Goal: Task Accomplishment & Management: Manage account settings

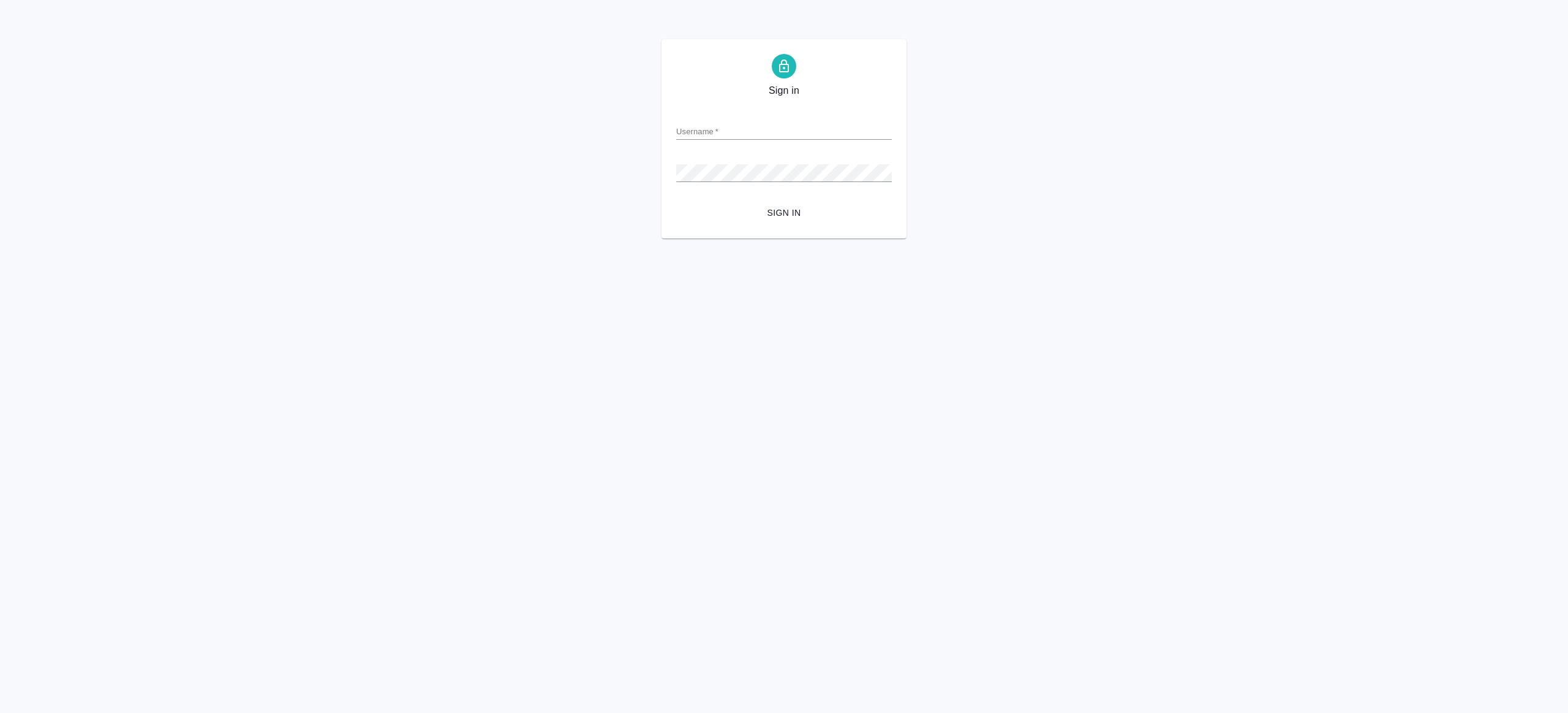
type input "r.gazizov@awatera.com"
click at [820, 210] on span "Sign in" at bounding box center [784, 213] width 196 height 15
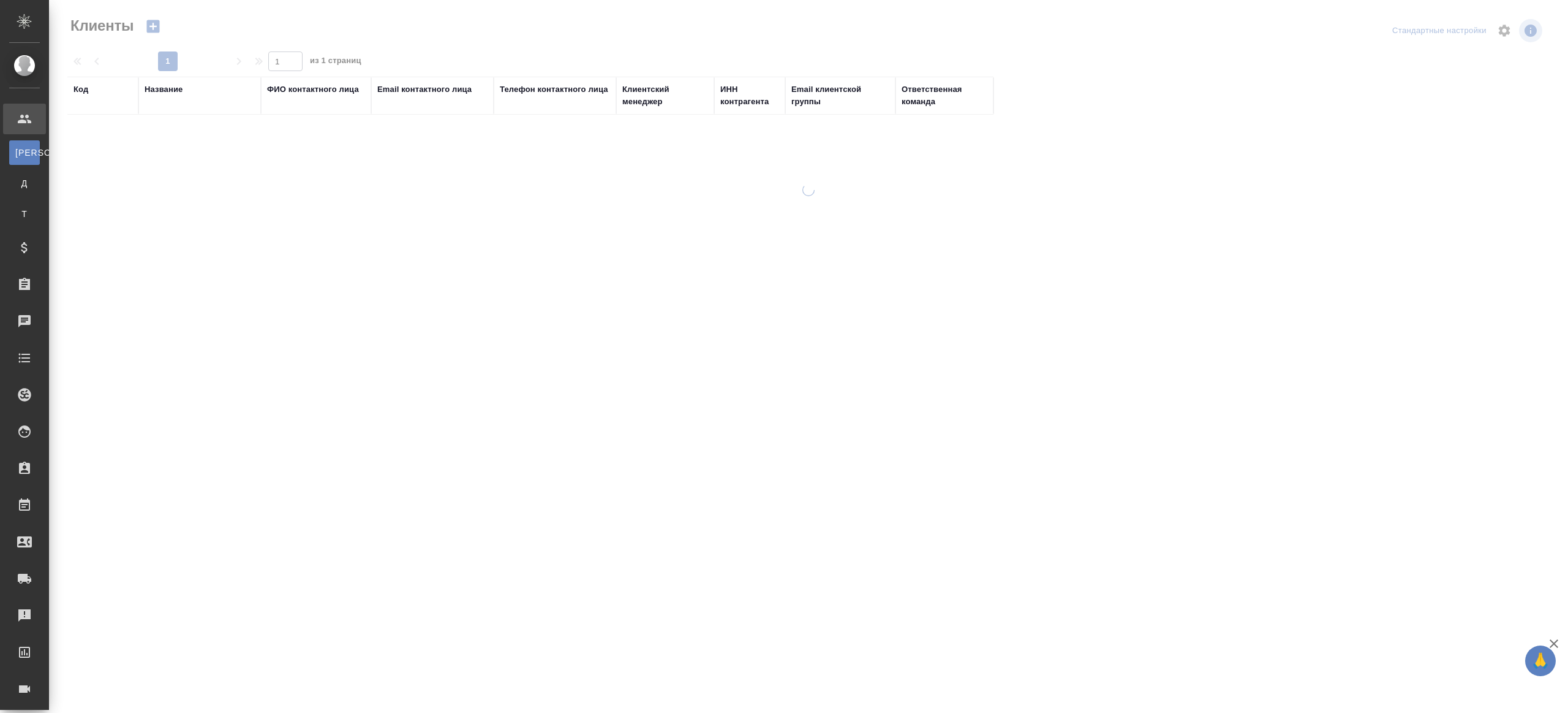
select select "RU"
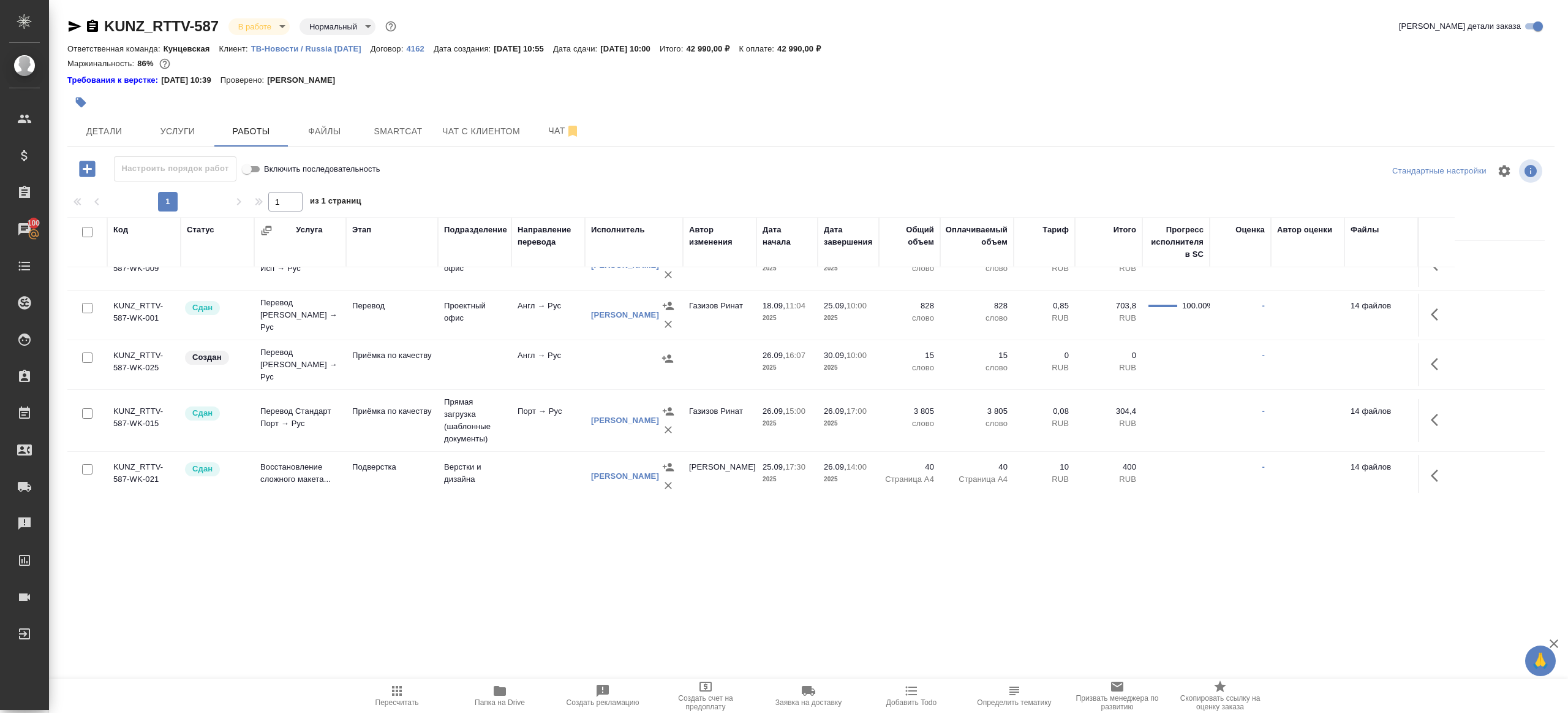
scroll to position [9, 0]
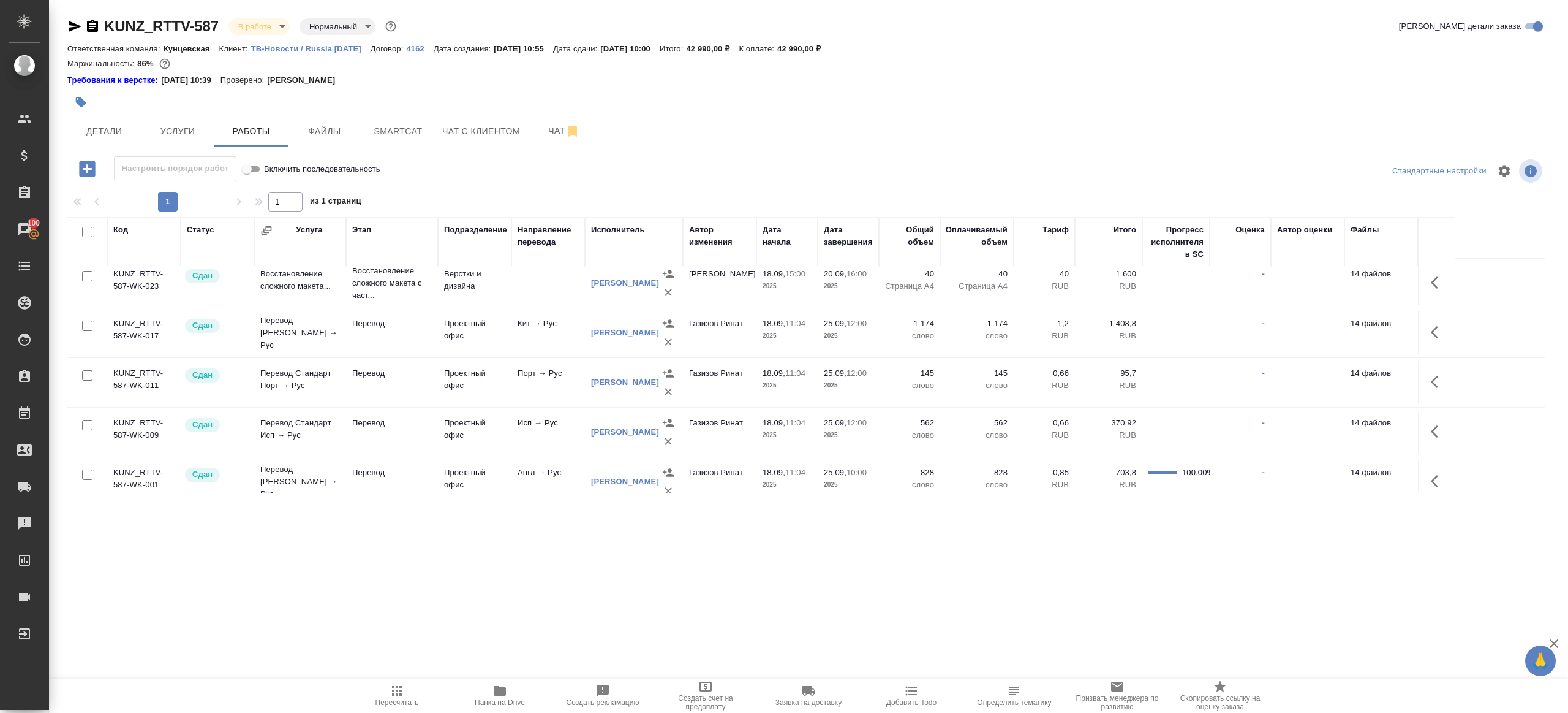
click at [468, 327] on td "Проектный офис" at bounding box center [474, 332] width 74 height 43
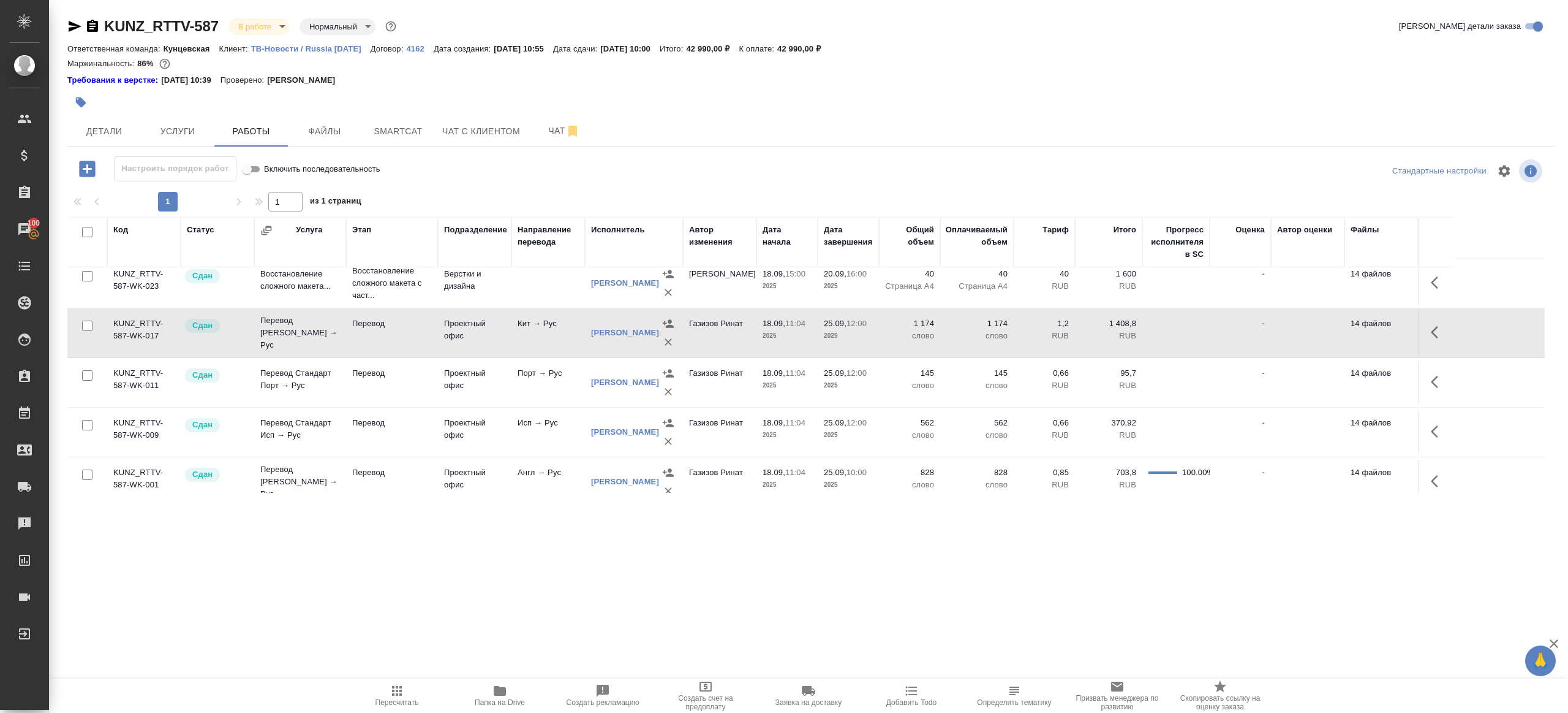
click at [468, 327] on td "Проектный офис" at bounding box center [474, 332] width 74 height 43
click at [398, 688] on icon "button" at bounding box center [397, 690] width 15 height 15
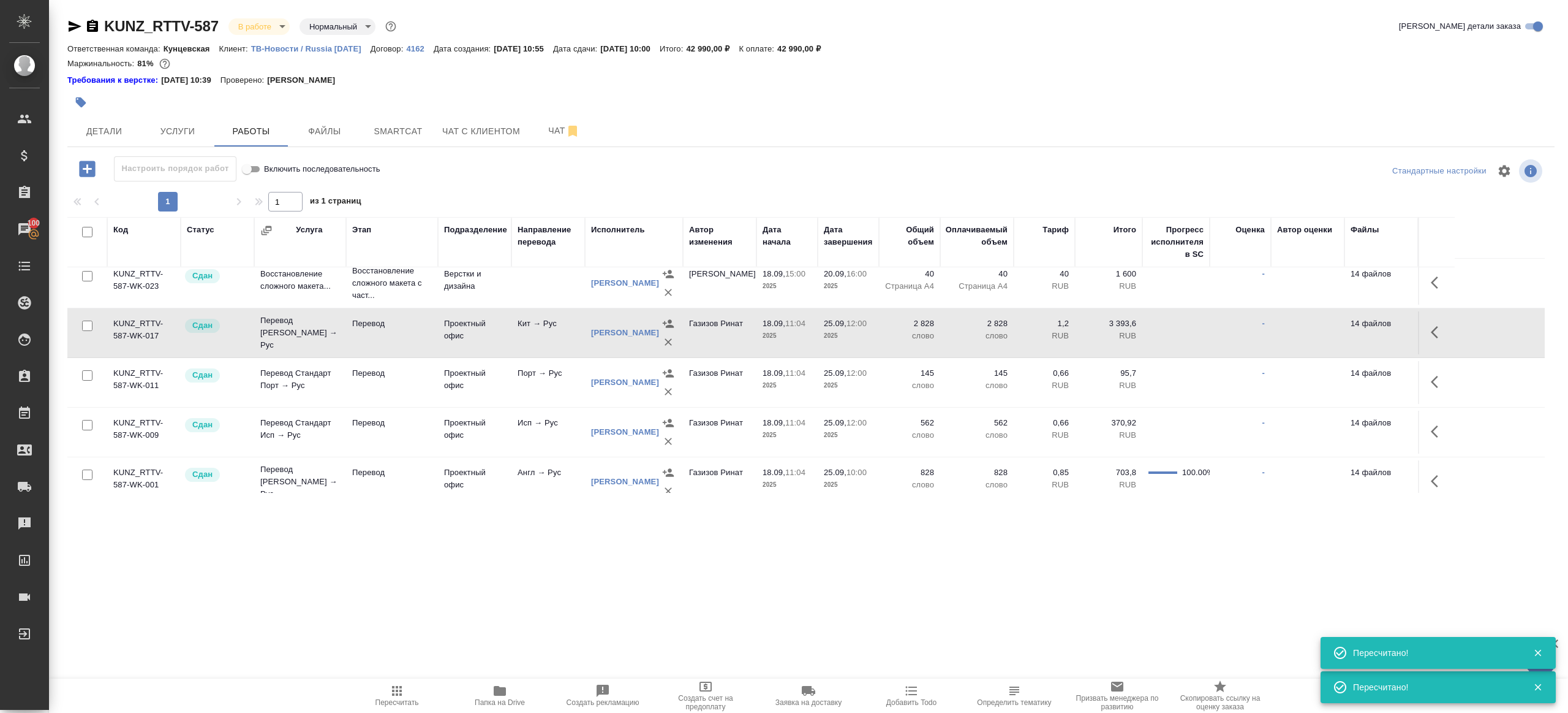
scroll to position [176, 0]
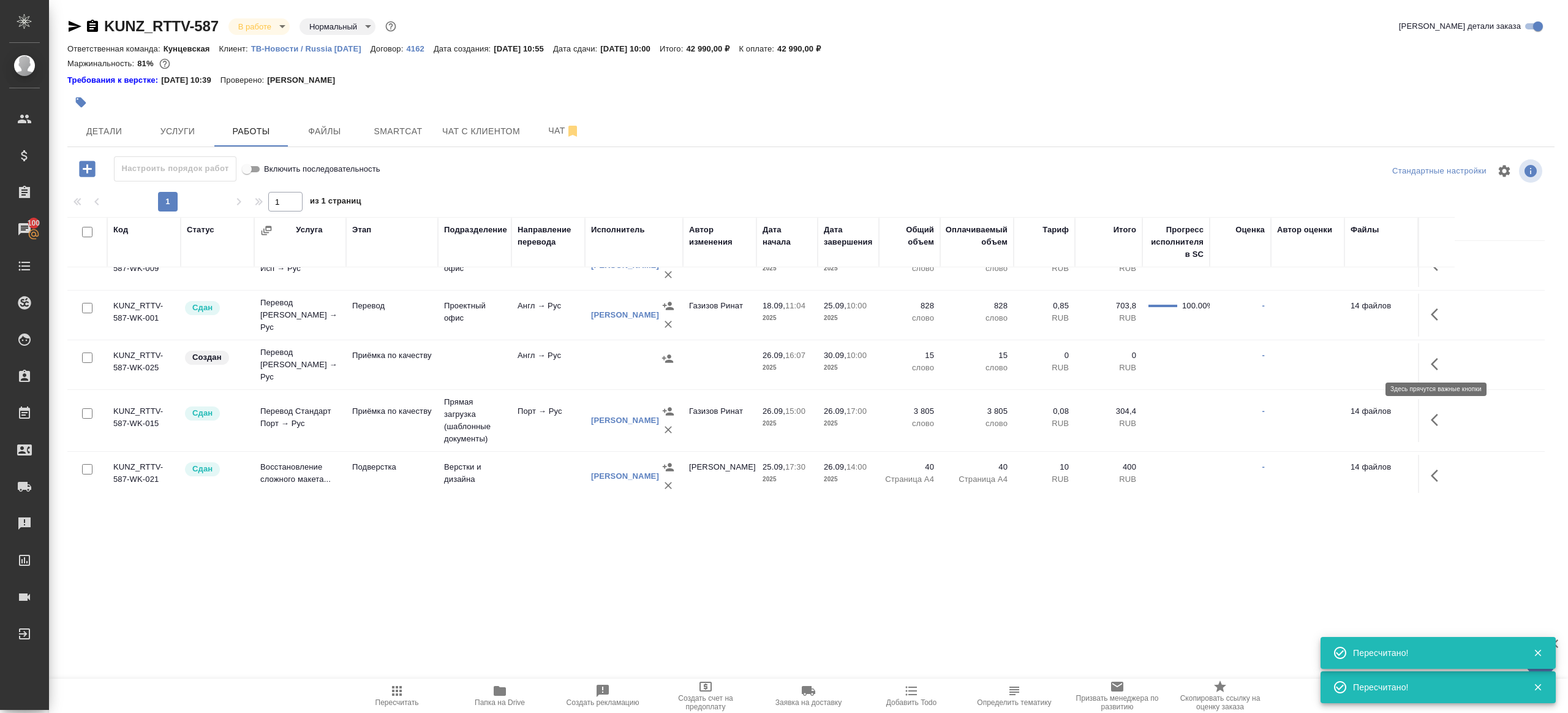
click at [1445, 357] on icon "button" at bounding box center [1438, 364] width 15 height 15
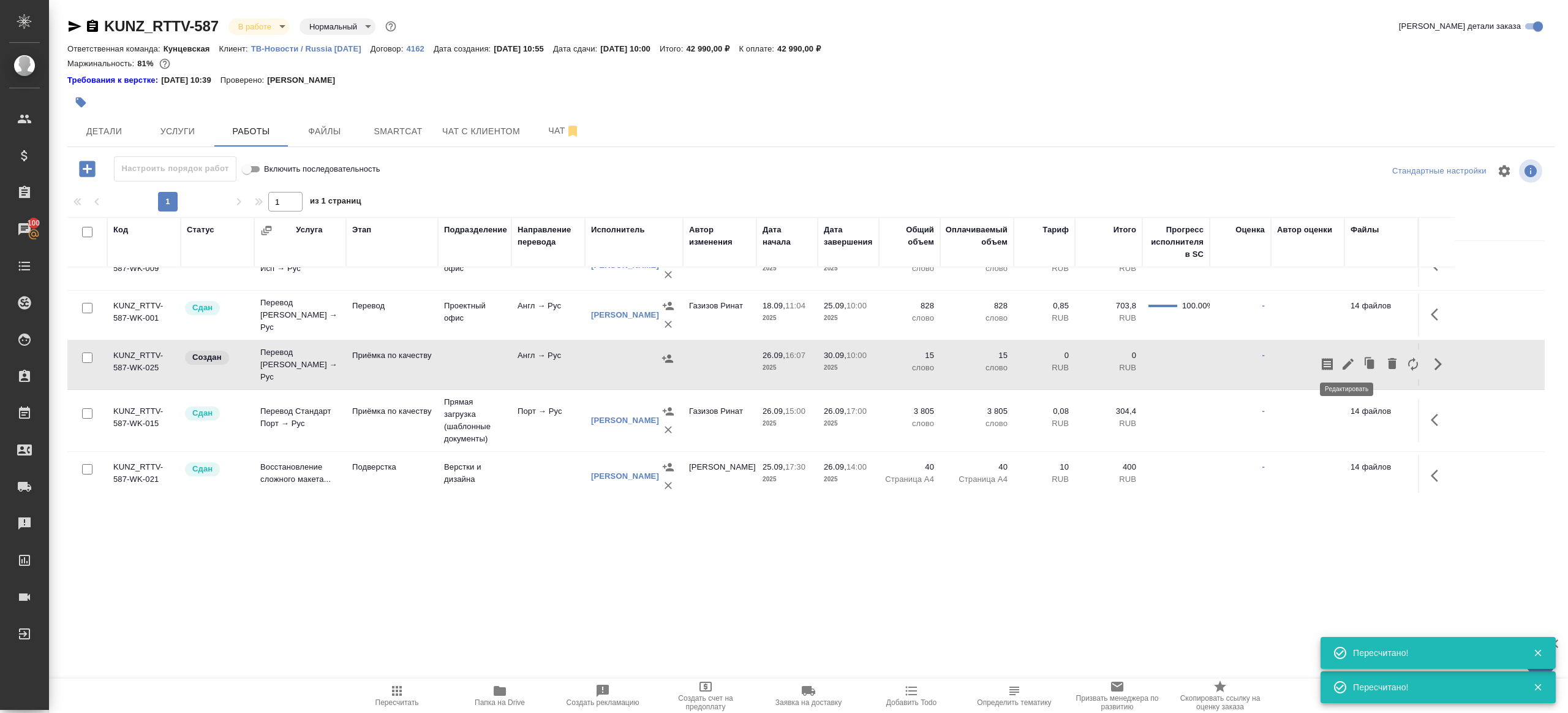
click at [1347, 357] on icon "button" at bounding box center [1348, 364] width 15 height 15
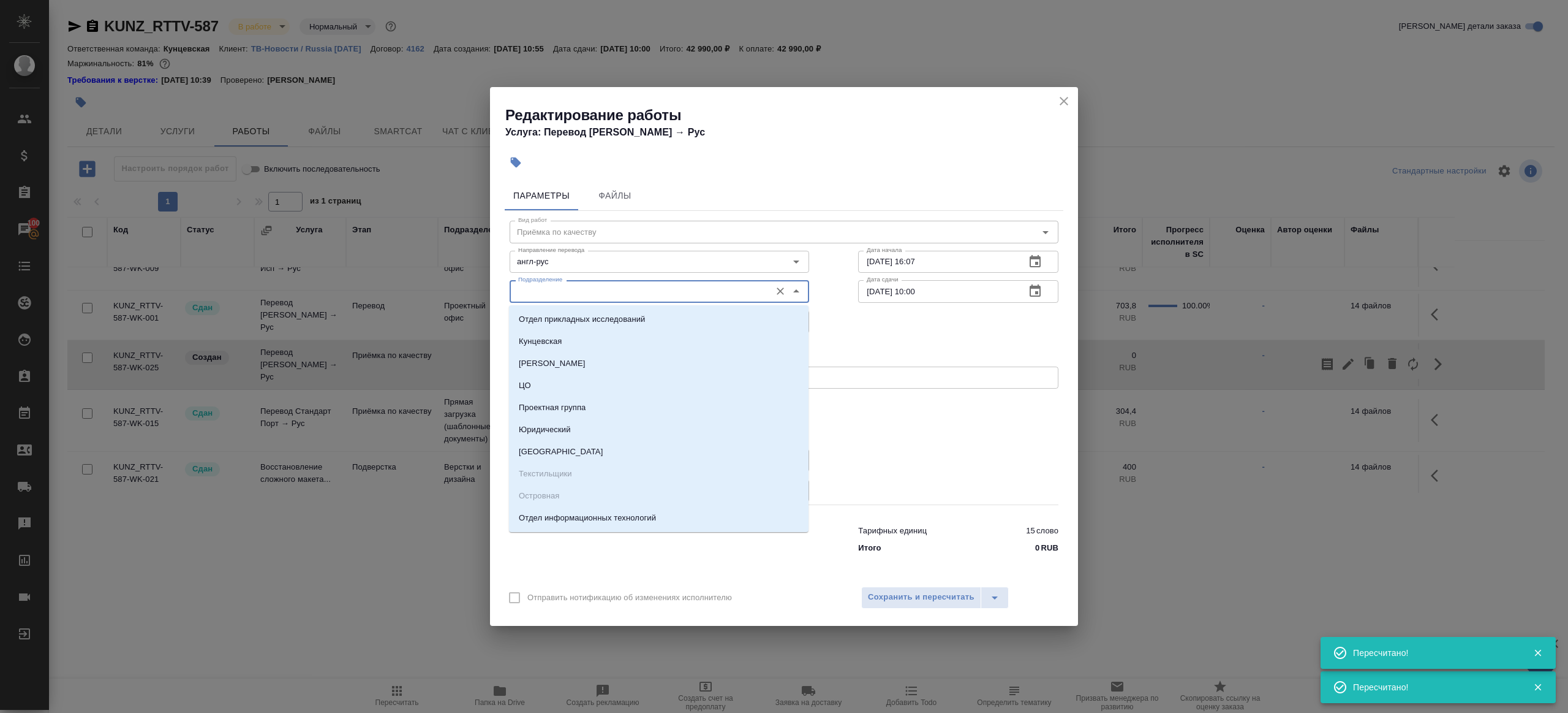
click at [560, 288] on input "Подразделение" at bounding box center [638, 291] width 251 height 15
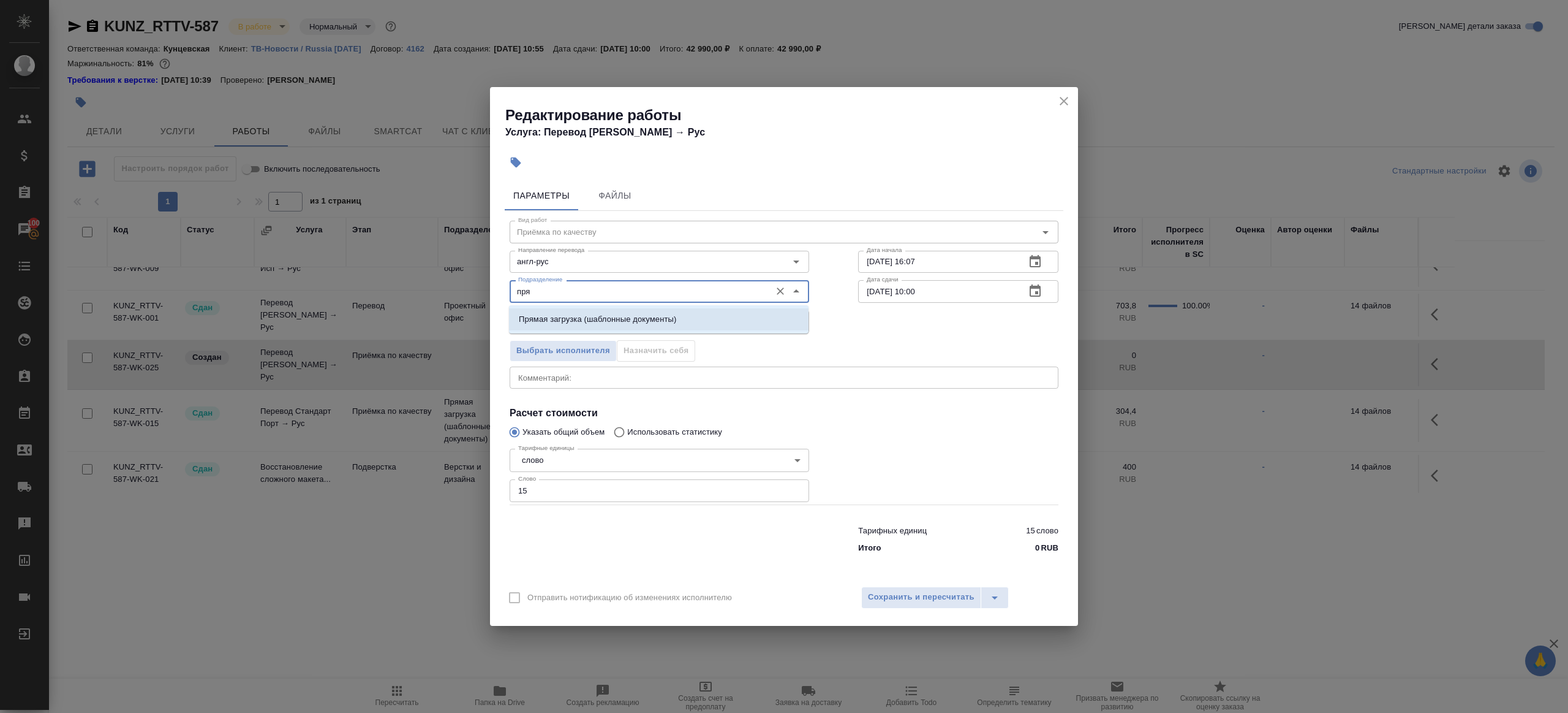
click at [700, 320] on li "Прямая загрузка (шаблонные документы)" at bounding box center [659, 319] width 300 height 22
type input "Прямая загрузка (шаблонные документы)"
click at [585, 328] on body "🙏 .cls-1 fill:#fff; AWATERA Gazizov Rinat Клиенты Спецификации Заказы 100 Чаты …" at bounding box center [784, 356] width 1568 height 713
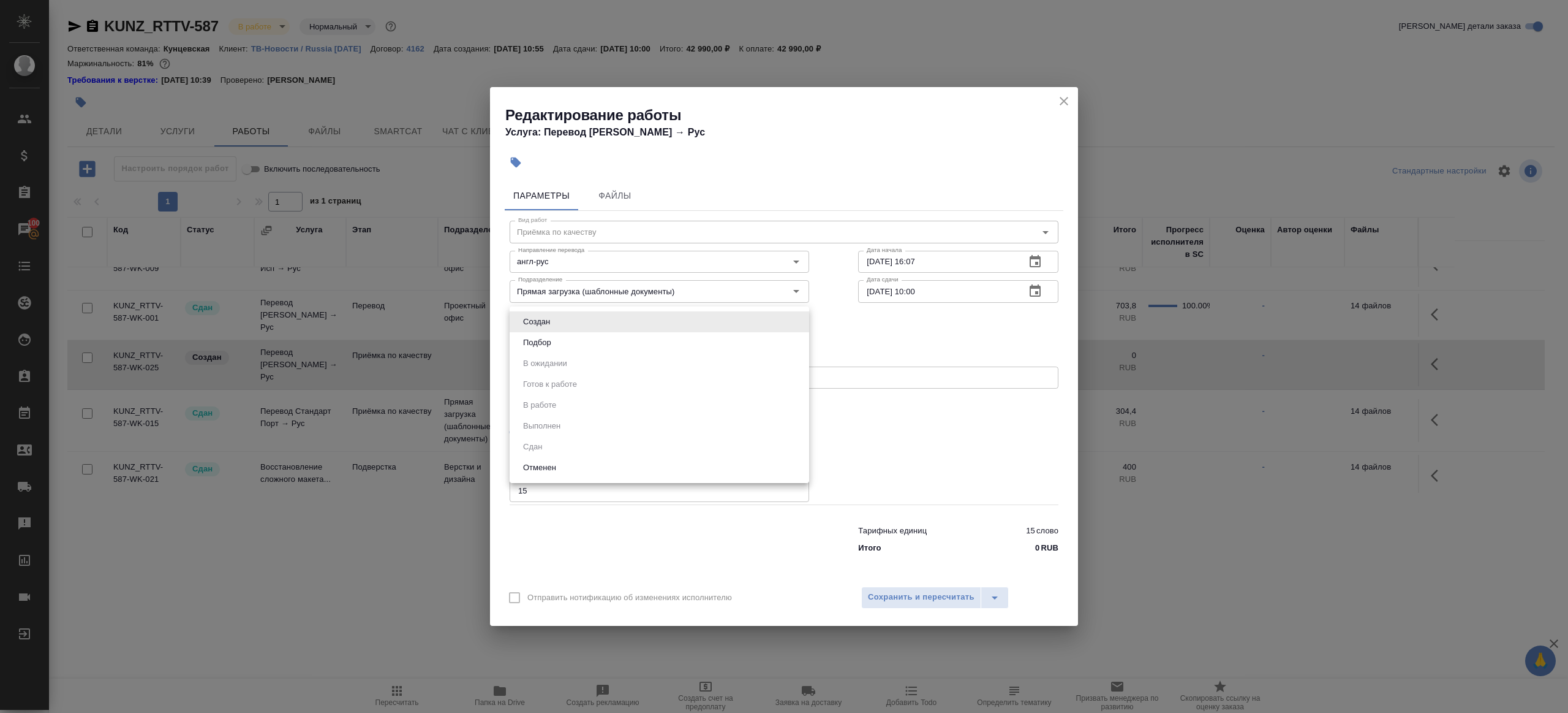
click at [579, 348] on li "Подбор" at bounding box center [659, 342] width 300 height 21
type input "recruiting"
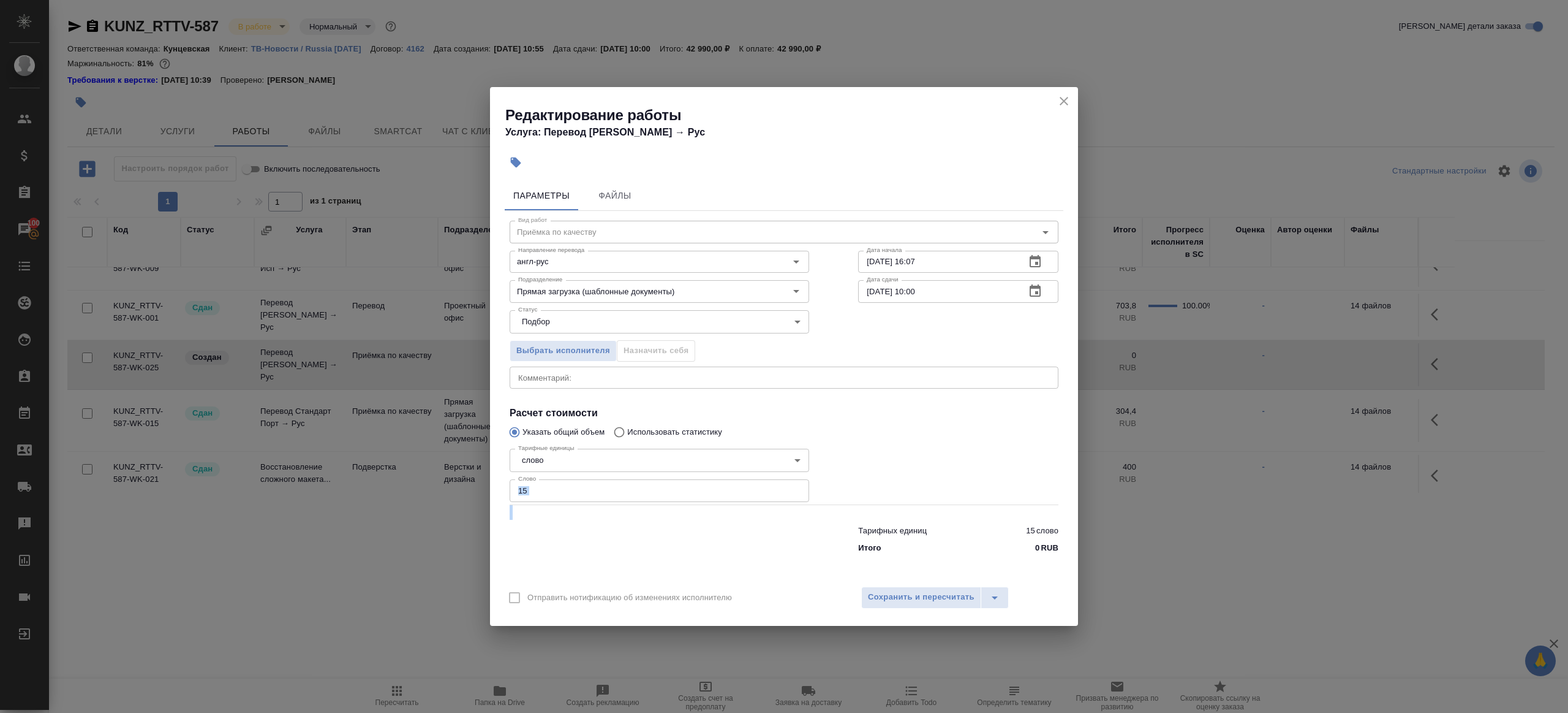
drag, startPoint x: 560, startPoint y: 502, endPoint x: 481, endPoint y: 481, distance: 81.7
click at [481, 481] on div "Редактирование работы Услуга: Перевод Стандарт Англ → Рус Параметры Файлы Вид р…" at bounding box center [784, 356] width 1568 height 713
drag, startPoint x: 537, startPoint y: 487, endPoint x: 578, endPoint y: 492, distance: 41.3
click at [538, 487] on input "15" at bounding box center [659, 490] width 300 height 22
drag, startPoint x: 578, startPoint y: 492, endPoint x: 467, endPoint y: 486, distance: 111.2
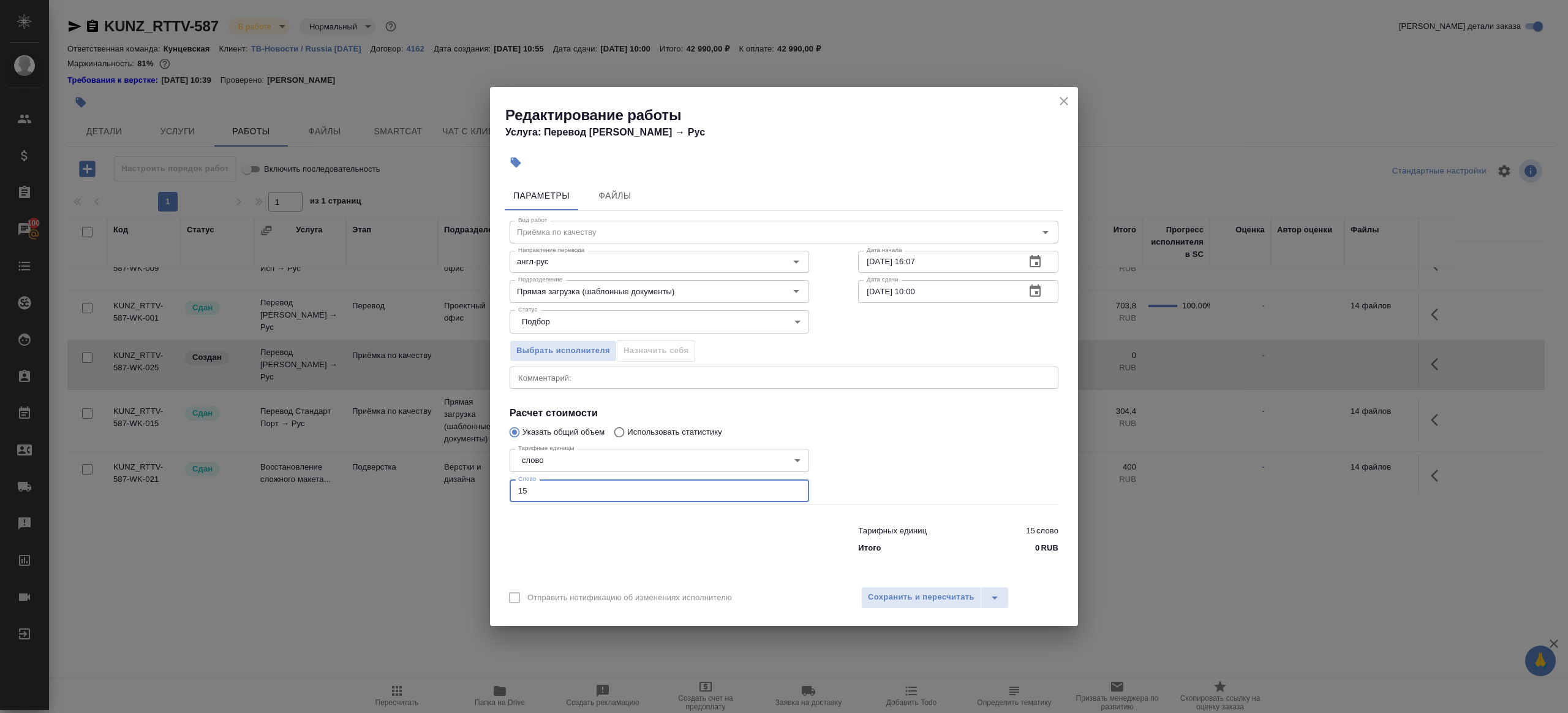
click at [467, 486] on div "Редактирование работы Услуга: Перевод Стандарт Англ → Рус Параметры Файлы Вид р…" at bounding box center [784, 356] width 1568 height 713
type input "1"
click at [906, 463] on div at bounding box center [958, 474] width 250 height 110
drag, startPoint x: 873, startPoint y: 288, endPoint x: 865, endPoint y: 289, distance: 8.1
click at [865, 289] on input "30.09.2025 10:00" at bounding box center [936, 291] width 157 height 22
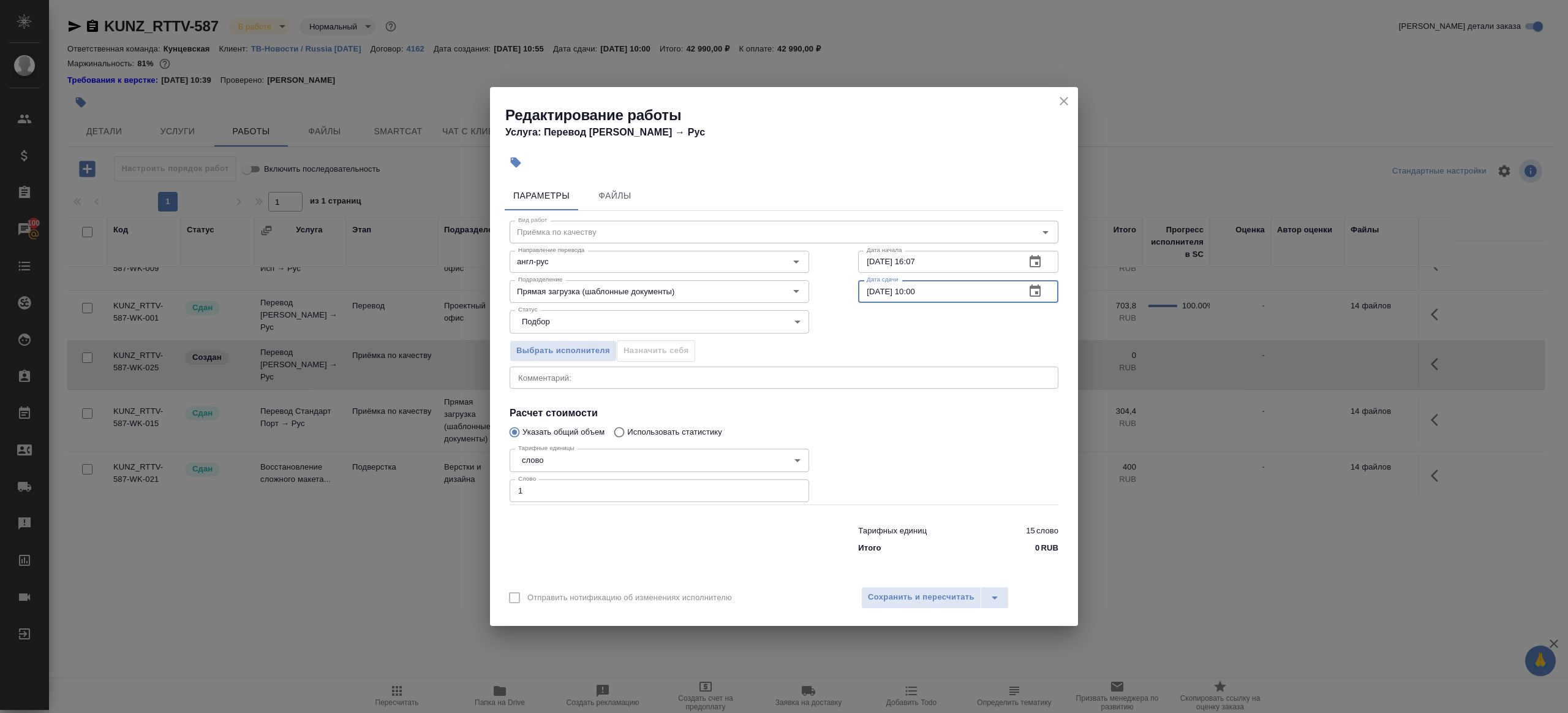
drag, startPoint x: 868, startPoint y: 290, endPoint x: 861, endPoint y: 291, distance: 7.1
click at [861, 291] on input "30.09.2025 10:00" at bounding box center [936, 291] width 157 height 22
click at [918, 290] on input "29.09.2025 10:00" at bounding box center [936, 291] width 157 height 22
type input "29.09.2025 16:00"
click at [969, 589] on button "Сохранить и пересчитать" at bounding box center [922, 598] width 120 height 22
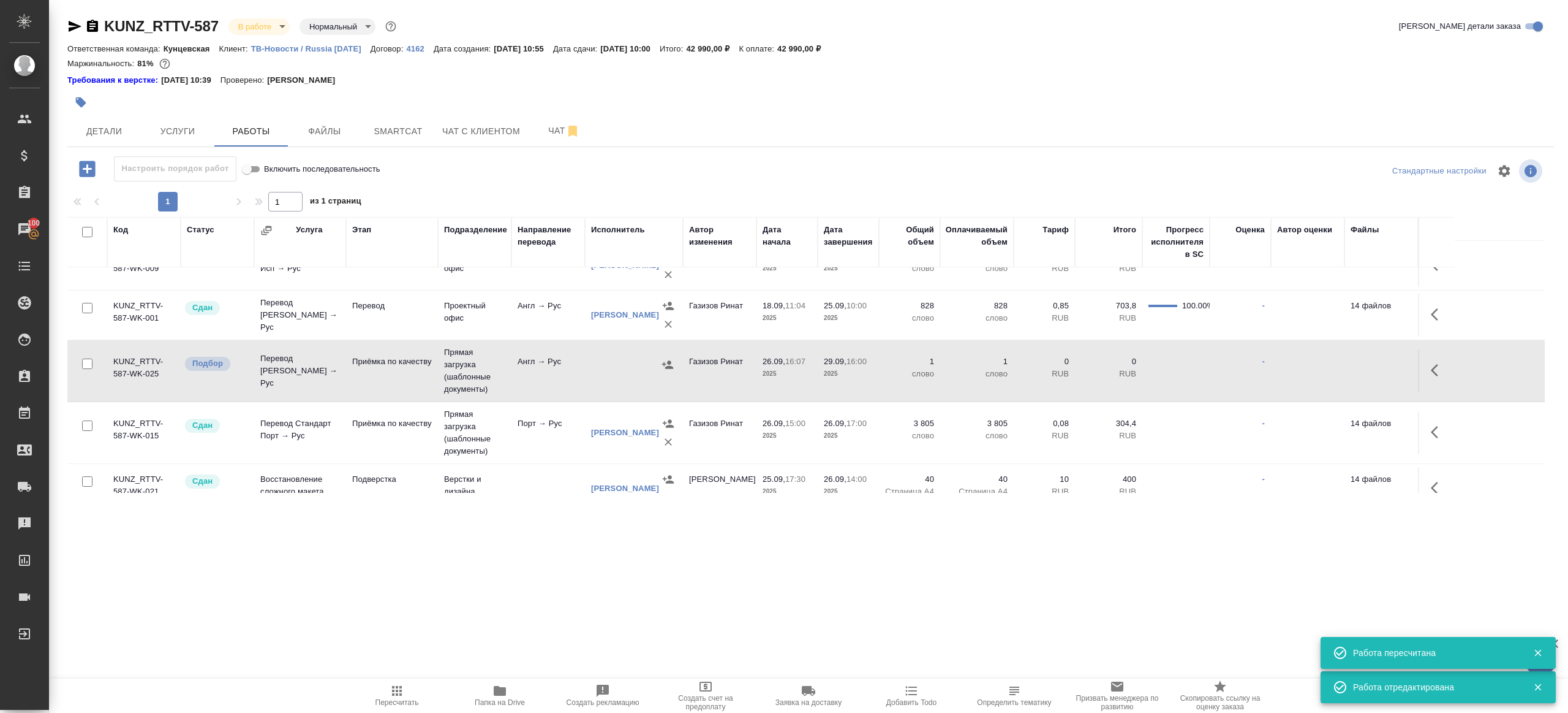
click at [399, 683] on icon "button" at bounding box center [397, 690] width 15 height 15
click at [476, 621] on div ".cls-1 fill:#fff; AWATERA Gazizov Rinat Клиенты Спецификации Заказы 100 Чаты To…" at bounding box center [784, 356] width 1568 height 713
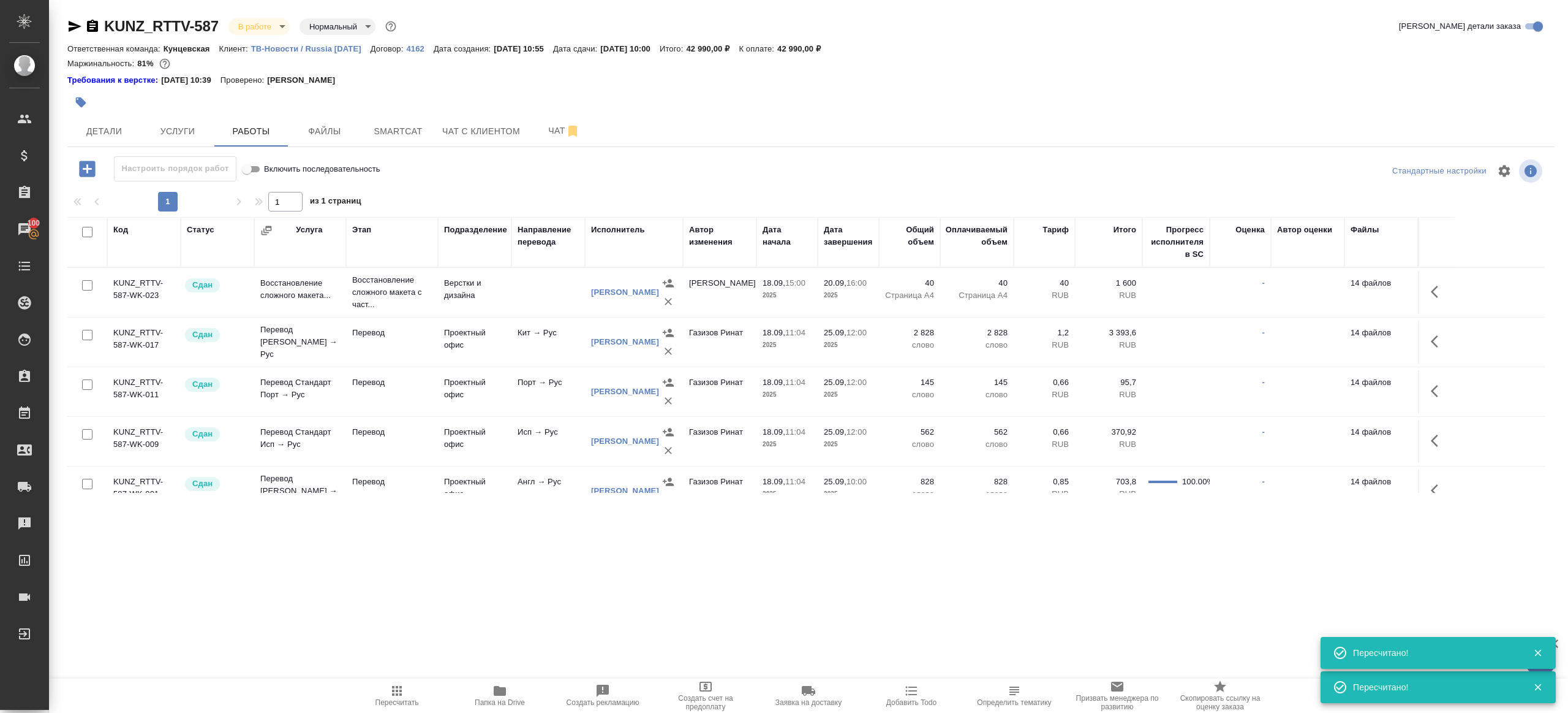
scroll to position [194, 0]
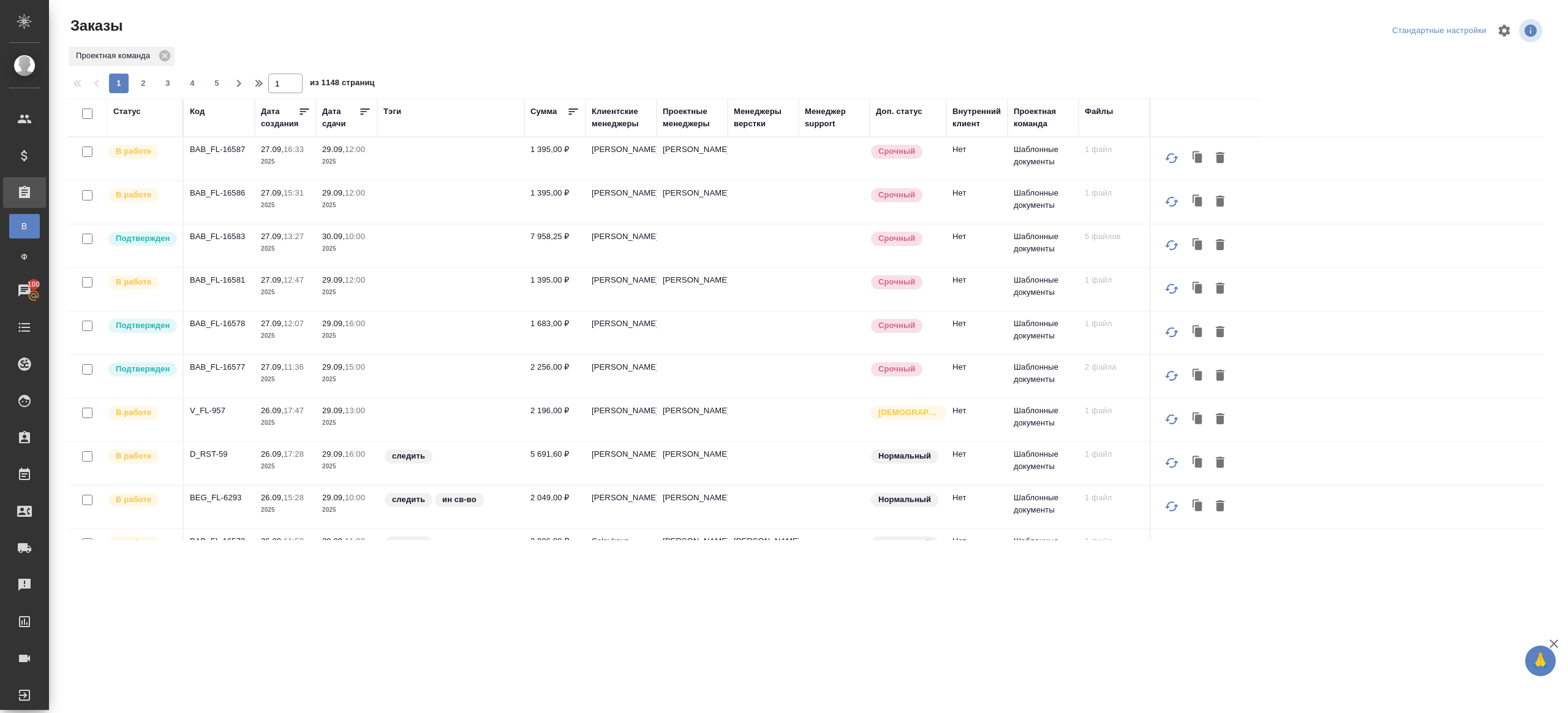
click at [390, 113] on div "Тэги" at bounding box center [392, 111] width 18 height 12
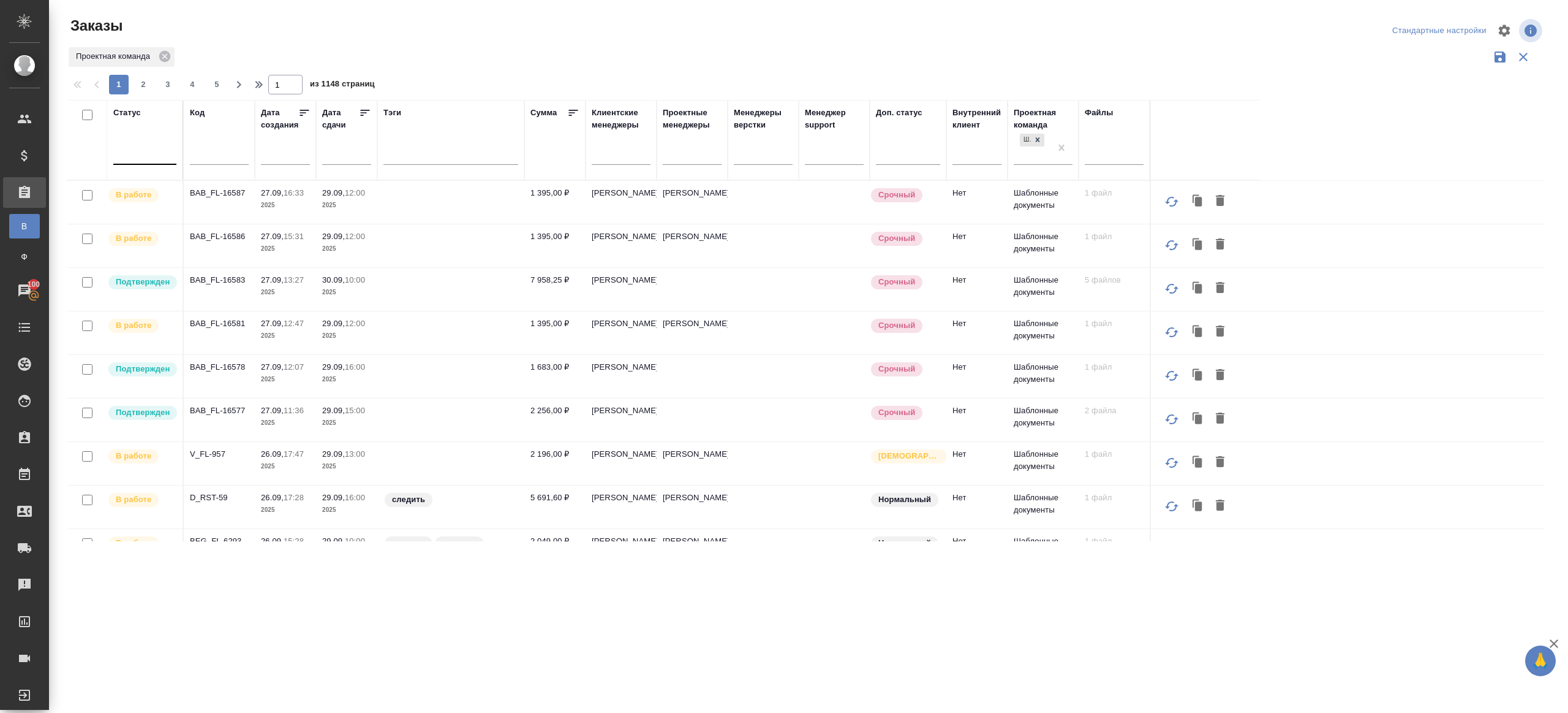
click at [142, 163] on div at bounding box center [144, 153] width 63 height 24
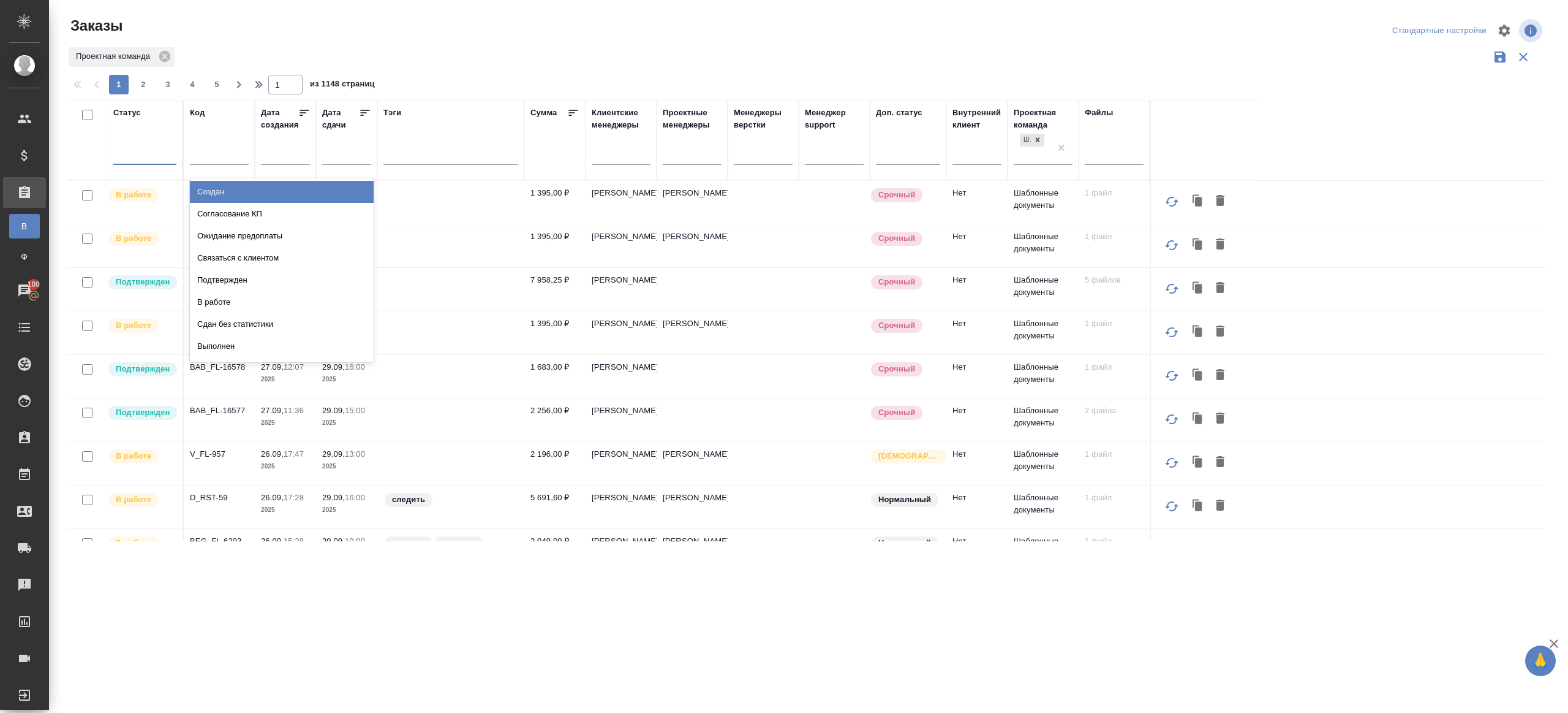
click at [415, 45] on div "Заказы" at bounding box center [315, 31] width 496 height 29
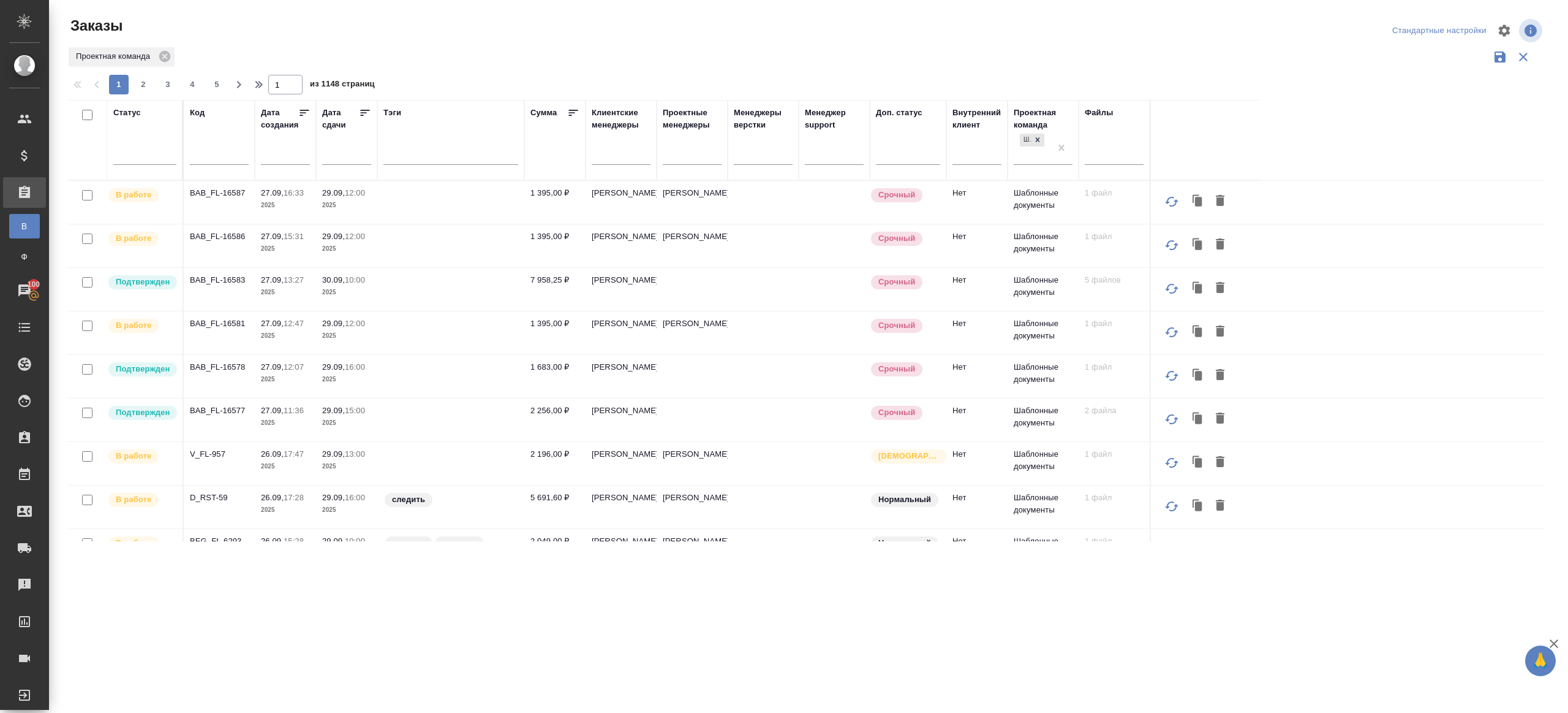
click at [226, 170] on div at bounding box center [219, 157] width 59 height 30
click at [226, 161] on input "text" at bounding box center [219, 156] width 59 height 15
paste input "C3_MEDK-2121"
type input "C3_MEDK-2121"
click at [480, 50] on div "Проектная команда" at bounding box center [805, 57] width 1477 height 24
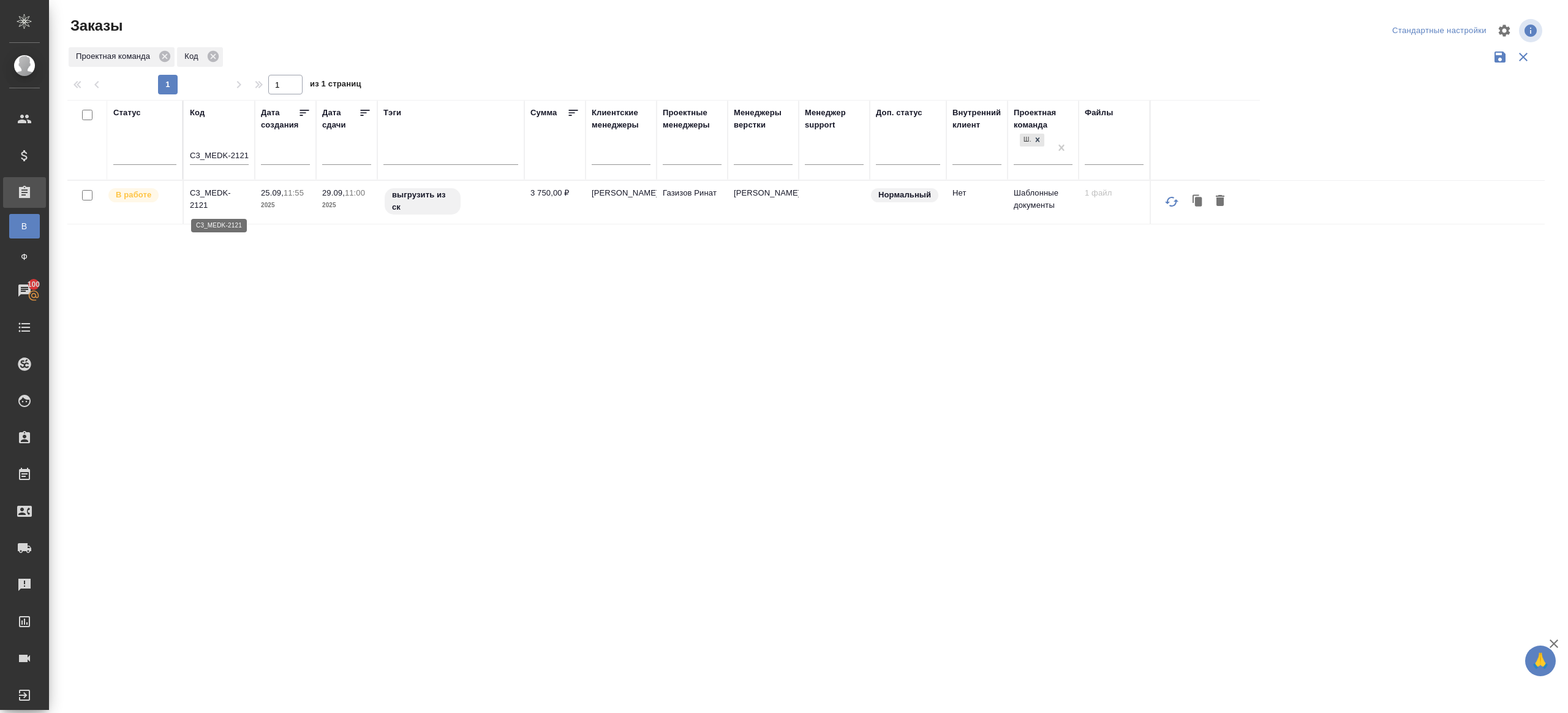
drag, startPoint x: 204, startPoint y: 190, endPoint x: 208, endPoint y: 172, distance: 18.4
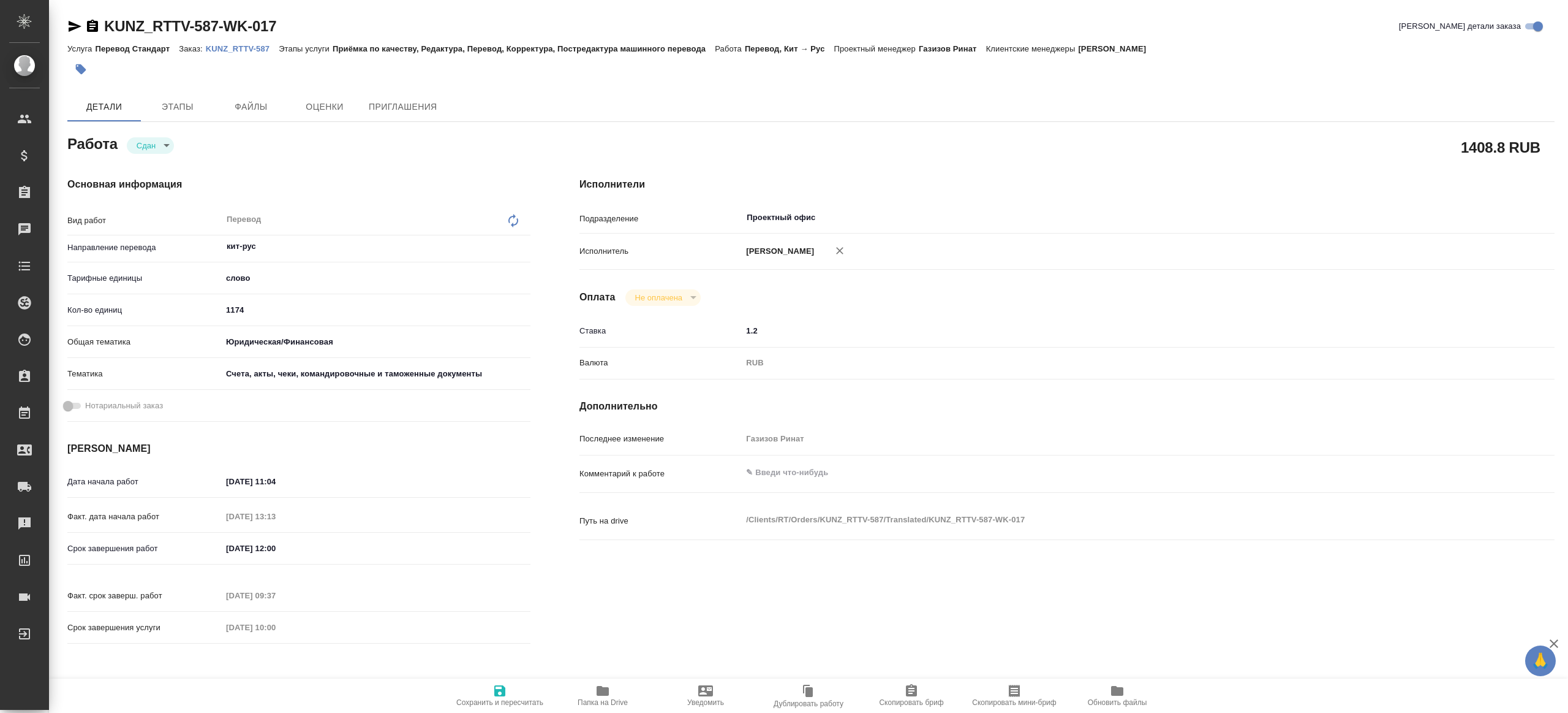
type textarea "x"
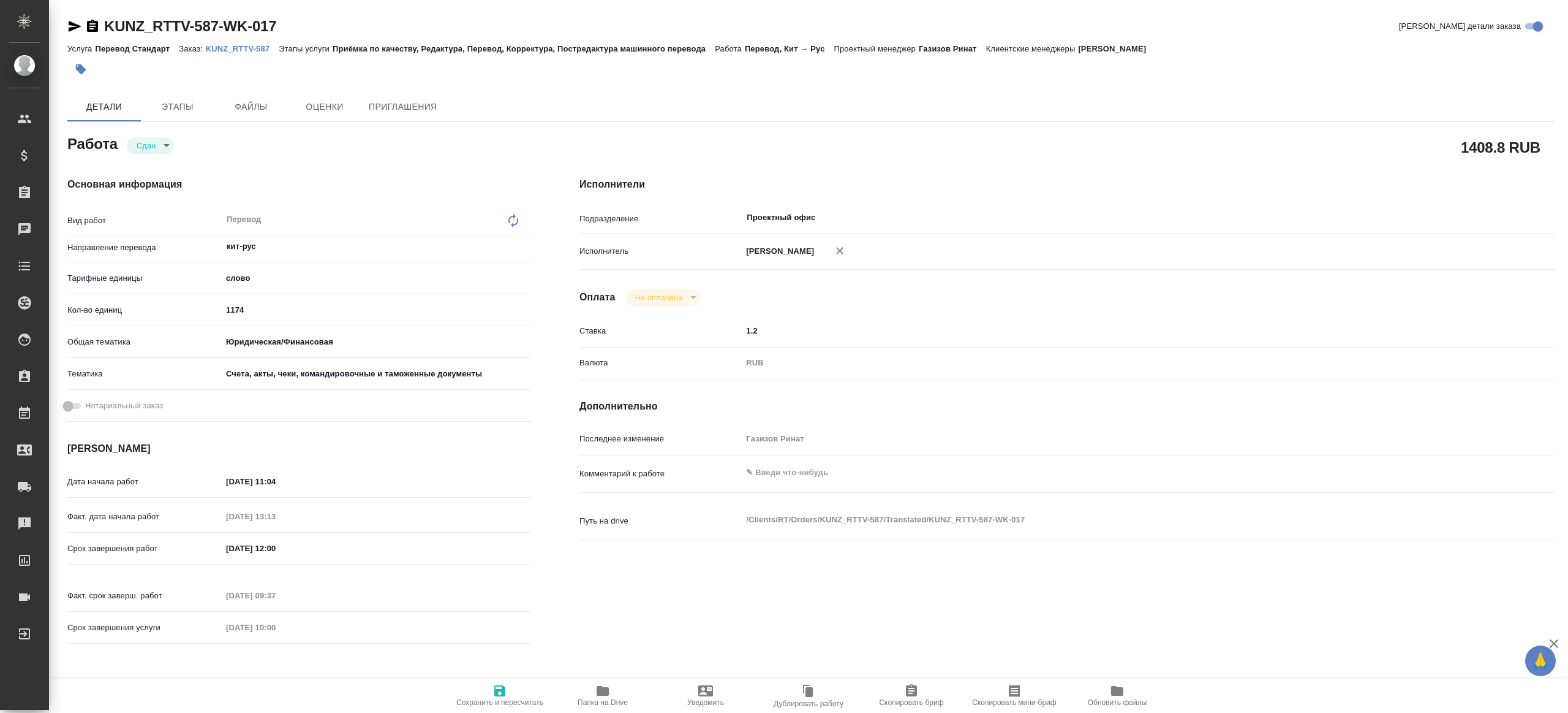
type textarea "x"
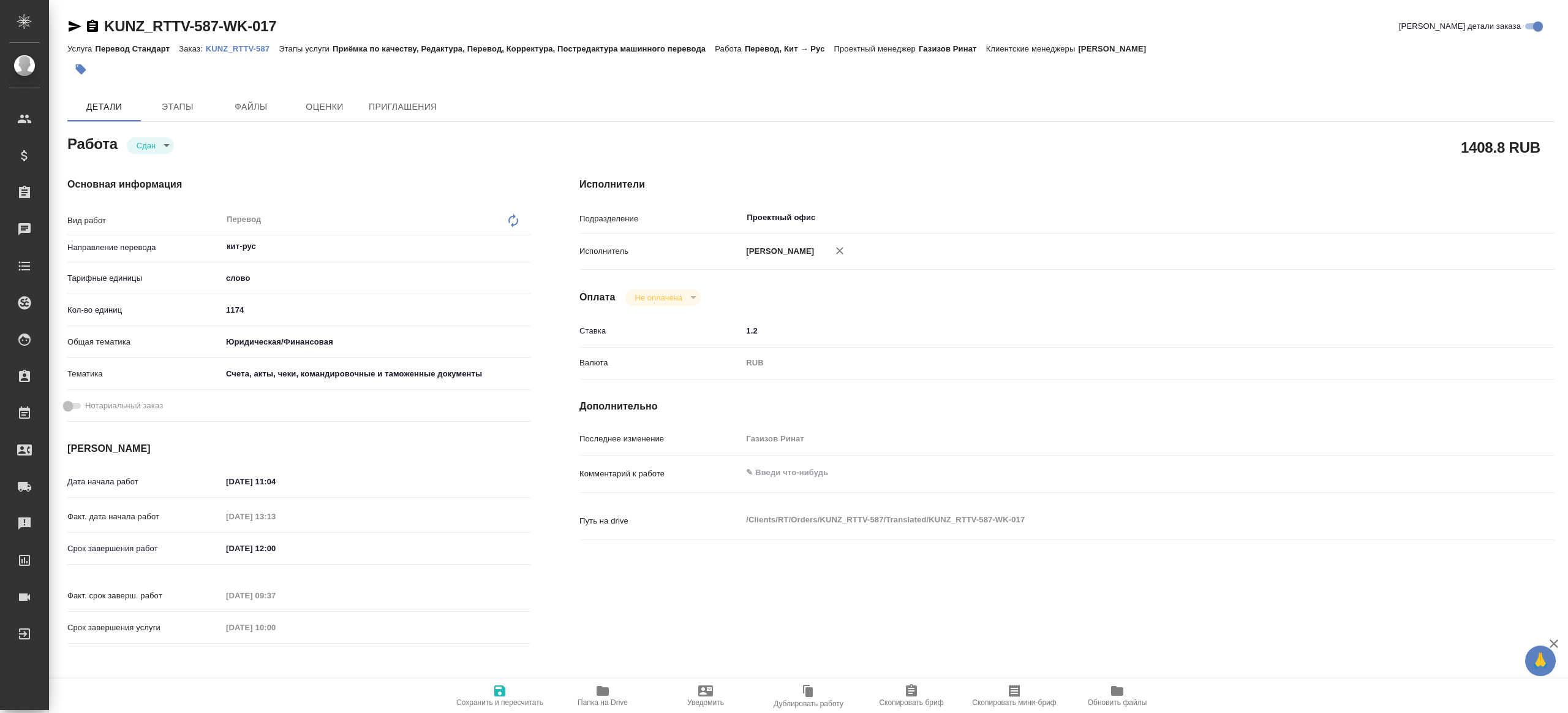
type textarea "x"
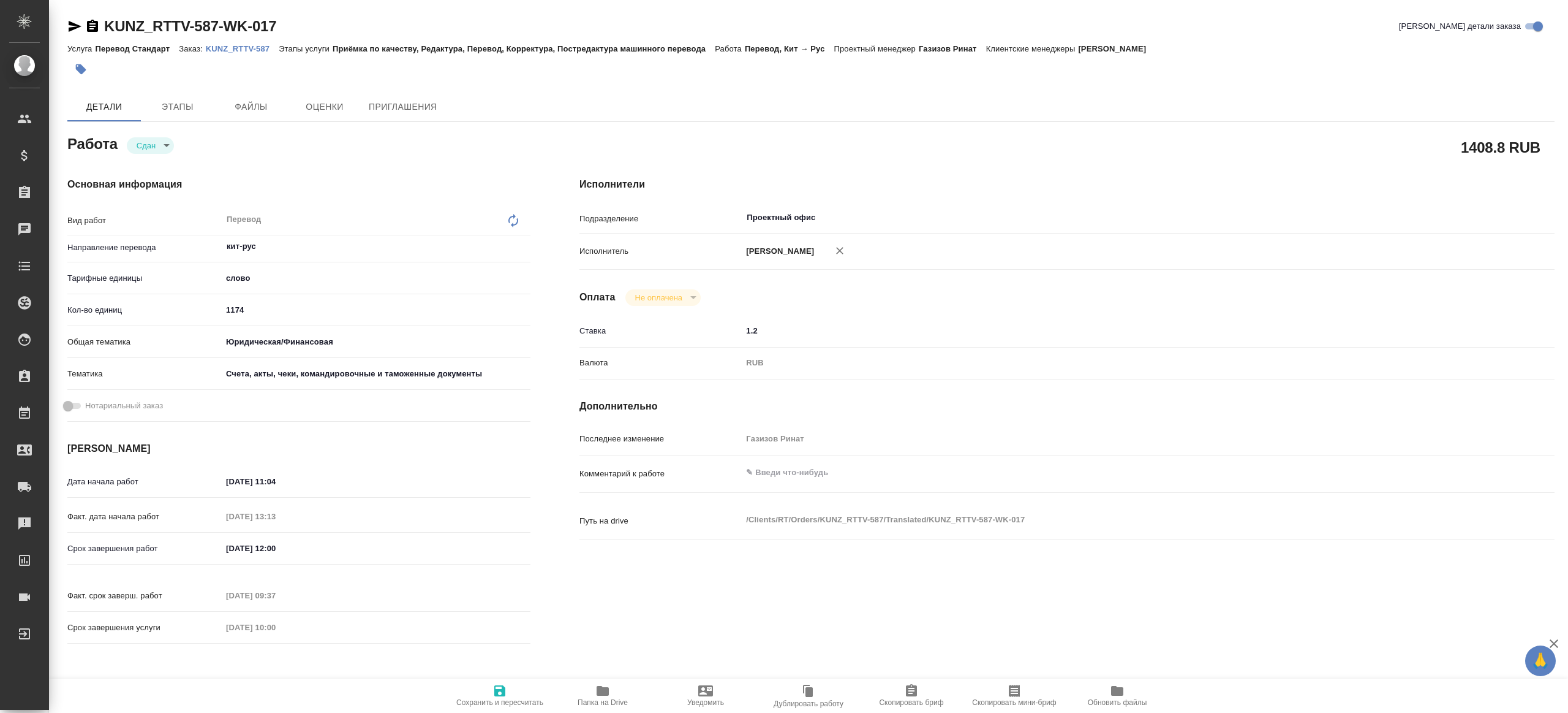
type textarea "x"
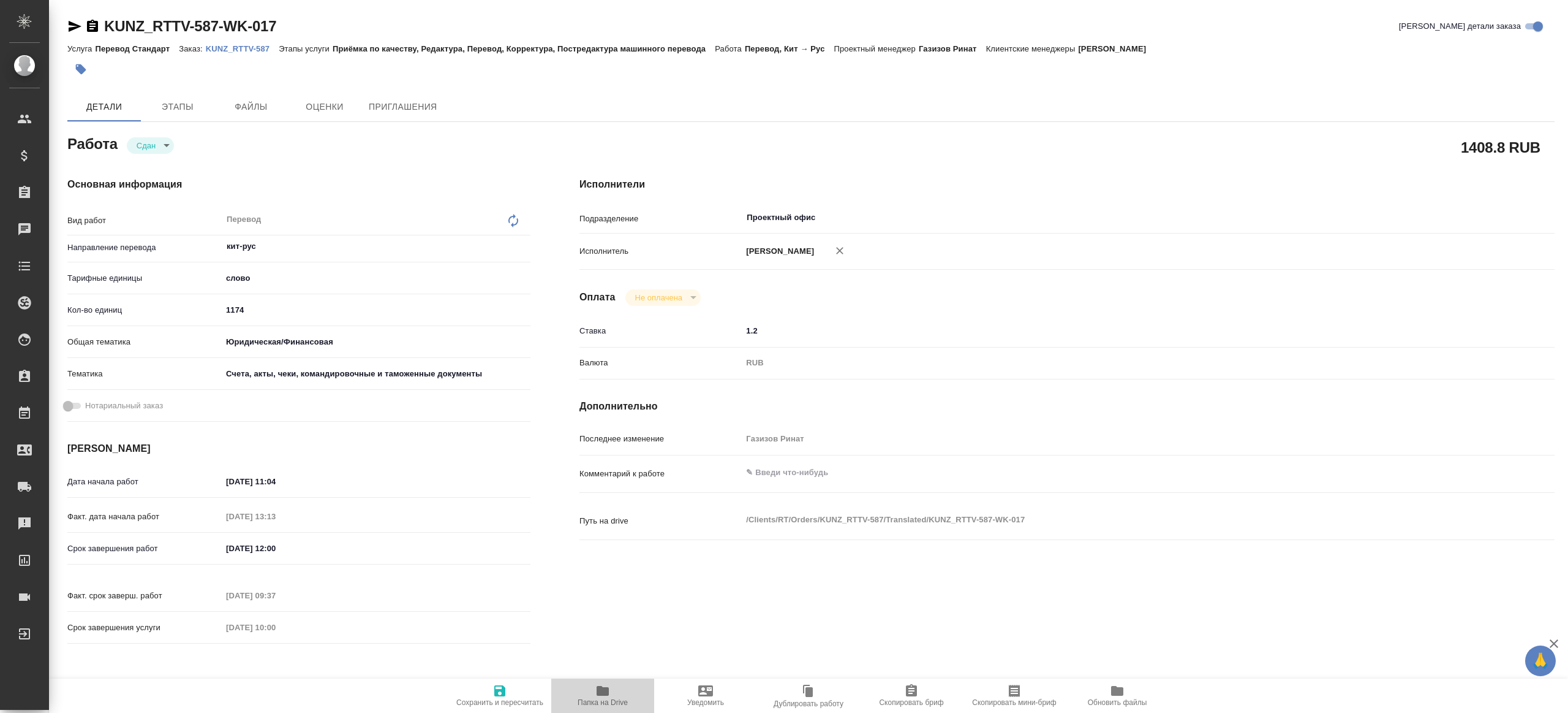
click at [613, 692] on span "Папка на Drive" at bounding box center [602, 695] width 88 height 24
type textarea "x"
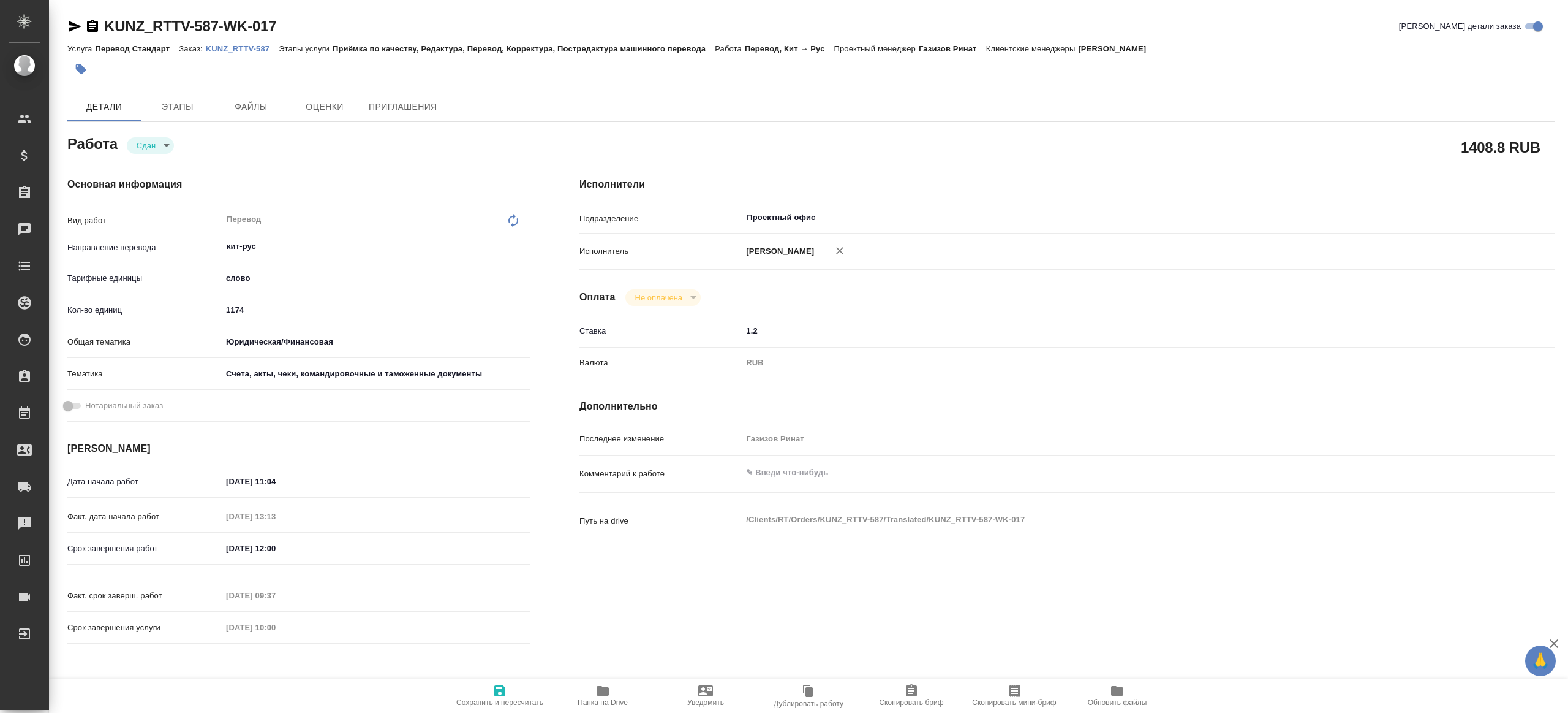
type textarea "x"
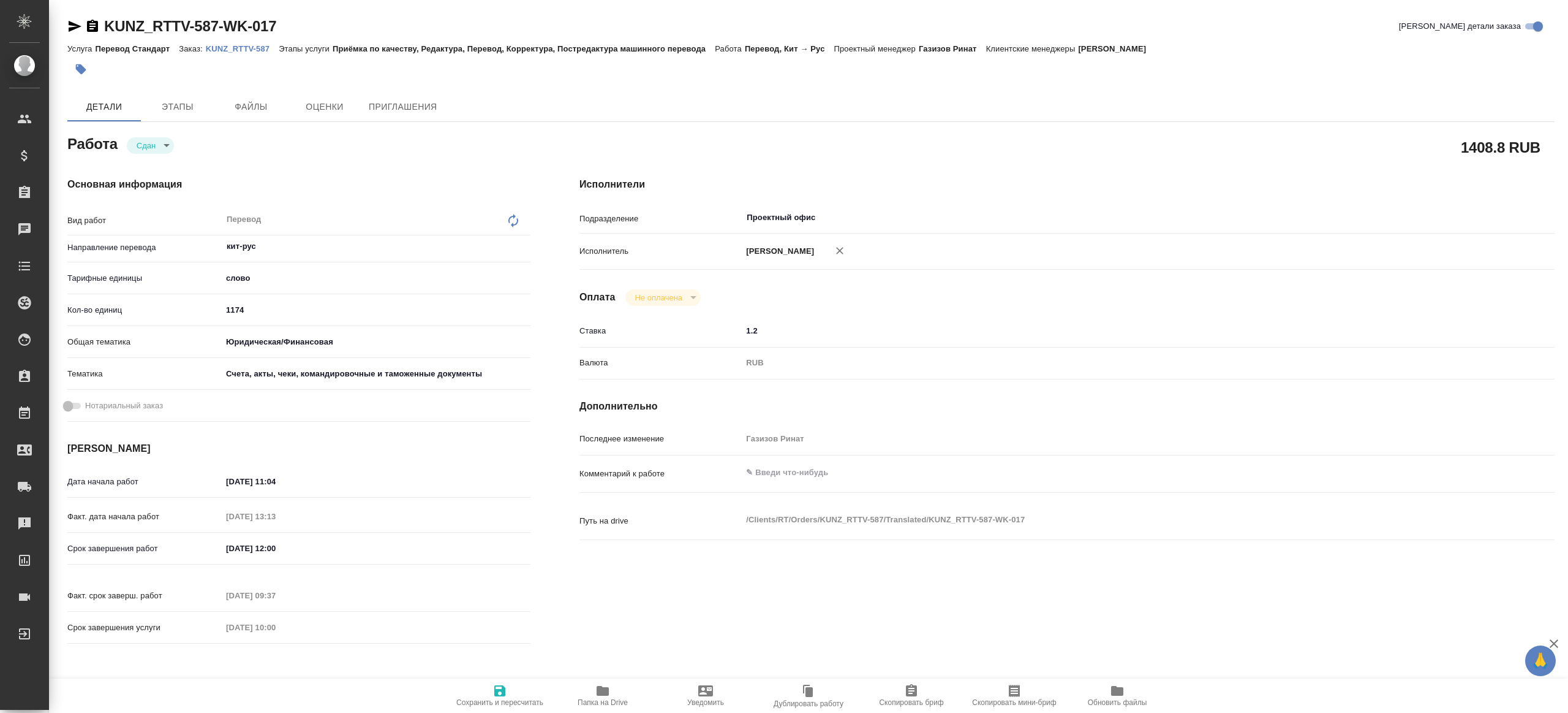
type textarea "x"
drag, startPoint x: 288, startPoint y: 315, endPoint x: 189, endPoint y: 302, distance: 99.8
click at [189, 302] on div "Кол-во единиц 1174" at bounding box center [299, 310] width 463 height 22
type textarea "x"
type input "2"
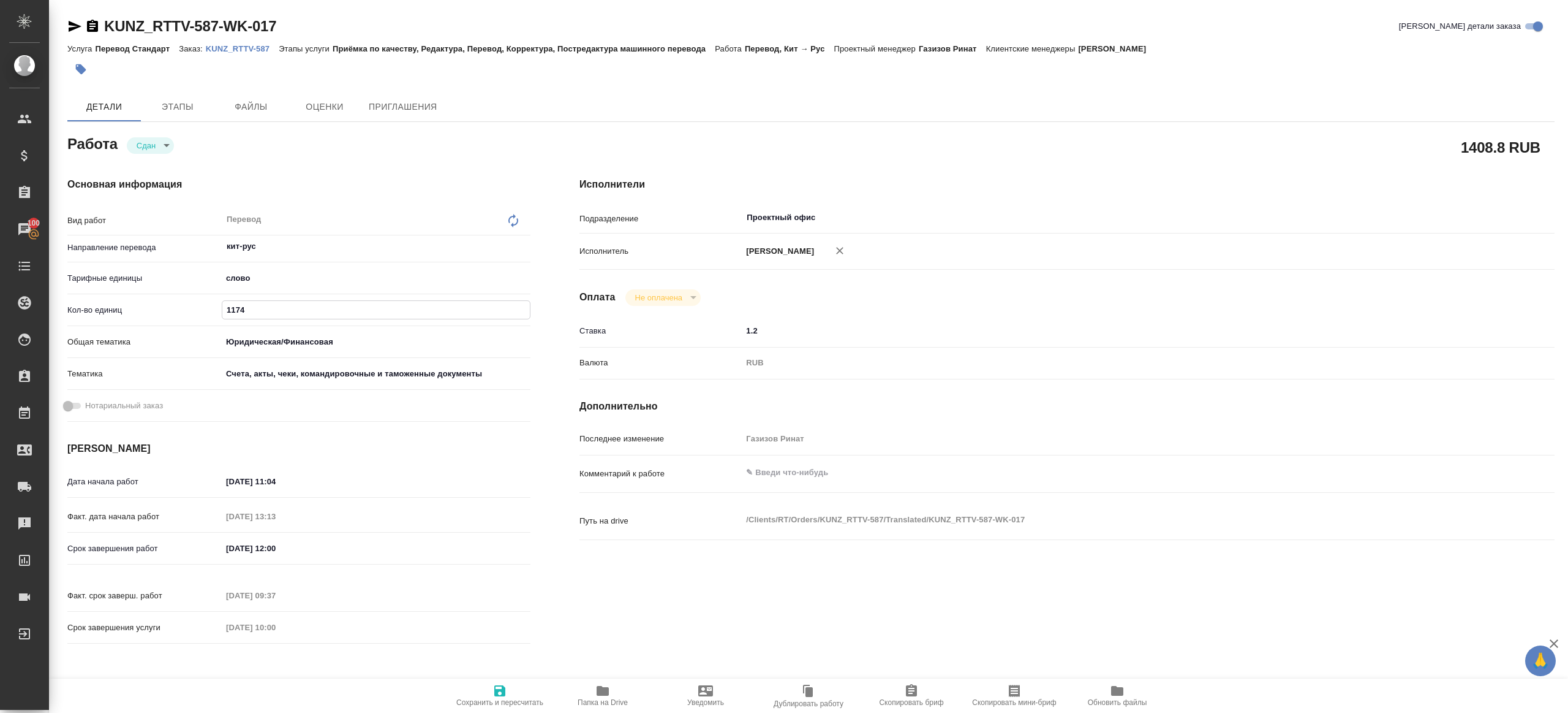
type textarea "x"
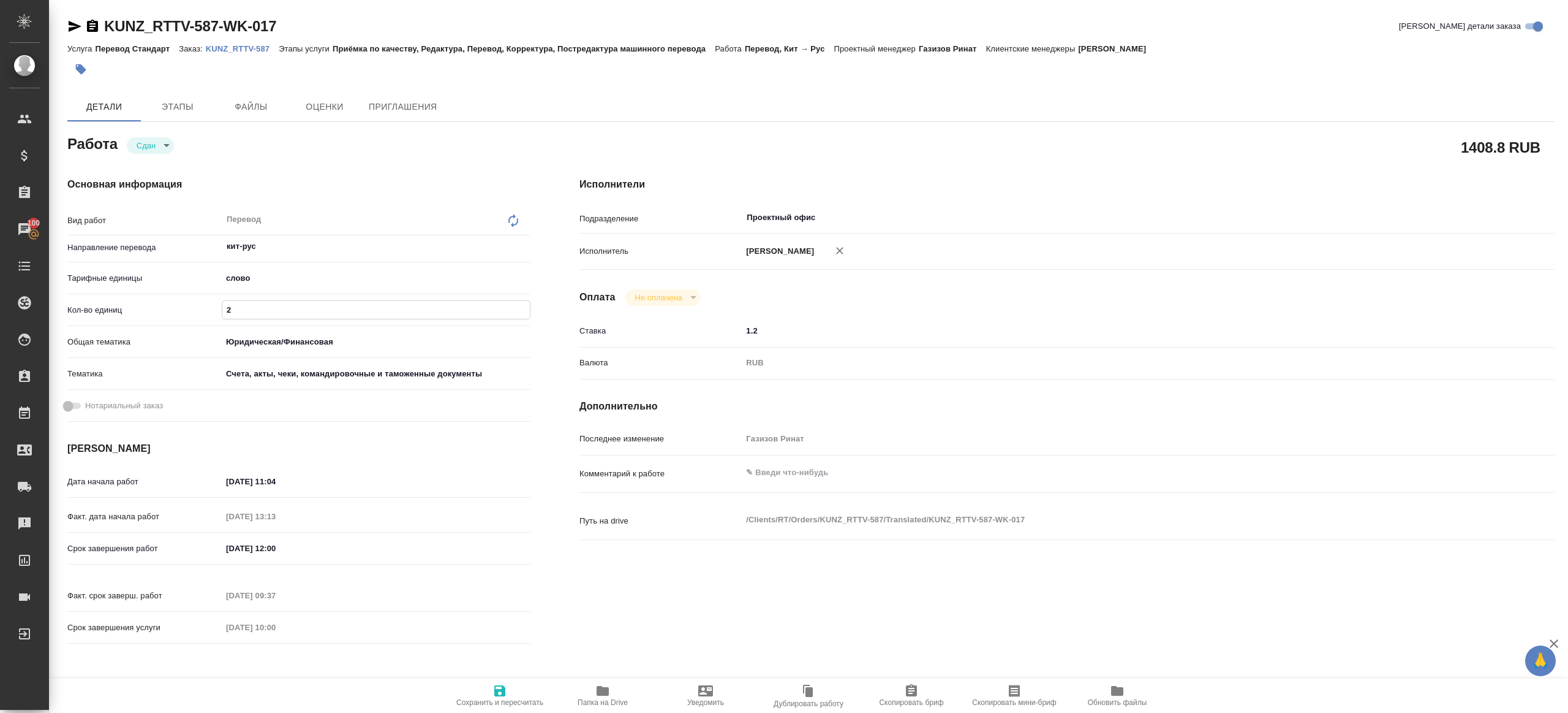
type input "28"
type textarea "x"
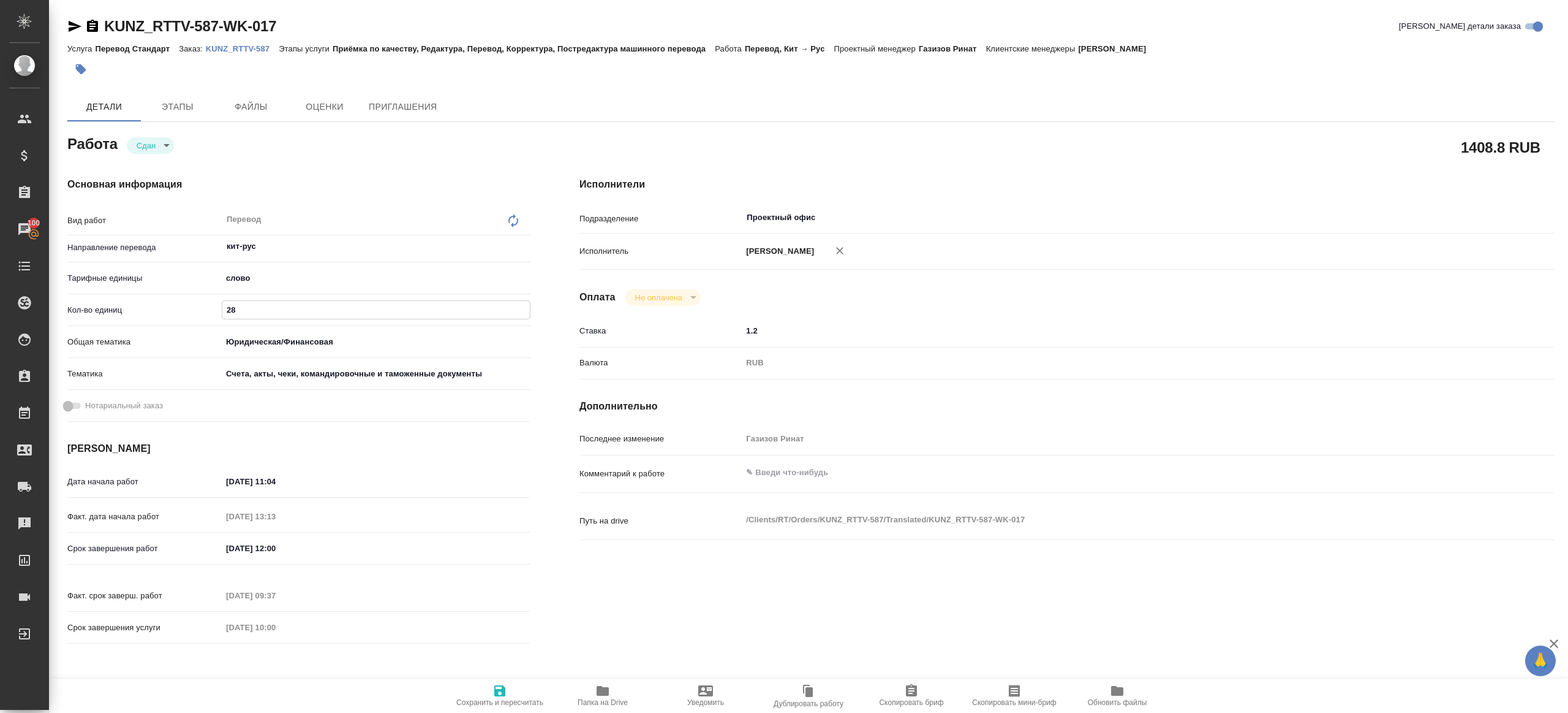
type textarea "x"
type input "282"
type textarea "x"
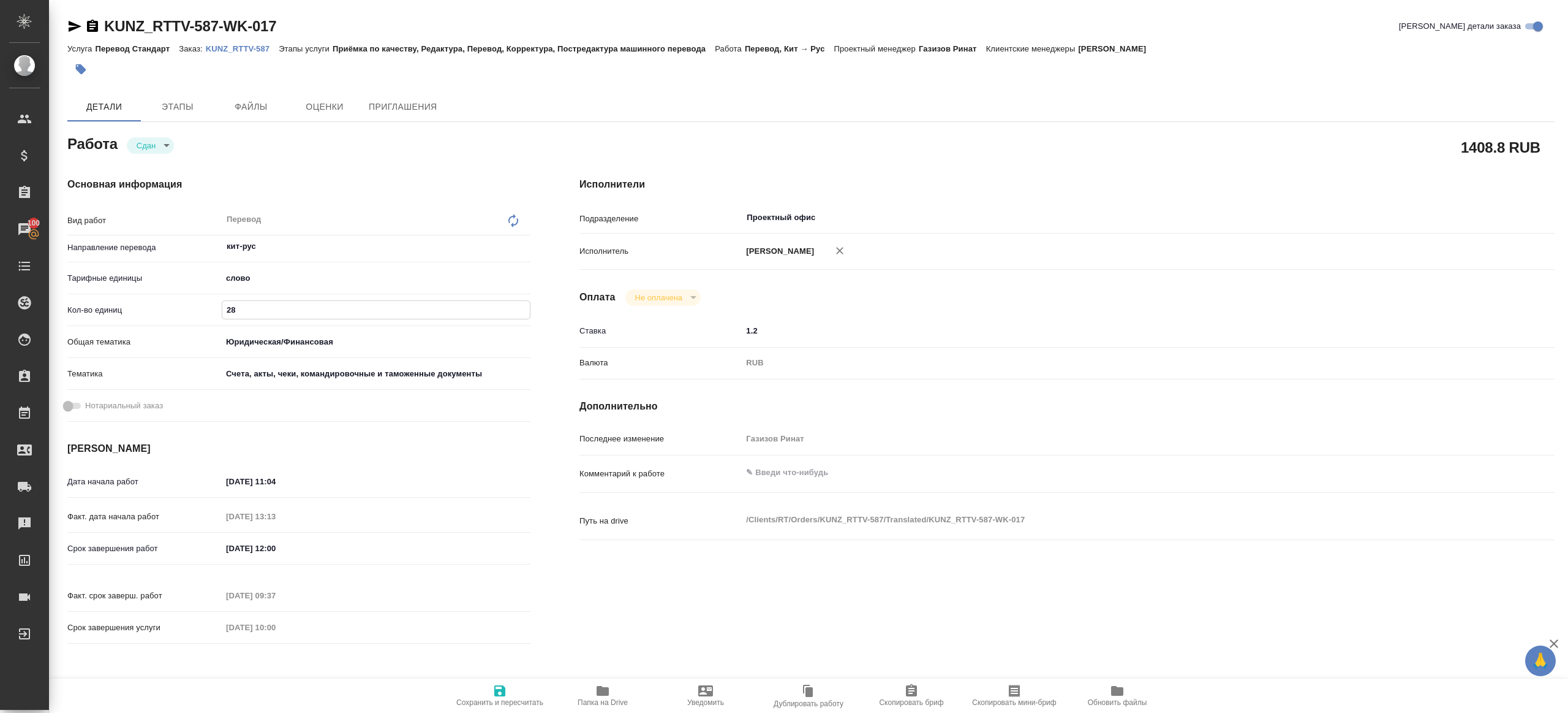
type textarea "x"
type input "2828"
type textarea "x"
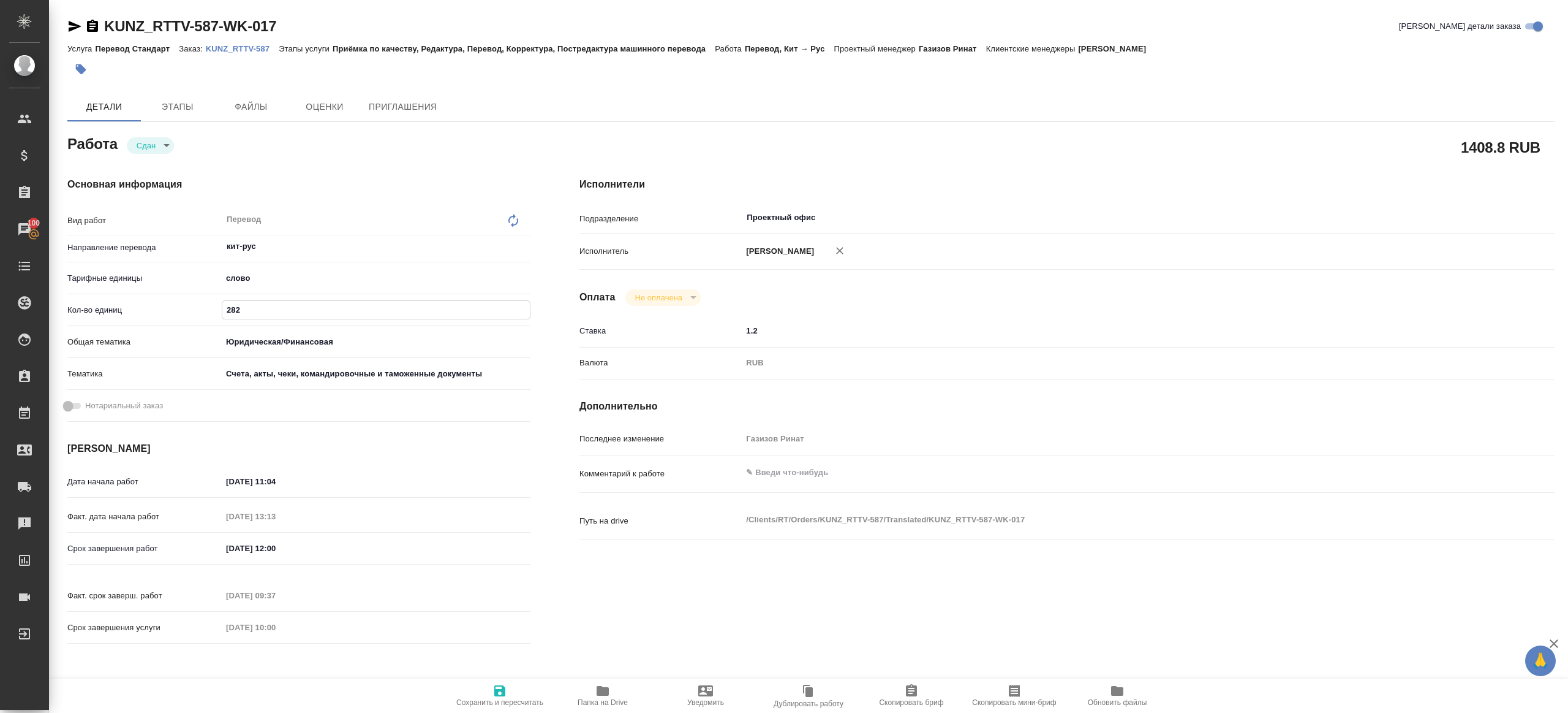
type textarea "x"
type input "2828"
click at [507, 687] on icon "button" at bounding box center [499, 690] width 15 height 15
type textarea "x"
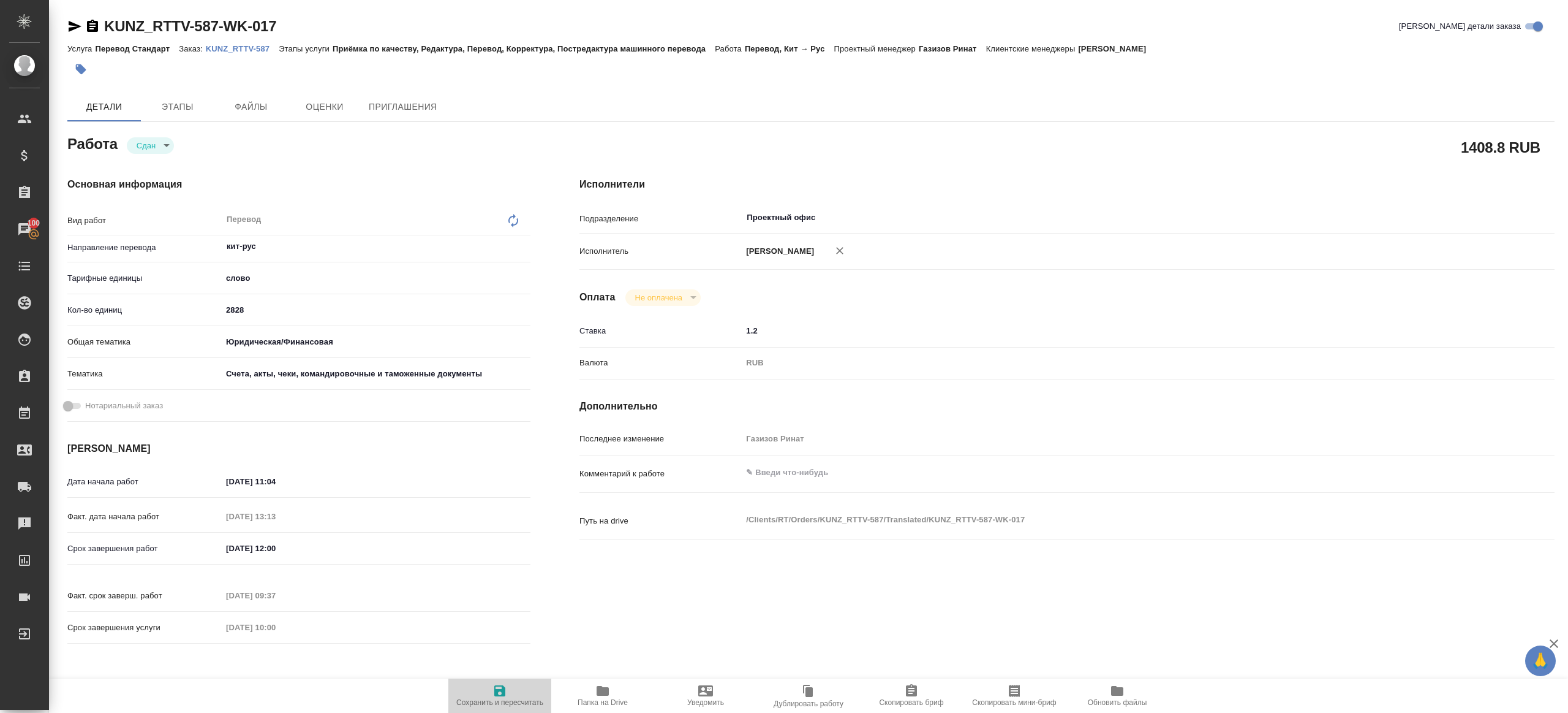
type textarea "x"
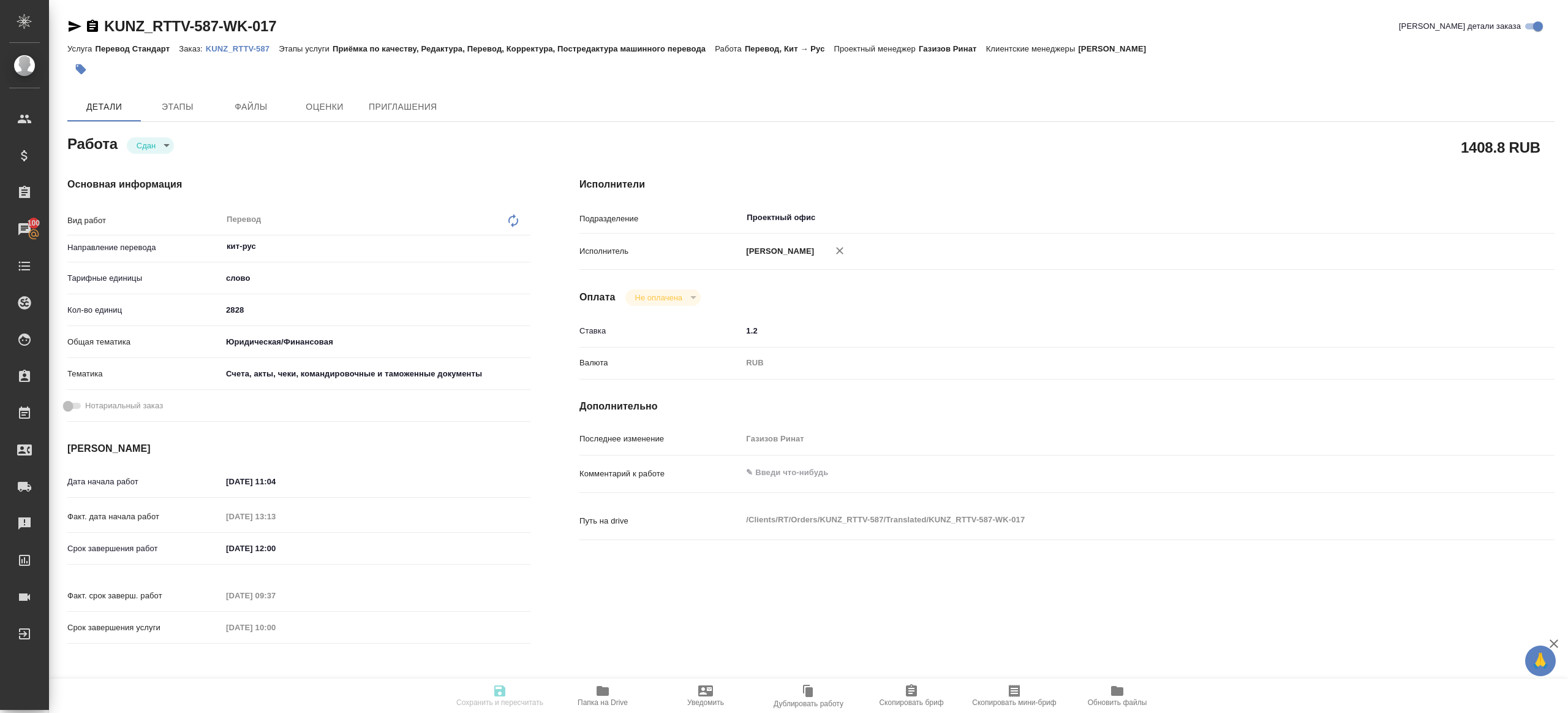
type textarea "x"
type input "closed"
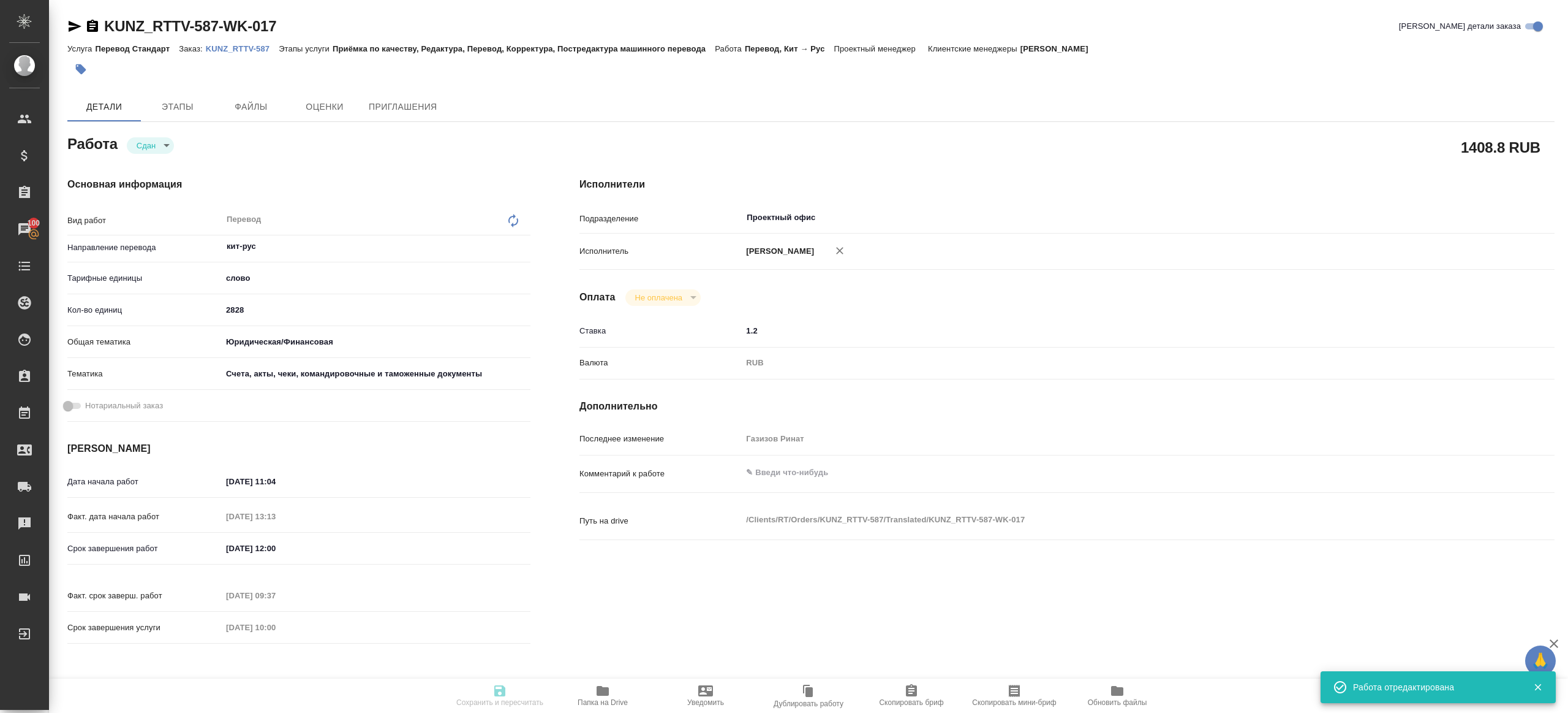
type textarea "Перевод"
type textarea "x"
type input "кит-рус"
type input "5a8b1489cc6b4906c91bfd90"
type input "2828"
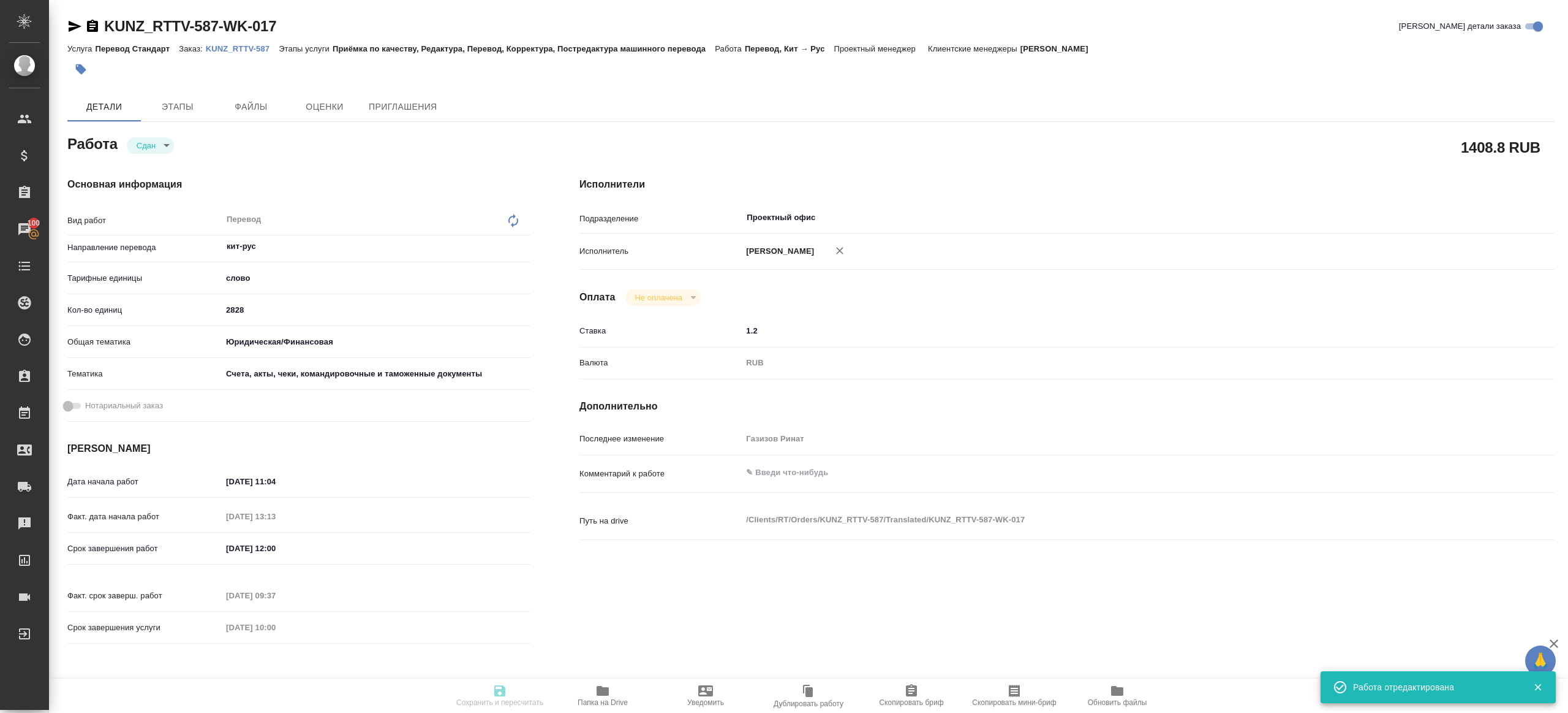
type input "yr-fn"
type input "5f647205b73bc97568ca66c0"
type input "18.09.2025 11:04"
type input "23.09.2025 13:13"
type input "25.09.2025 12:00"
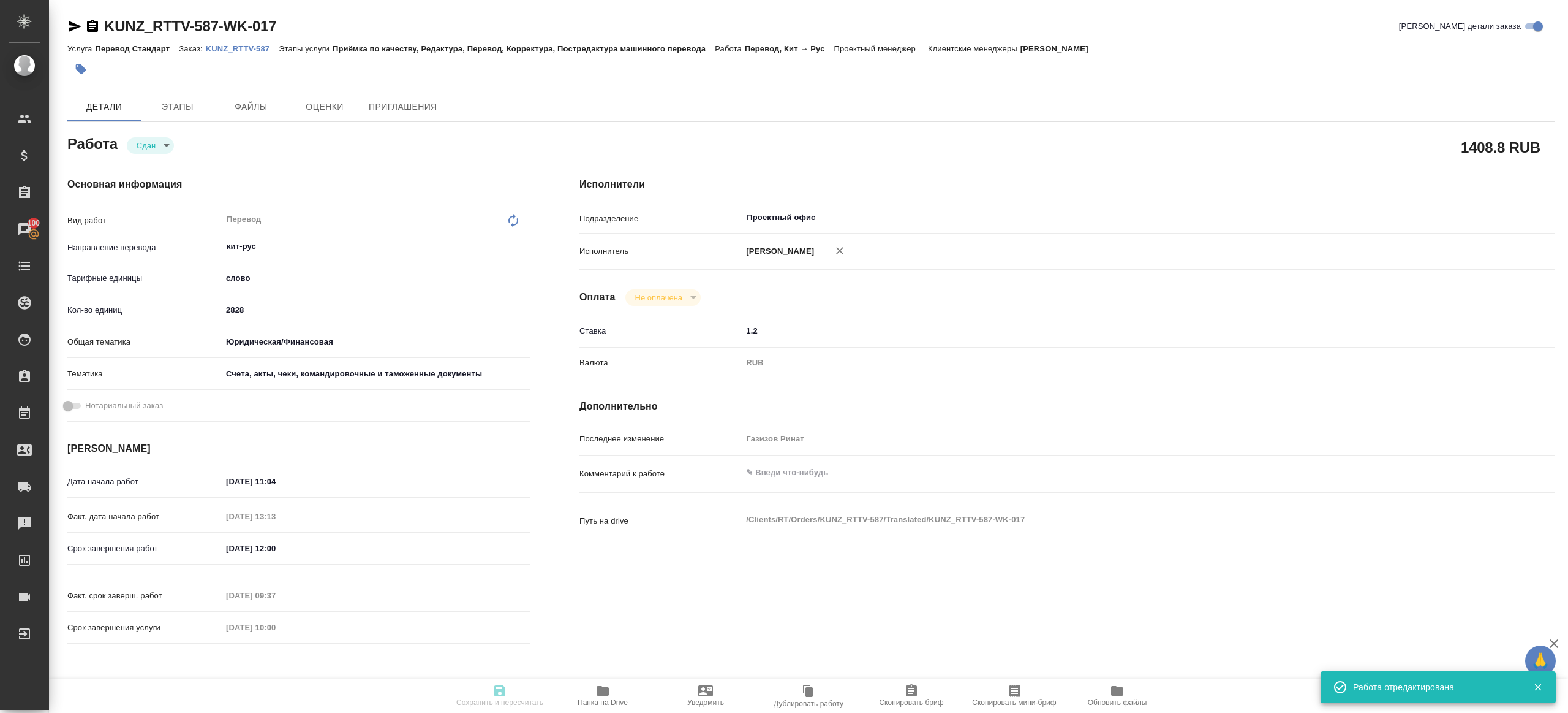
type input "25.09.2025 09:37"
type input "30.09.2025 10:00"
type input "Проектный офис"
type input "notPayed"
type input "1.2"
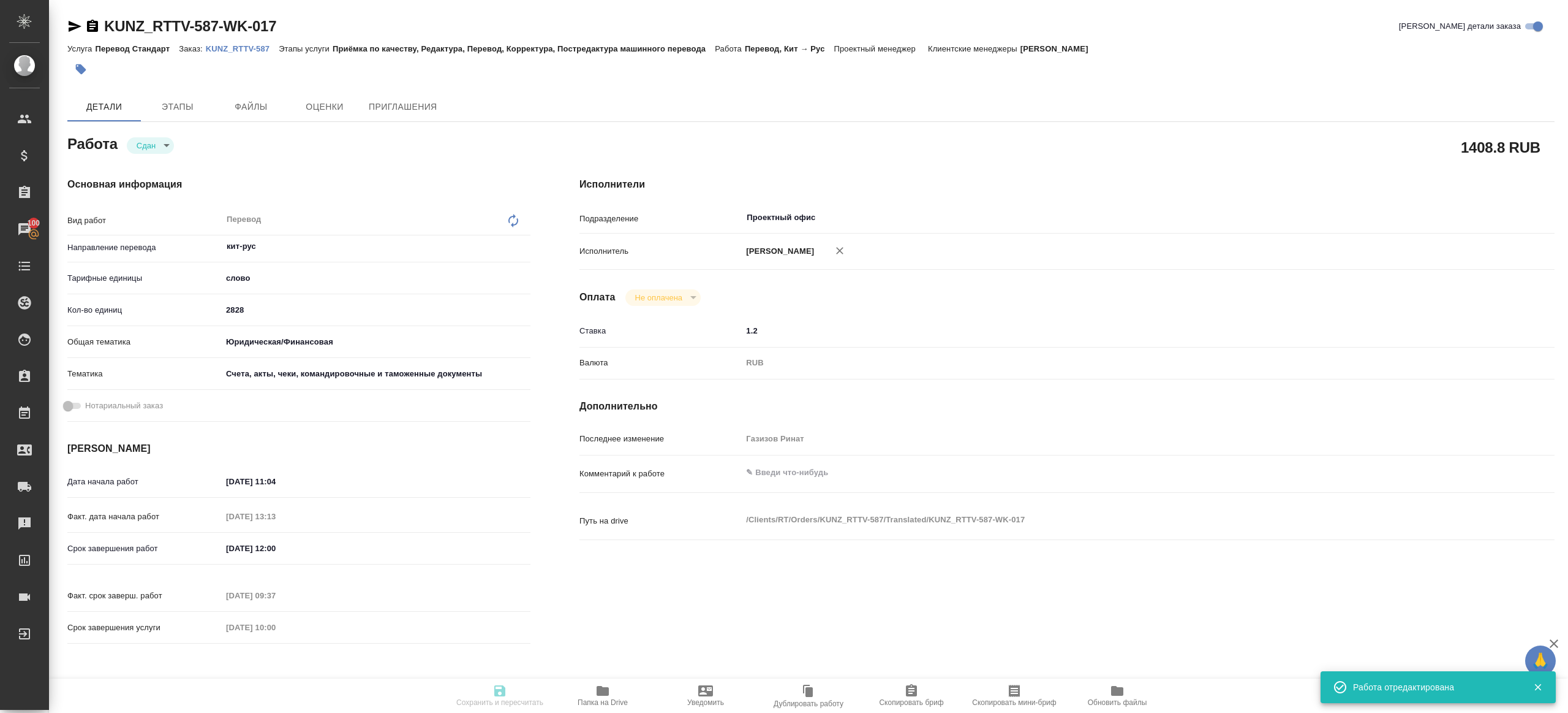
type input "RUB"
type input "Газизов Ринат"
type textarea "x"
type textarea "/Clients/RT/Orders/KUNZ_RTTV-587/Translated/KUNZ_RTTV-587-WK-017"
type textarea "x"
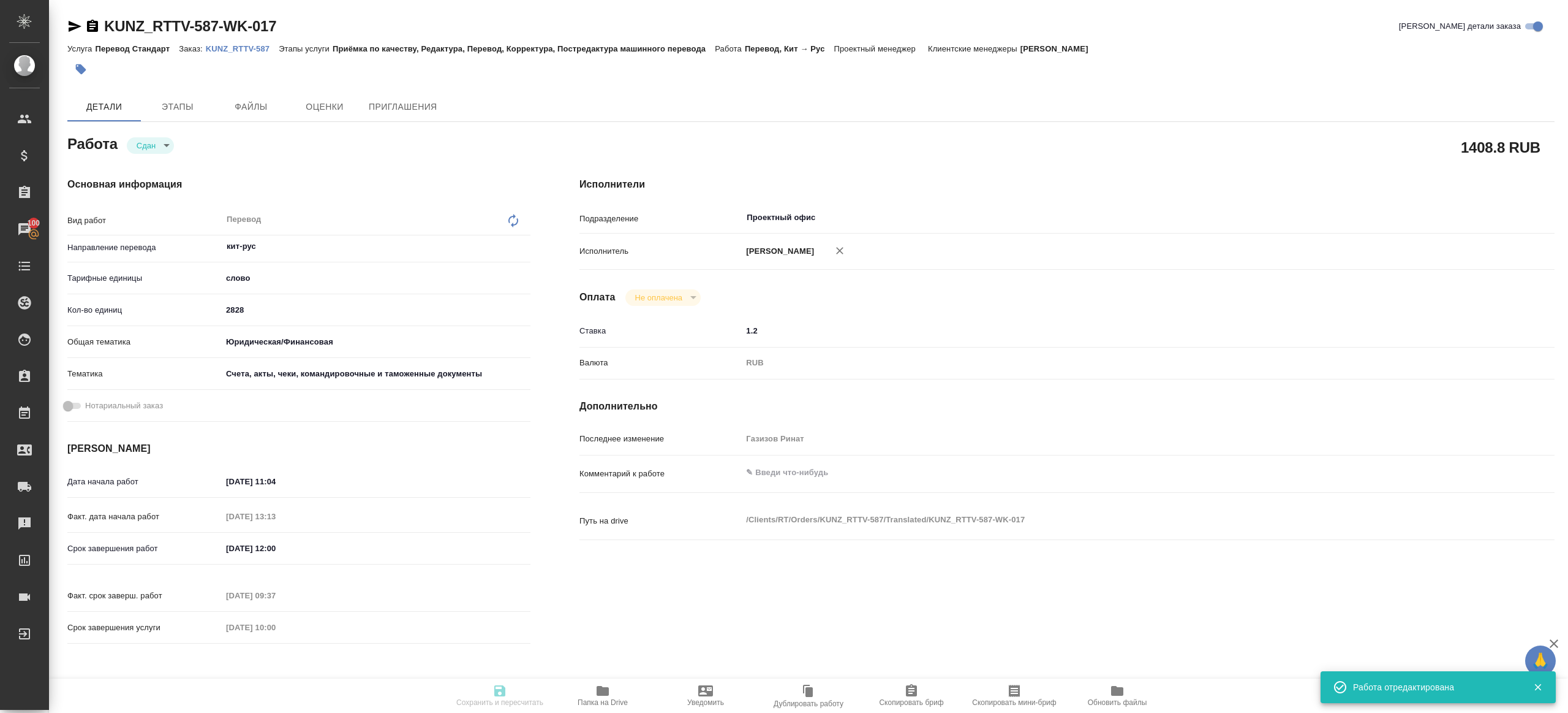
type input "KUNZ_RTTV-587"
type input "Перевод Стандарт"
type input "Приёмка по качеству, Редактура, Перевод, Корректура, Постредактура машинного пе…"
type input "Веселова Юлия"
type input "[PERSON_NAME]"
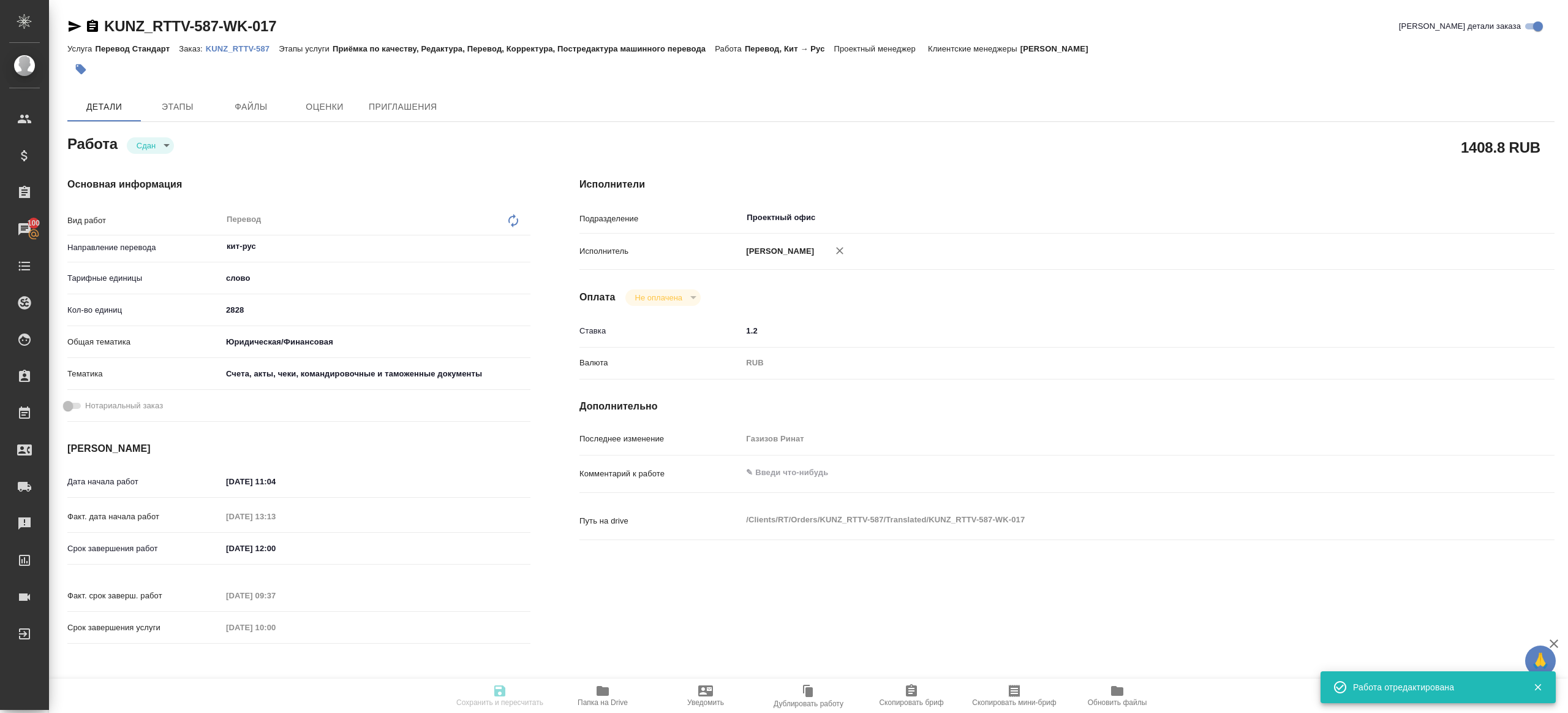
type input "/Clients/RT/Orders/KUNZ_RTTV-587"
type textarea "x"
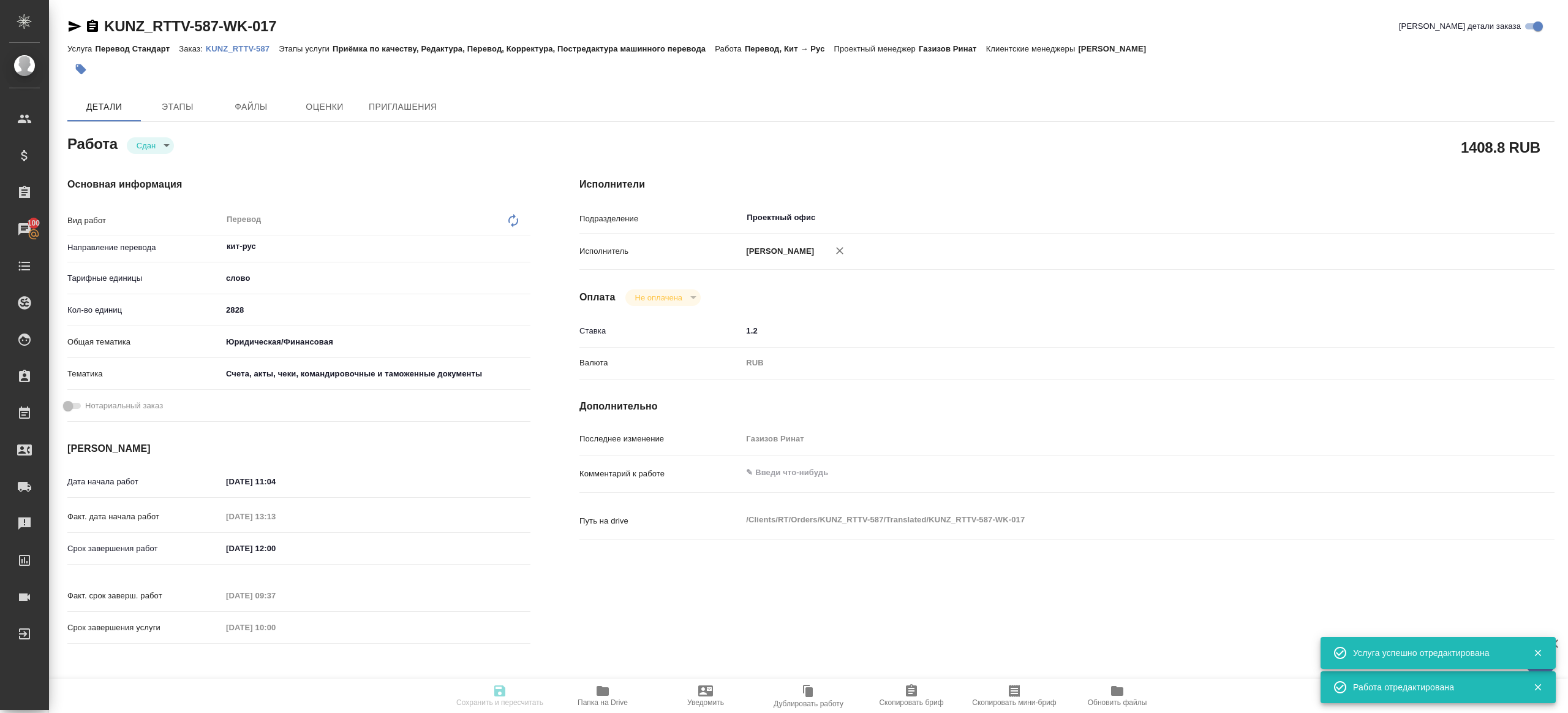
type textarea "x"
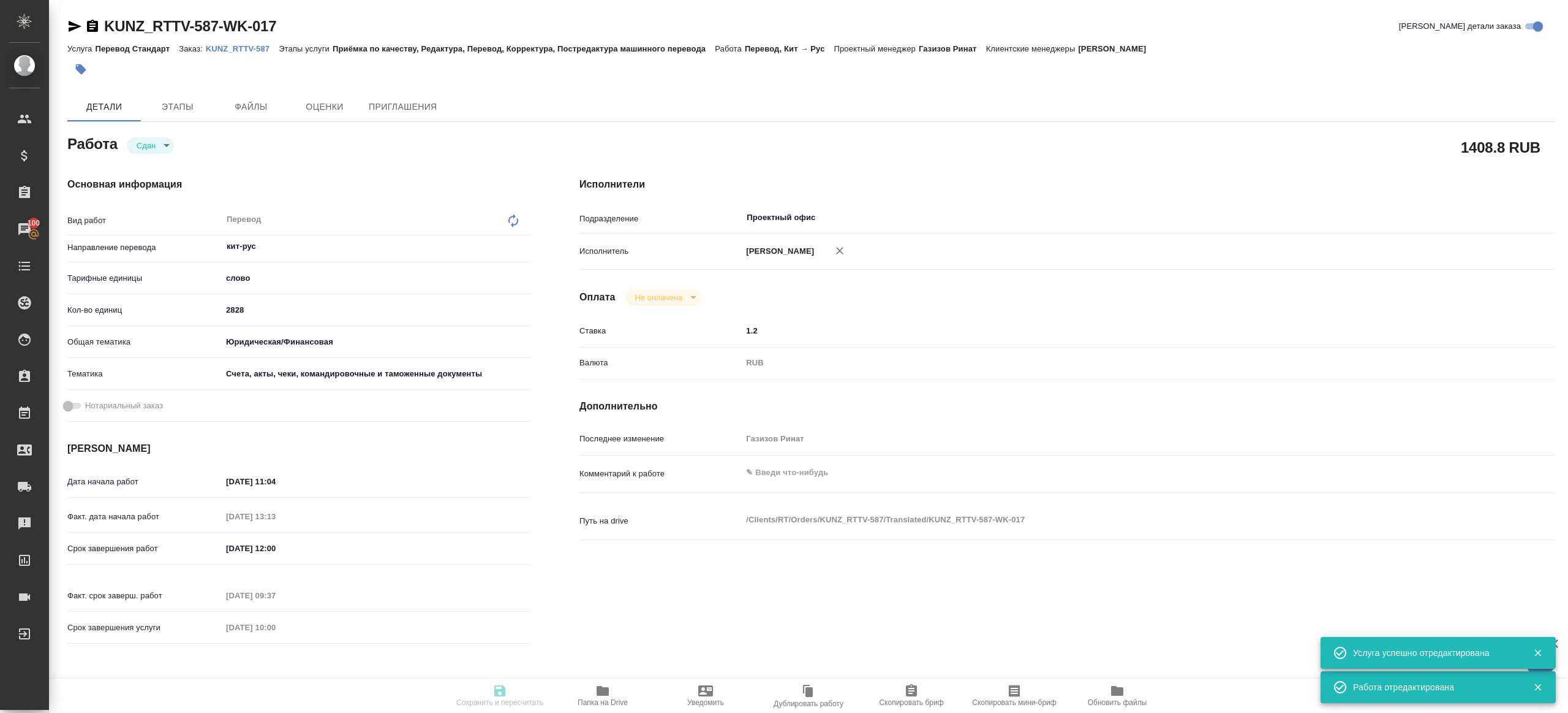
type textarea "x"
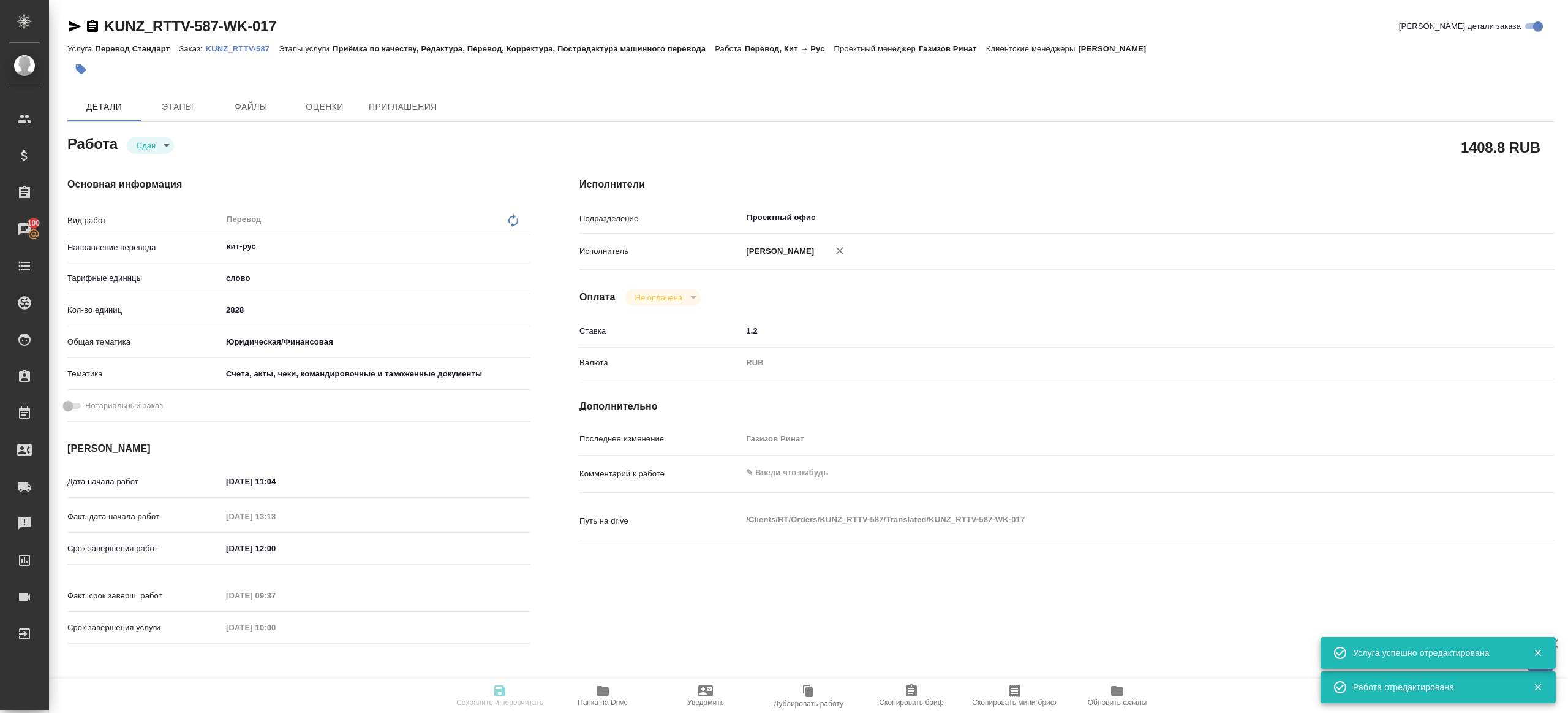
type textarea "x"
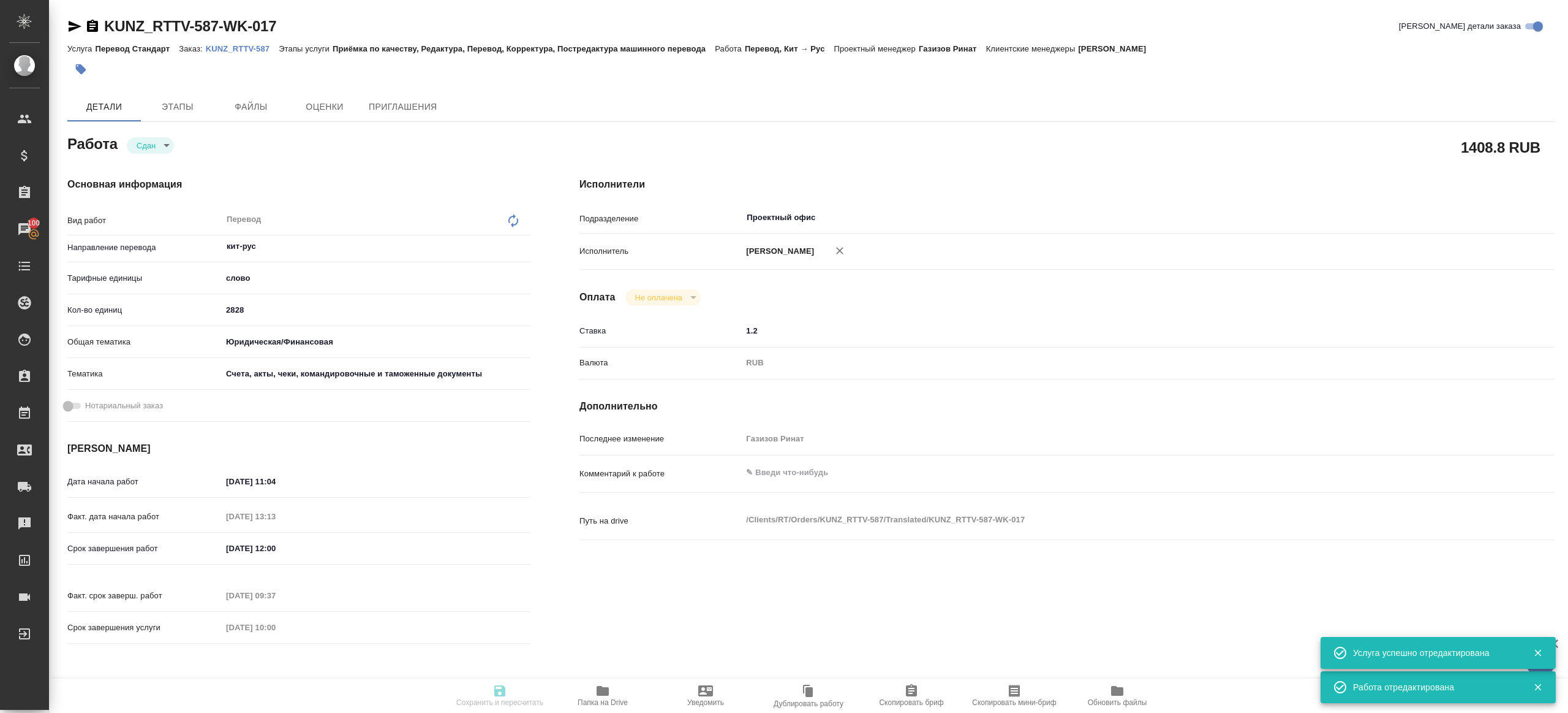
type textarea "x"
type input "closed"
type textarea "Перевод"
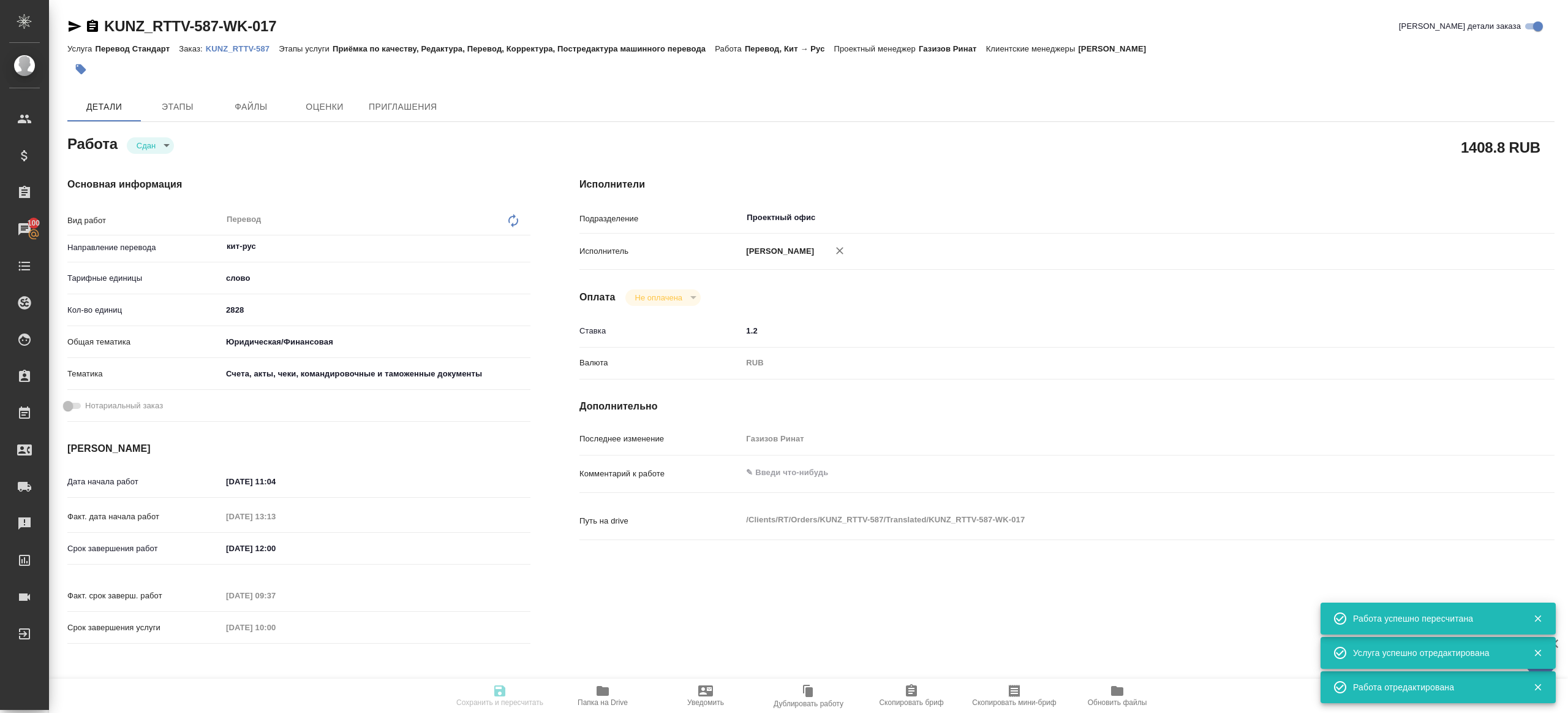
type textarea "x"
type input "кит-рус"
type input "5a8b1489cc6b4906c91bfd90"
type input "2828"
type input "yr-fn"
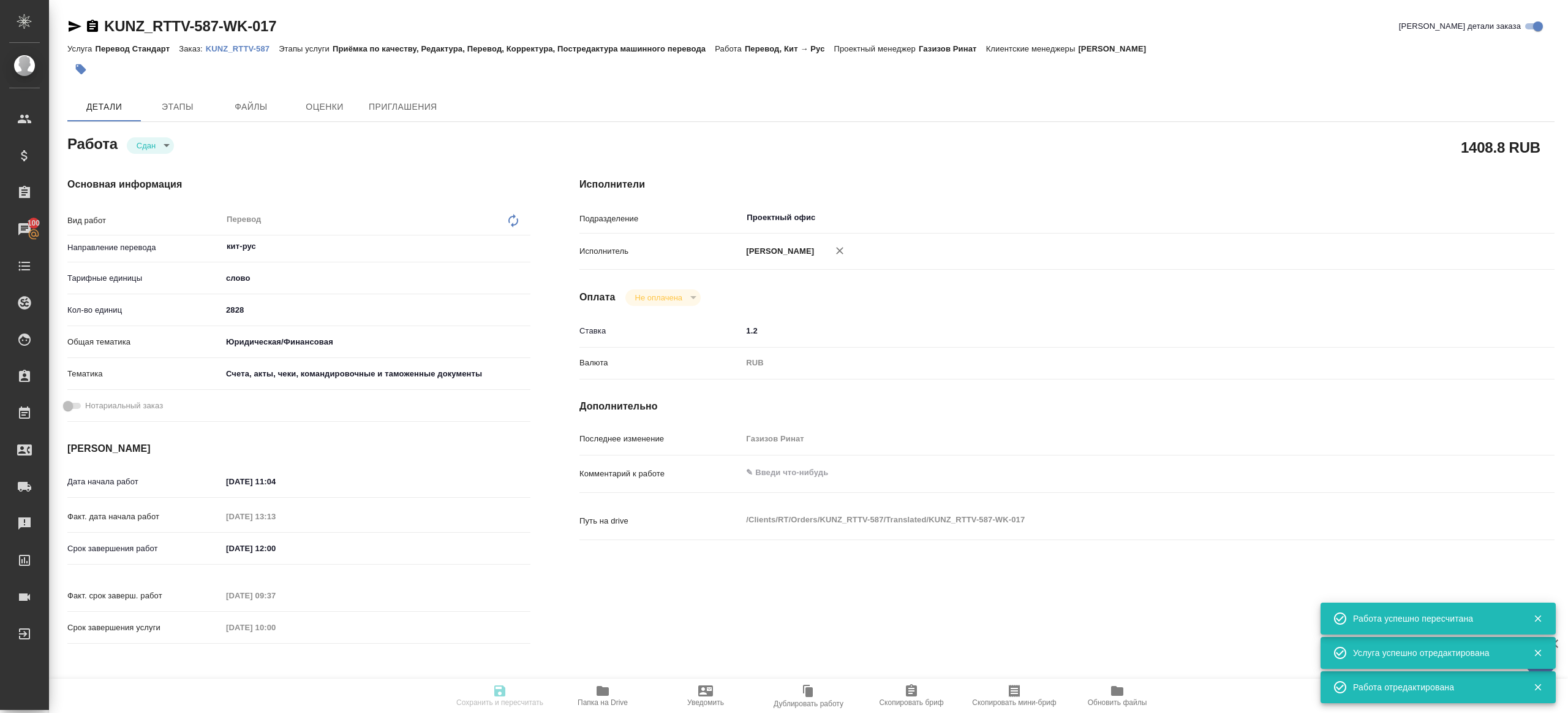
type input "5f647205b73bc97568ca66c0"
type input "18.09.2025 11:04"
type input "23.09.2025 13:13"
type input "25.09.2025 12:00"
type input "25.09.2025 09:37"
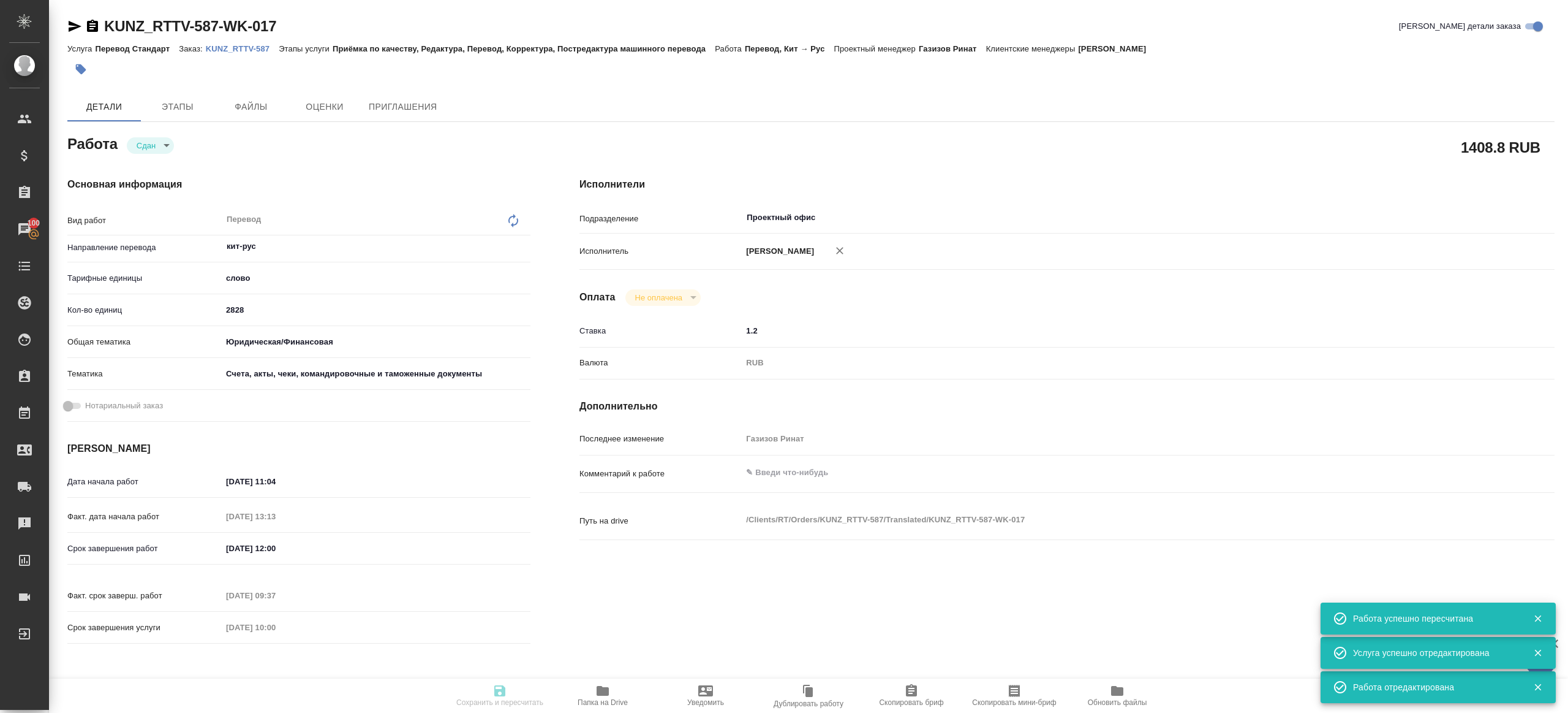
type input "30.09.2025 10:00"
type input "Проектный офис"
type input "notPayed"
type input "1.2"
type input "RUB"
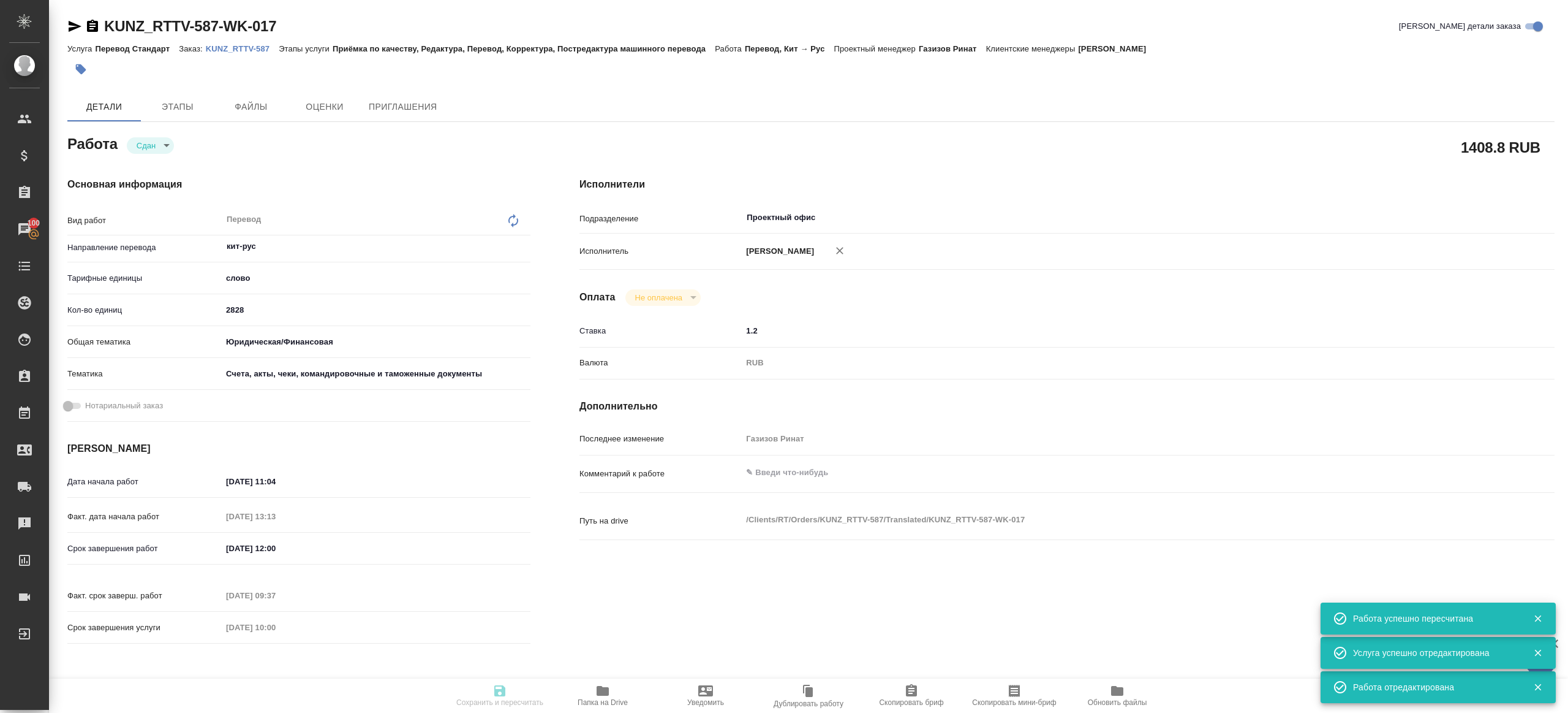
type input "Газизов Ринат"
type textarea "x"
type textarea "/Clients/RT/Orders/KUNZ_RTTV-587/Translated/KUNZ_RTTV-587-WK-017"
type textarea "x"
type input "KUNZ_RTTV-587"
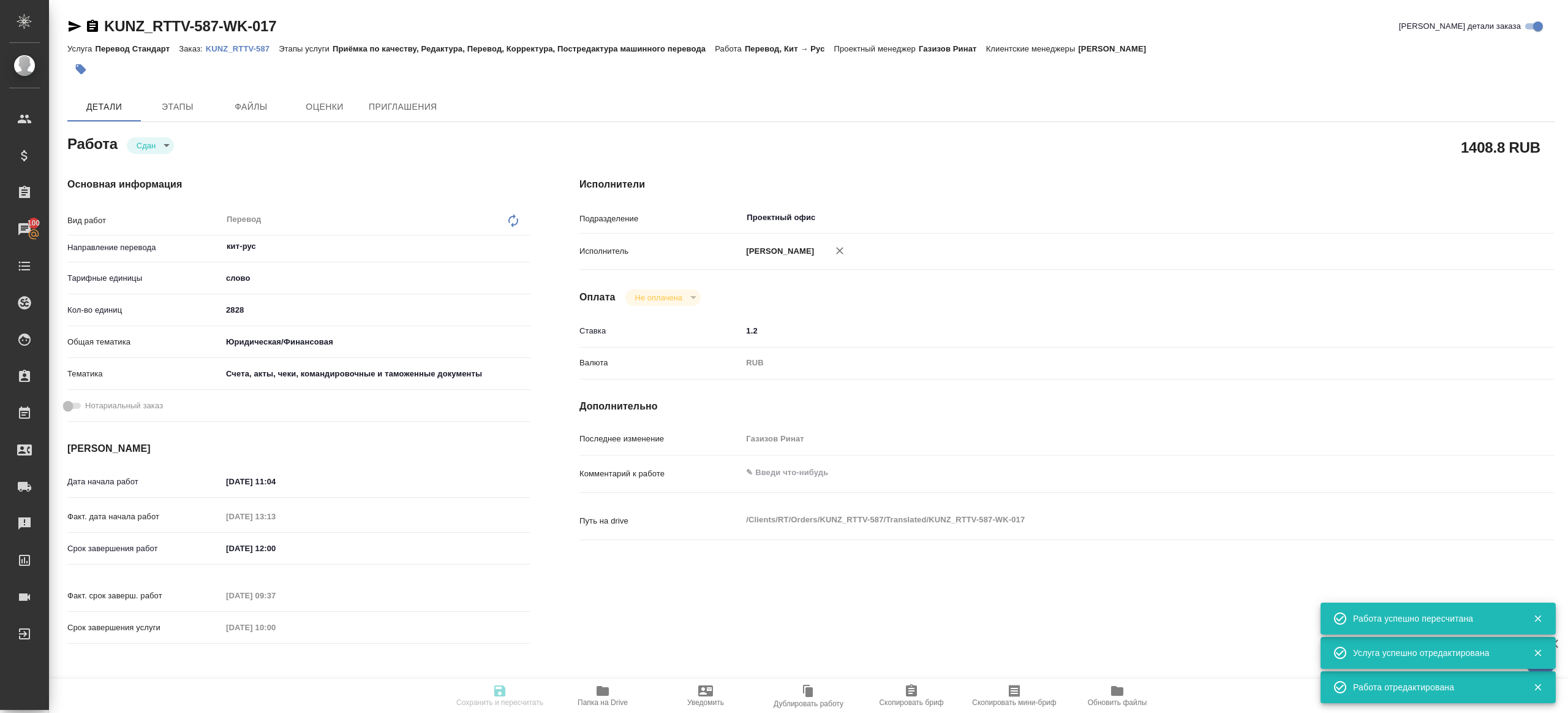
type input "Перевод Стандарт"
type input "Приёмка по качеству, Редактура, Перевод, Корректура, Постредактура машинного пе…"
type input "Веселова Юлия"
type input "[PERSON_NAME]"
type input "/Clients/RT/Orders/KUNZ_RTTV-587"
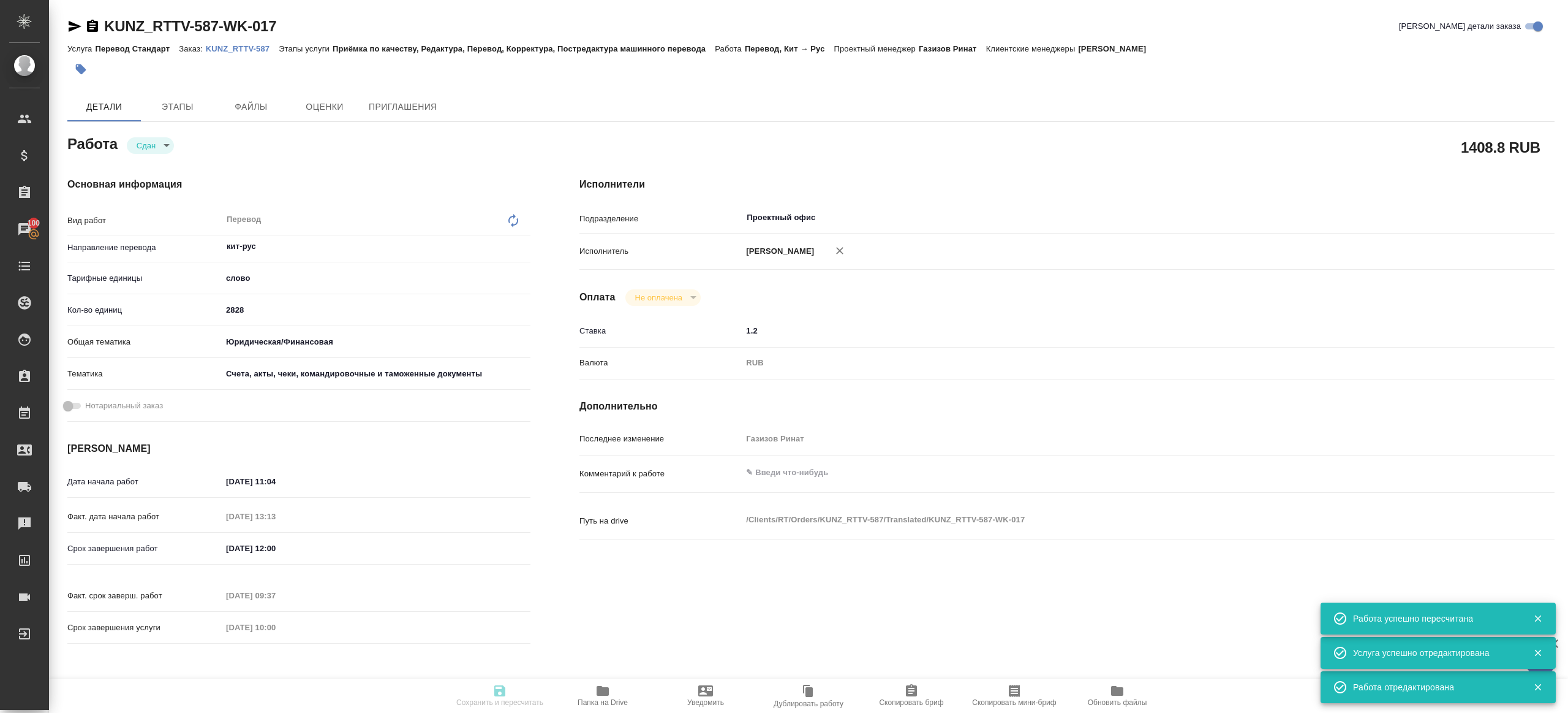
type textarea "x"
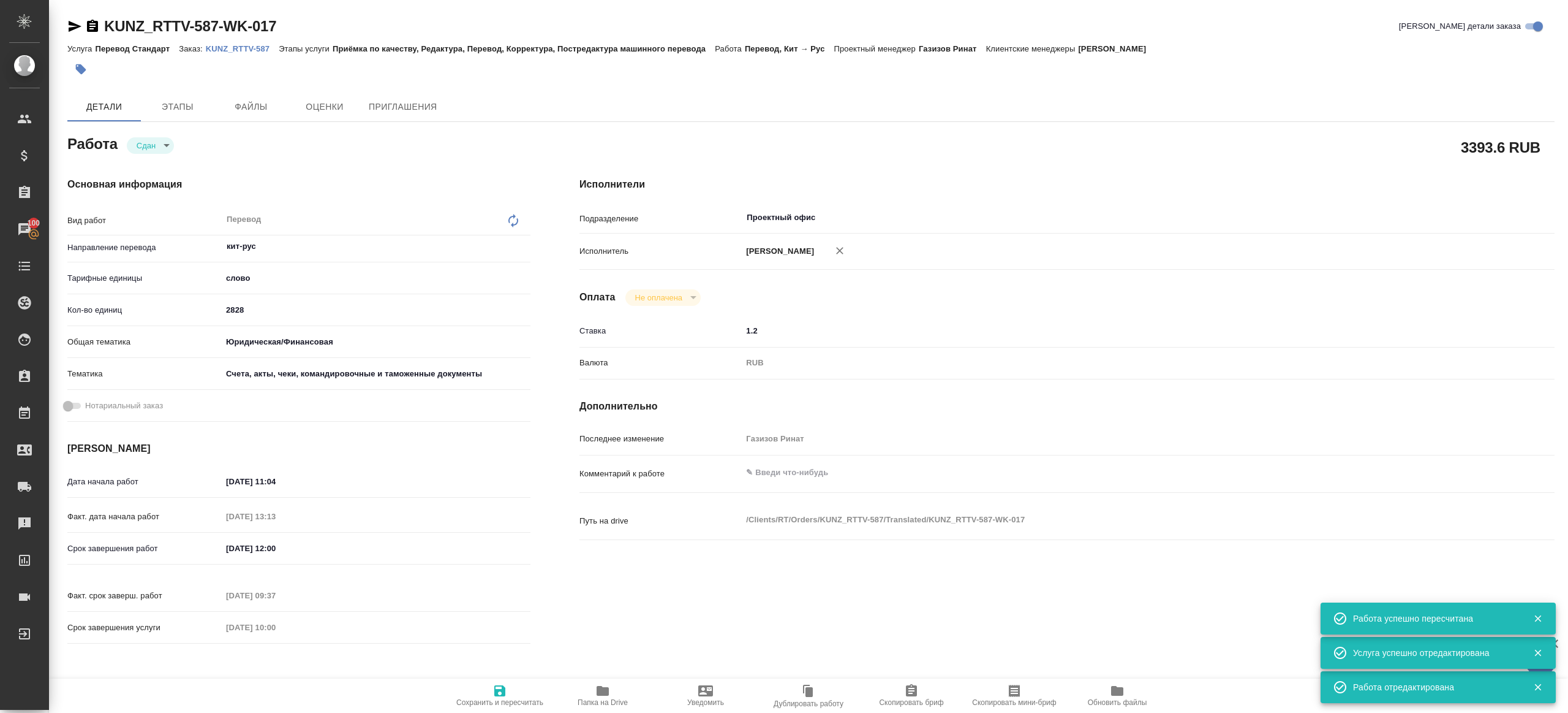
type textarea "x"
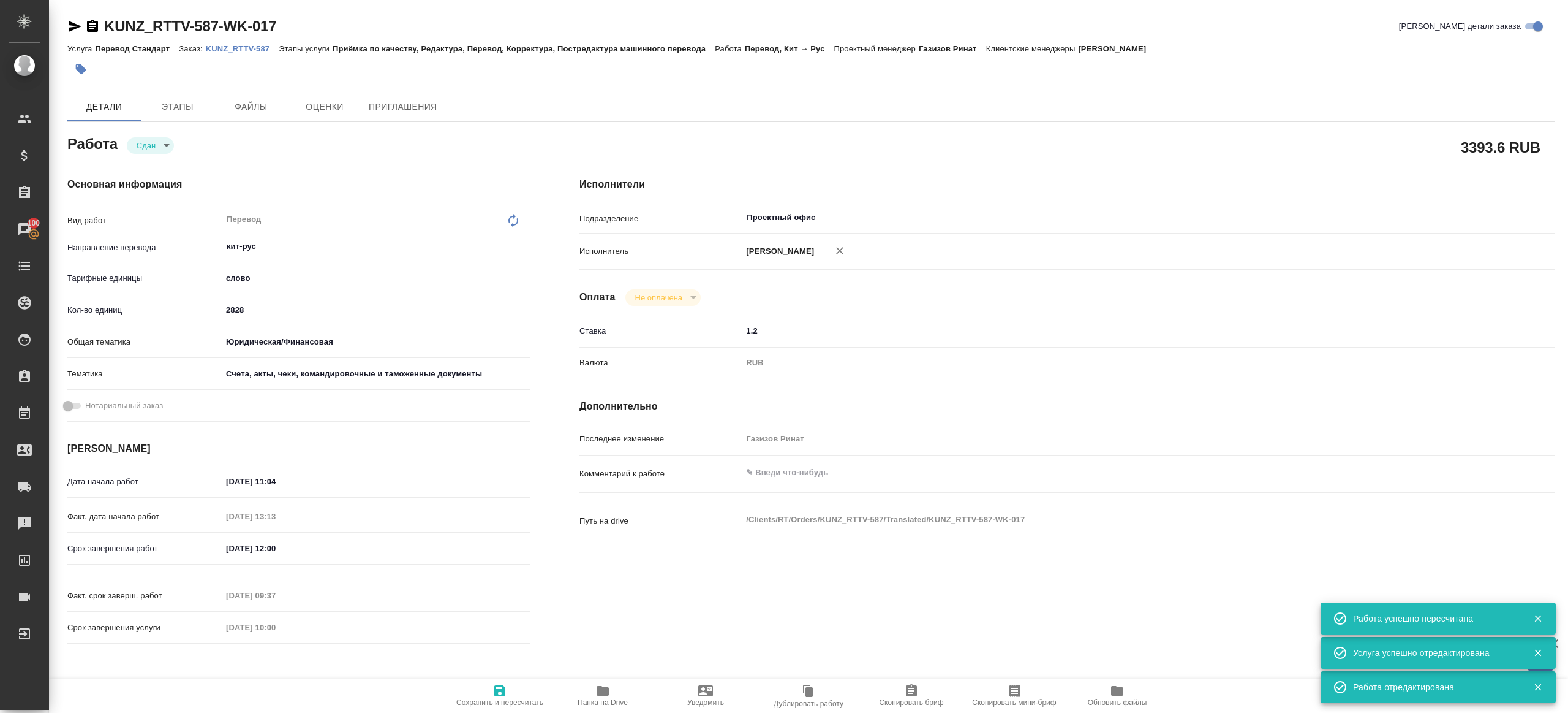
type textarea "x"
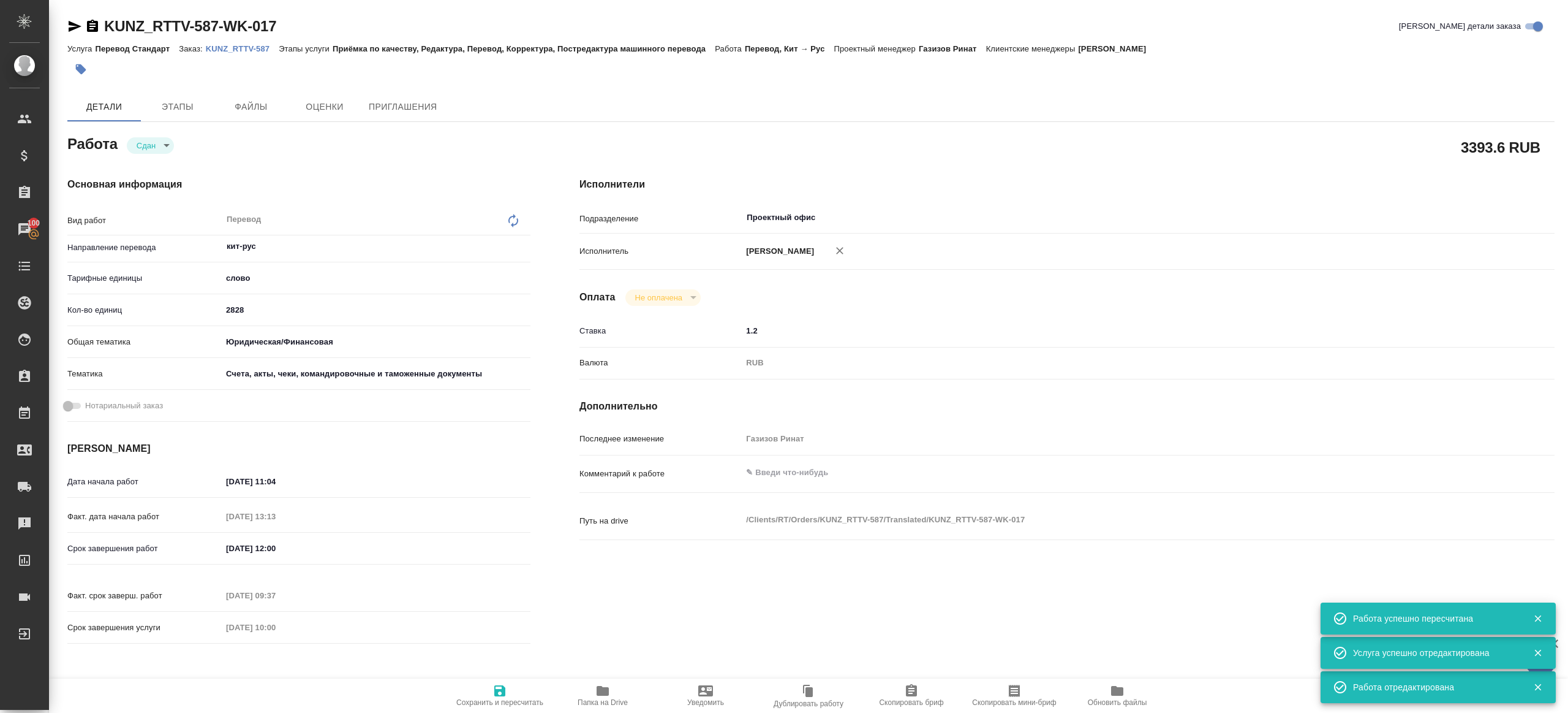
type textarea "x"
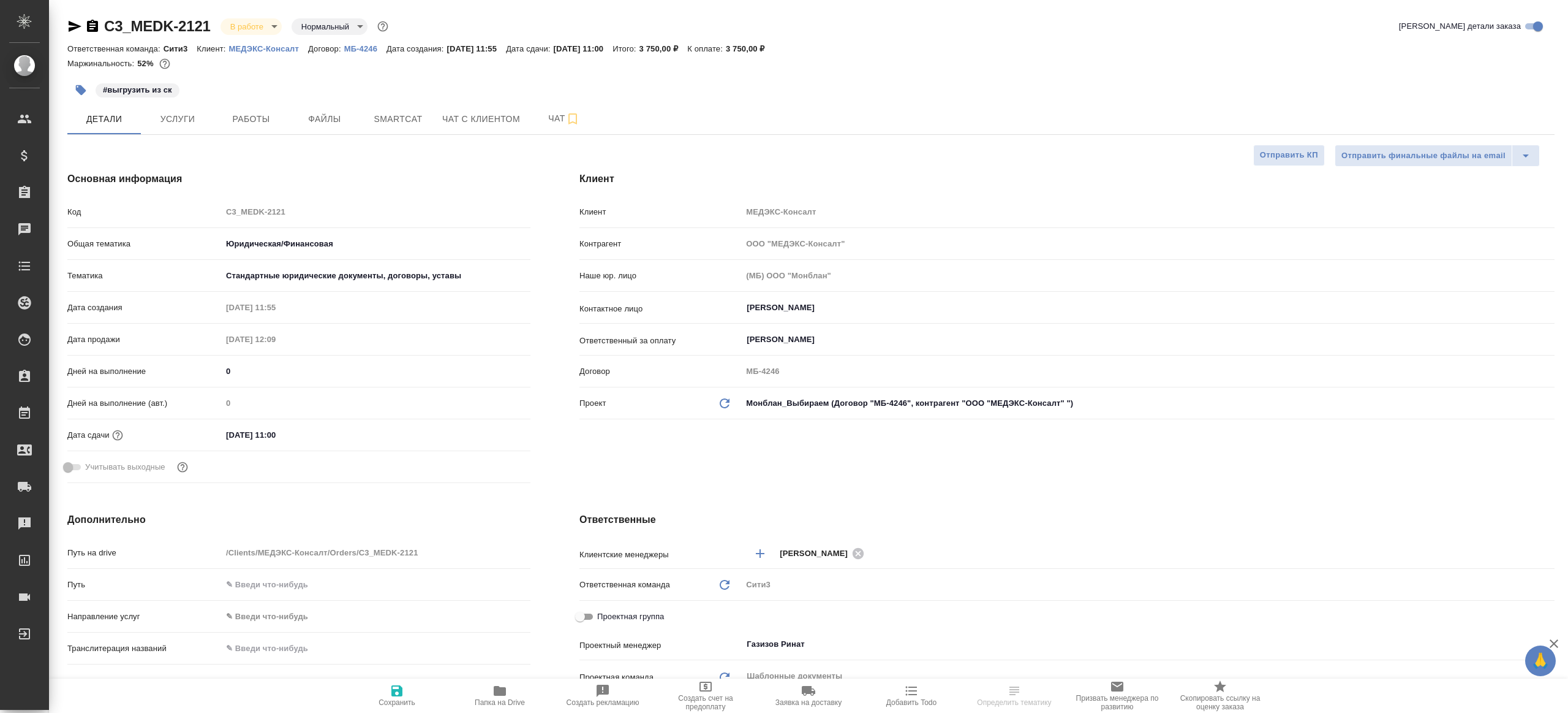
select select "RU"
click at [261, 142] on div "C3_MEDK-2121 В работе inProgress Нормальный normal Кратко детали заказа Ответст…" at bounding box center [811, 618] width 1501 height 1235
click at [255, 130] on button "Работы" at bounding box center [251, 119] width 74 height 31
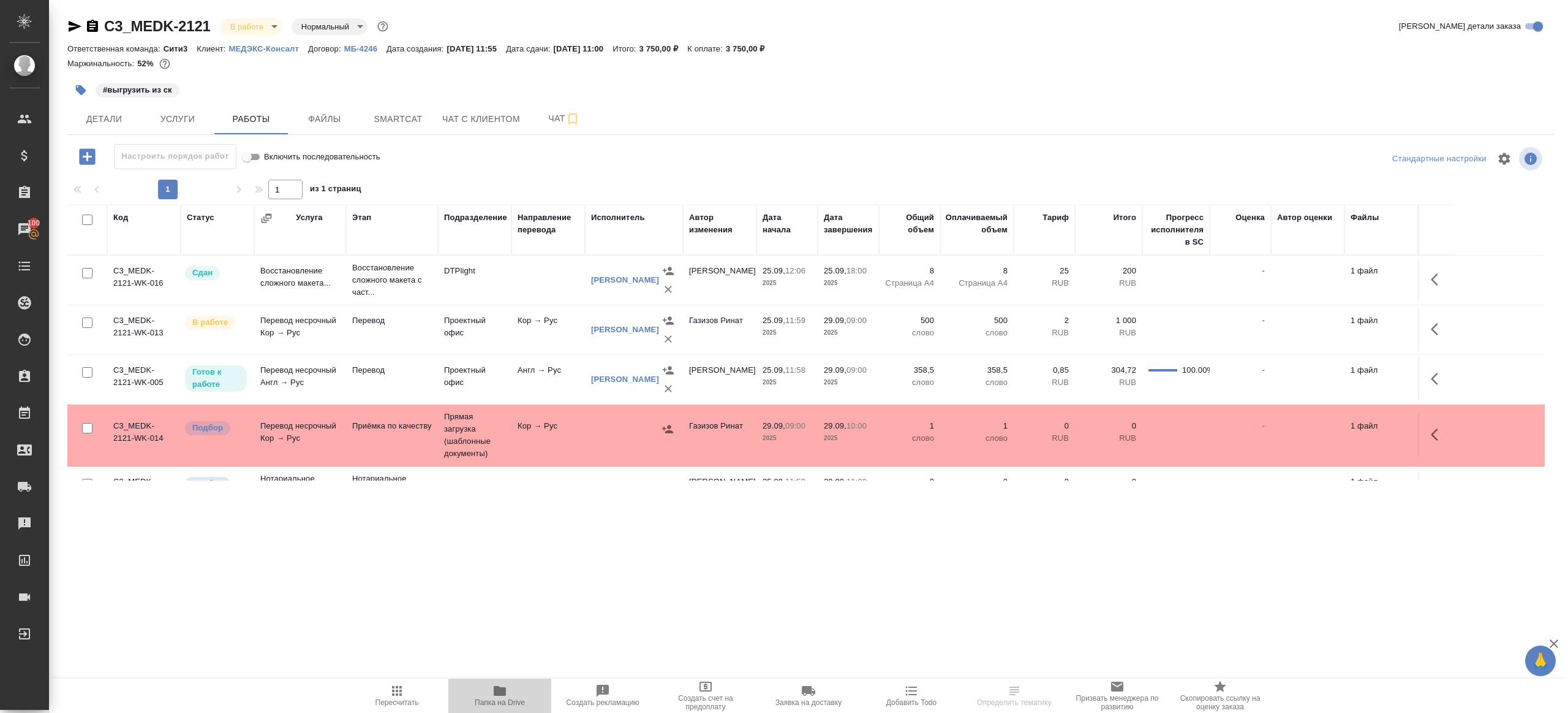
click at [490, 685] on span "Папка на Drive" at bounding box center [499, 695] width 88 height 24
click at [494, 358] on td "Проектный офис" at bounding box center [474, 379] width 74 height 43
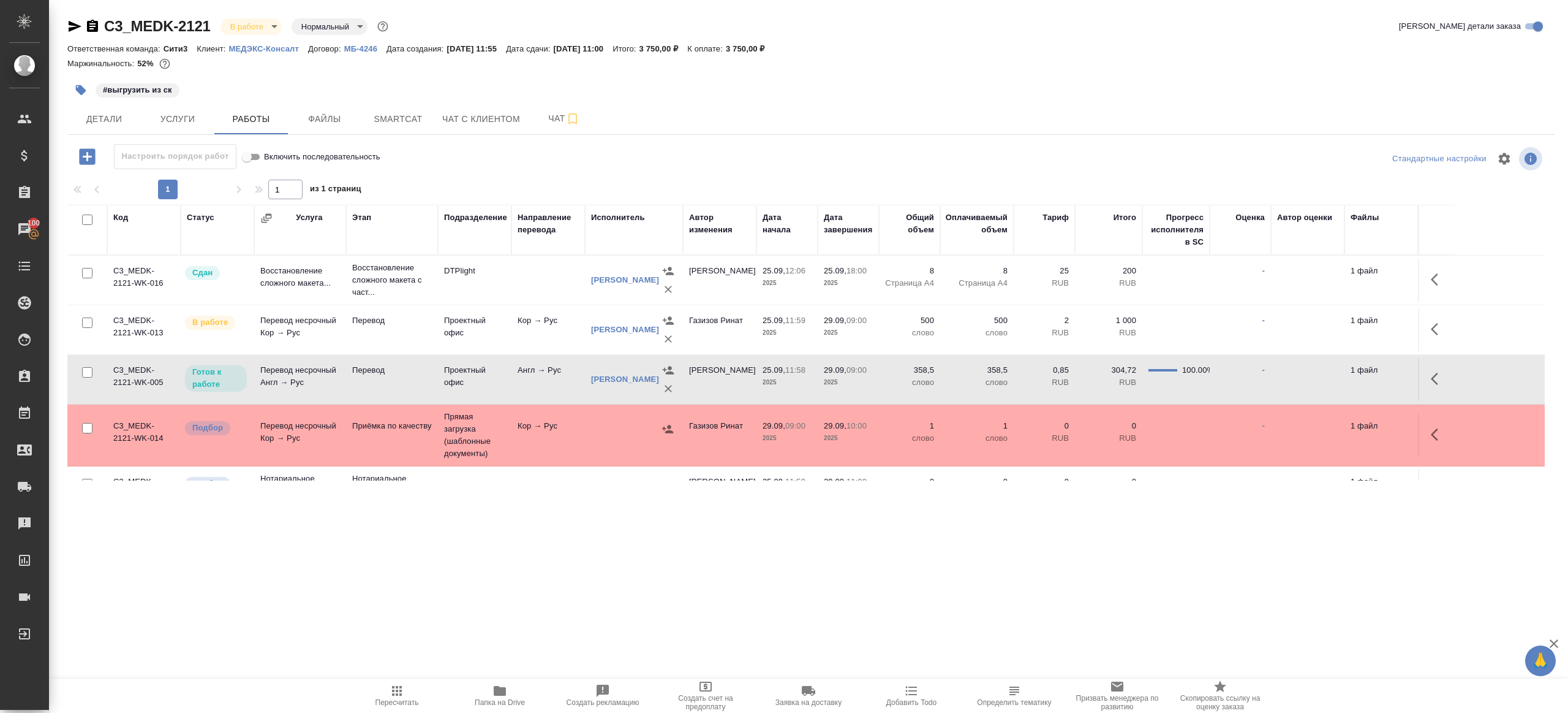
click at [505, 332] on td "Проектный офис" at bounding box center [474, 329] width 74 height 43
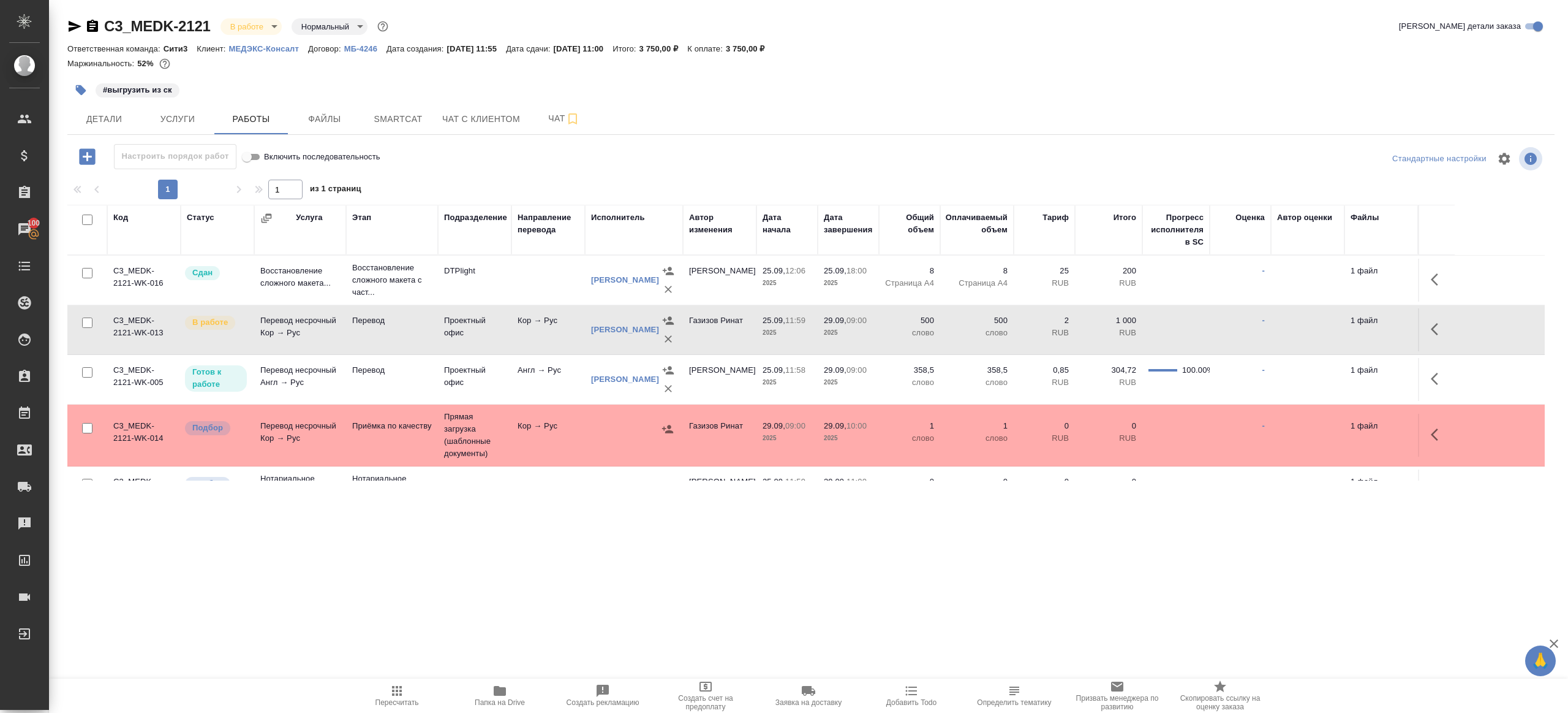
click at [1438, 326] on icon "button" at bounding box center [1438, 329] width 15 height 15
click at [1347, 322] on icon "button" at bounding box center [1348, 329] width 15 height 15
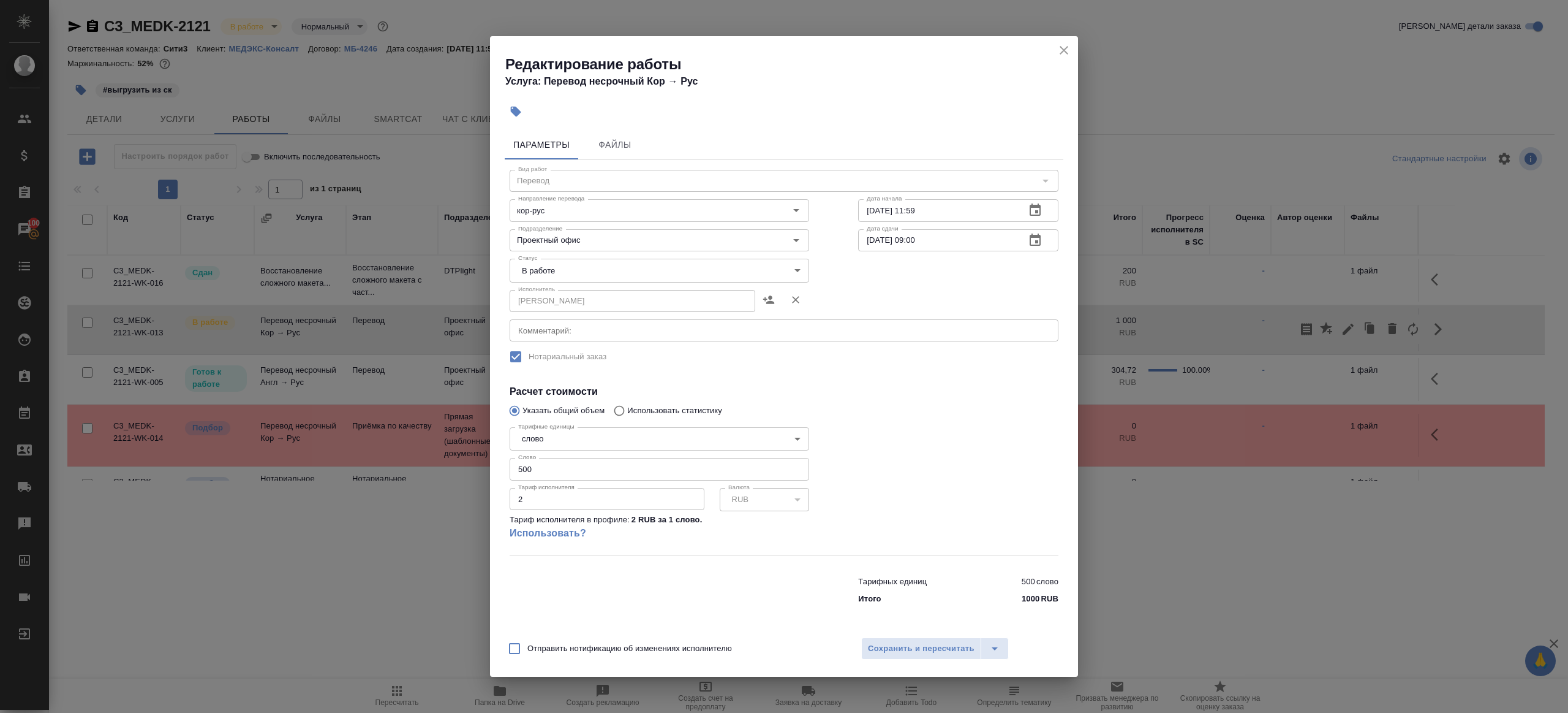
click at [613, 271] on body "🙏 .cls-1 fill:#fff; AWATERA Gazizov Rinat Клиенты Спецификации Заказы 100 Чаты …" at bounding box center [784, 356] width 1568 height 713
click at [562, 309] on li "Сдан" at bounding box center [659, 312] width 300 height 21
type input "closed"
drag, startPoint x: 532, startPoint y: 473, endPoint x: 477, endPoint y: 465, distance: 55.6
click at [477, 465] on div "Редактирование работы Услуга: Перевод несрочный Кор → Рус Параметры Файлы Вид р…" at bounding box center [784, 356] width 1568 height 713
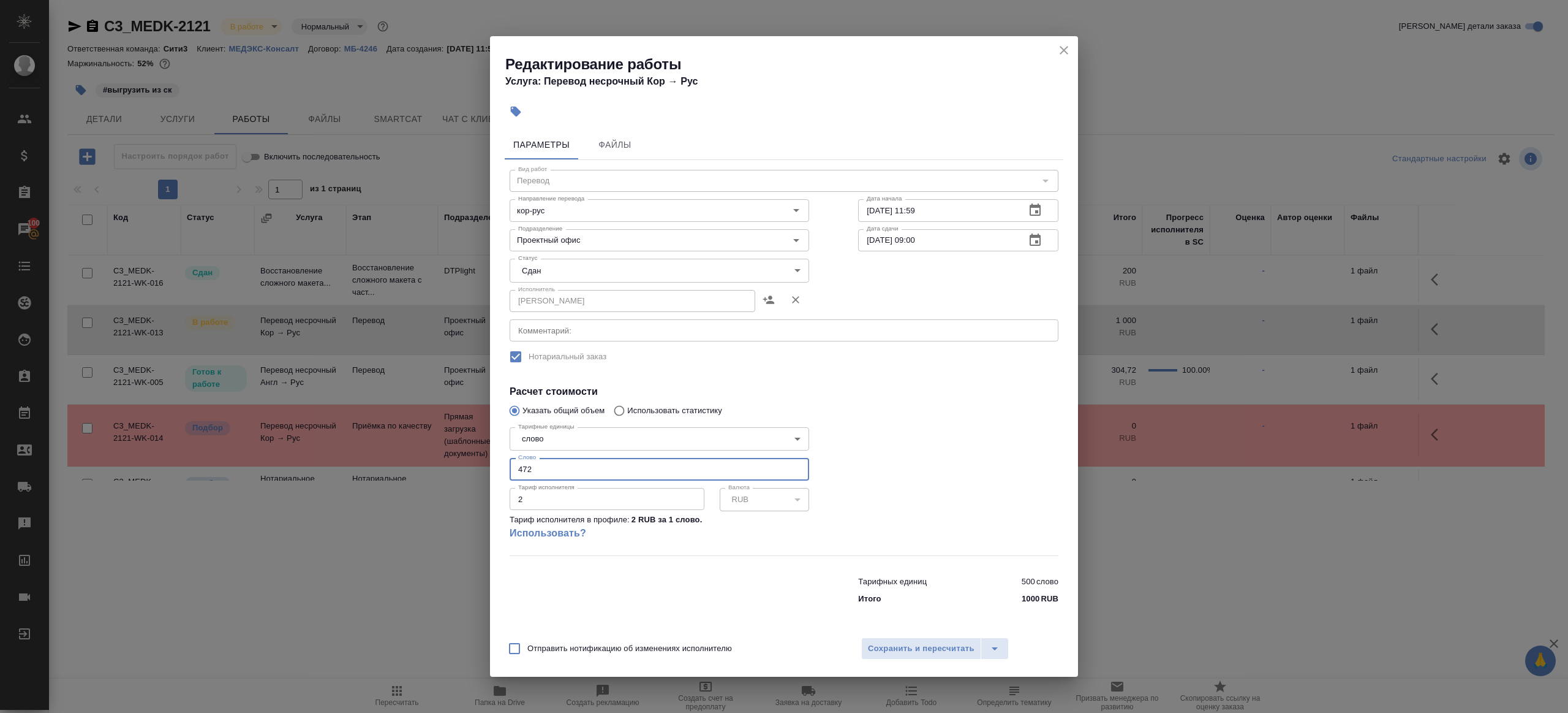
type input "472"
click at [952, 492] on div at bounding box center [958, 489] width 250 height 182
click at [934, 637] on div "Отправить нотификацию об изменениях исполнителю Сохранить и пересчитать" at bounding box center [784, 653] width 588 height 47
click at [937, 644] on span "Сохранить и пересчитать" at bounding box center [921, 649] width 106 height 15
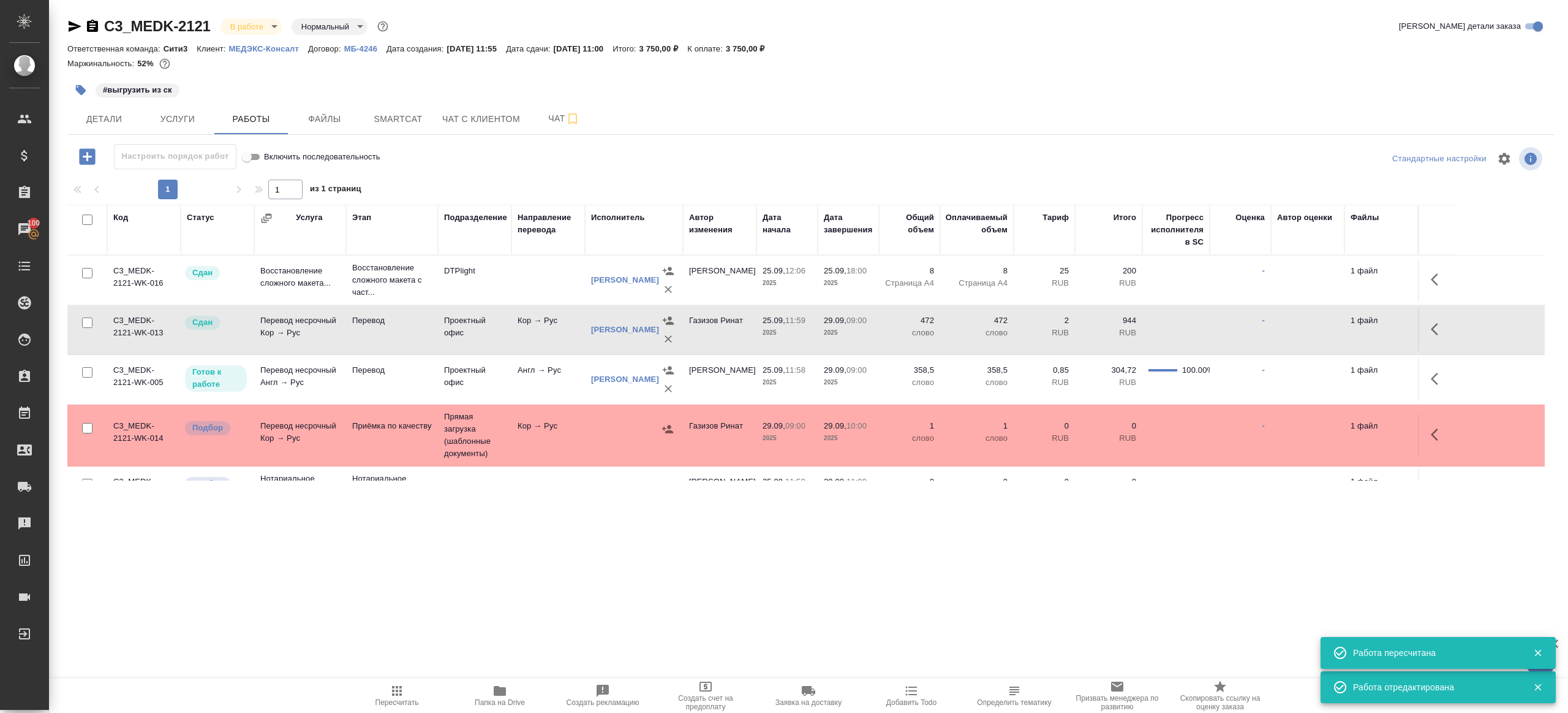
click at [390, 688] on icon "button" at bounding box center [397, 690] width 15 height 15
click at [392, 683] on icon "button" at bounding box center [397, 690] width 15 height 15
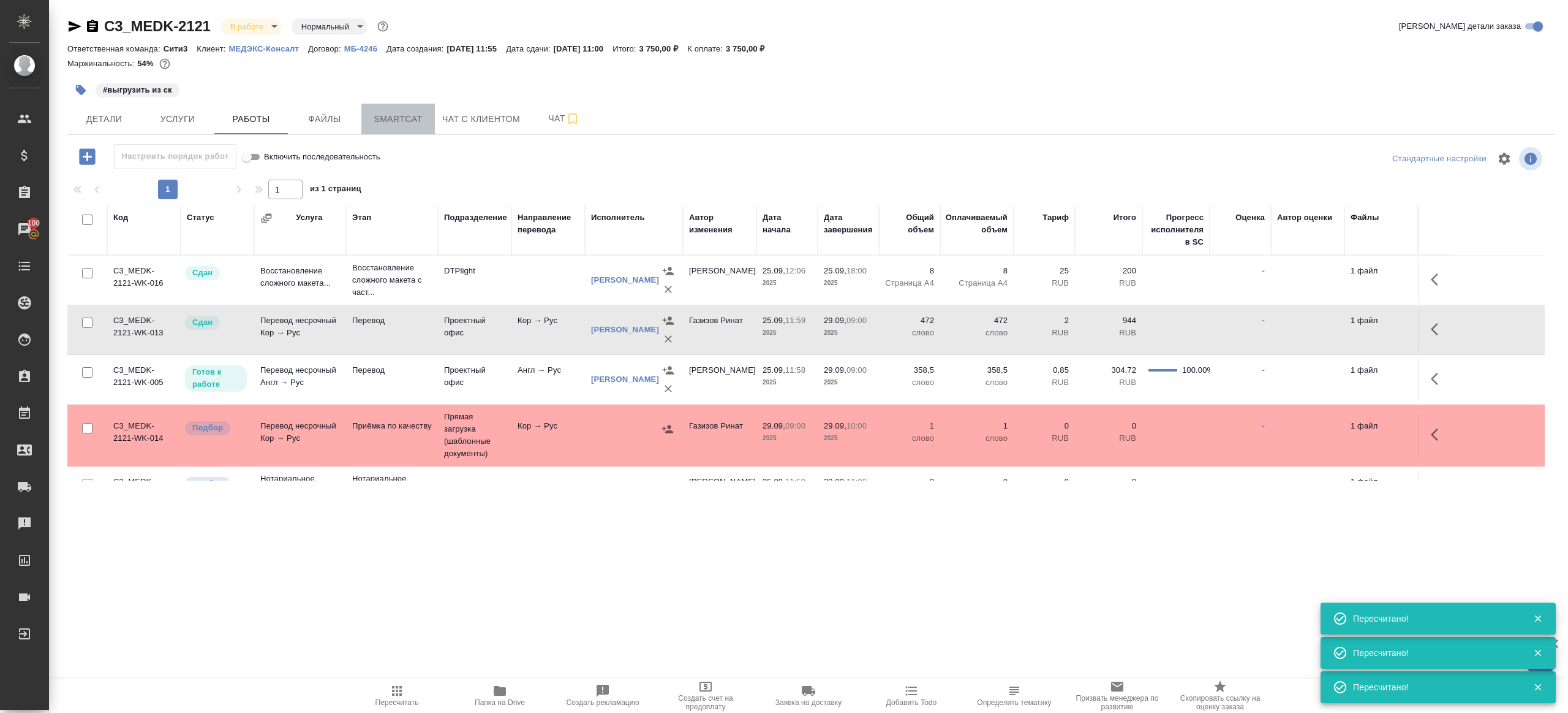
click at [385, 122] on span "Smartcat" at bounding box center [398, 119] width 59 height 15
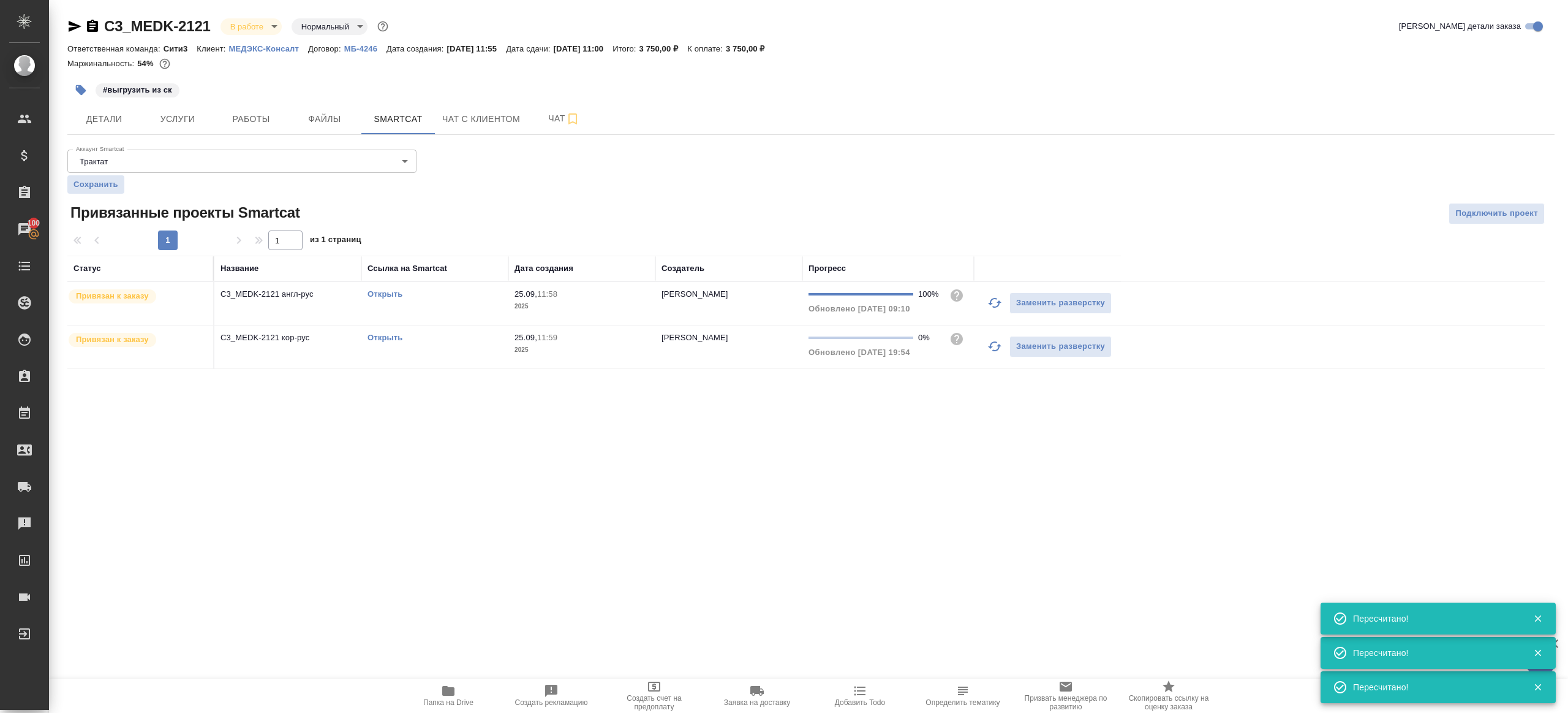
click at [380, 292] on link "Открыть" at bounding box center [385, 293] width 35 height 9
click at [234, 136] on div "C3_MEDK-2121 В работе inProgress Нормальный normal Кратко детали заказа Ответст…" at bounding box center [811, 200] width 1501 height 401
click at [240, 114] on span "Работы" at bounding box center [251, 119] width 59 height 15
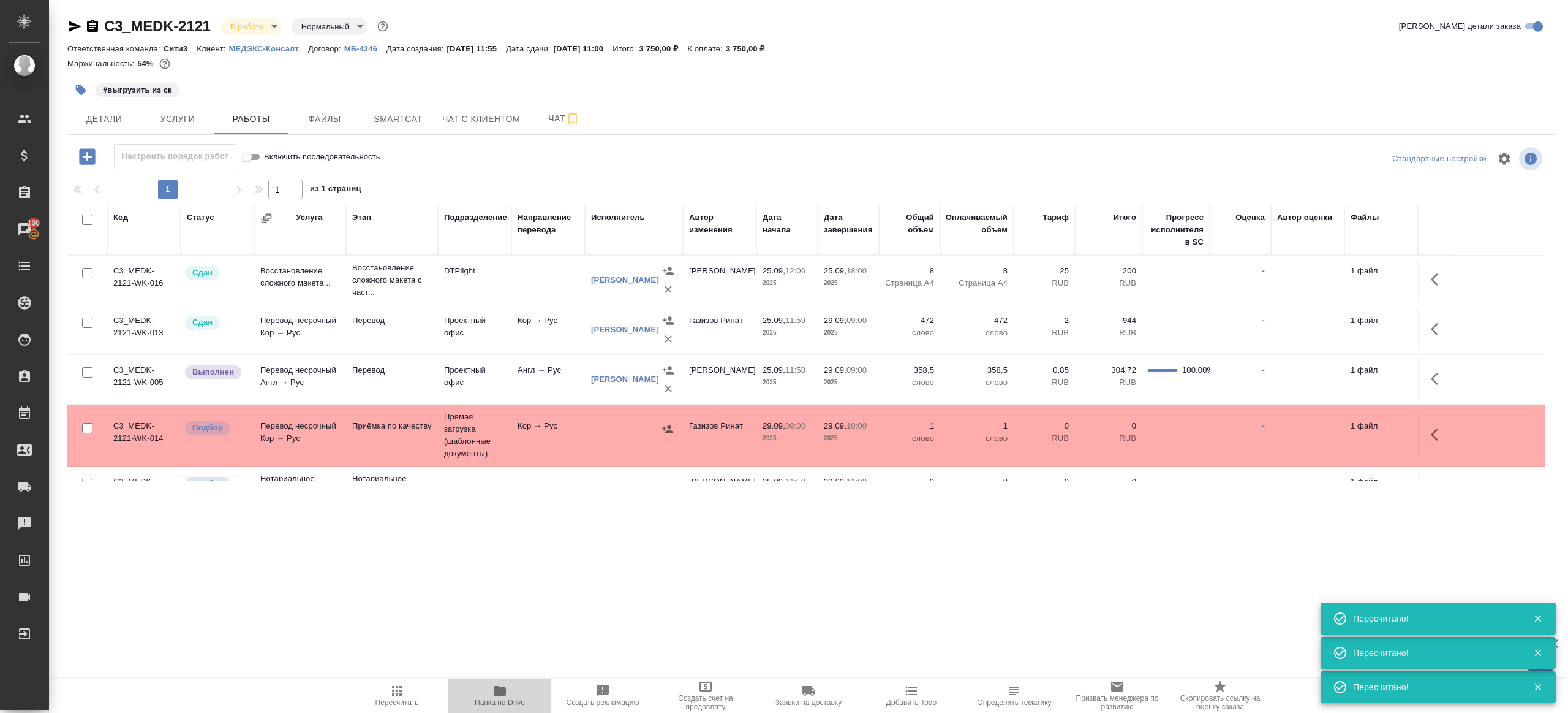
click at [513, 693] on span "Папка на Drive" at bounding box center [499, 695] width 88 height 24
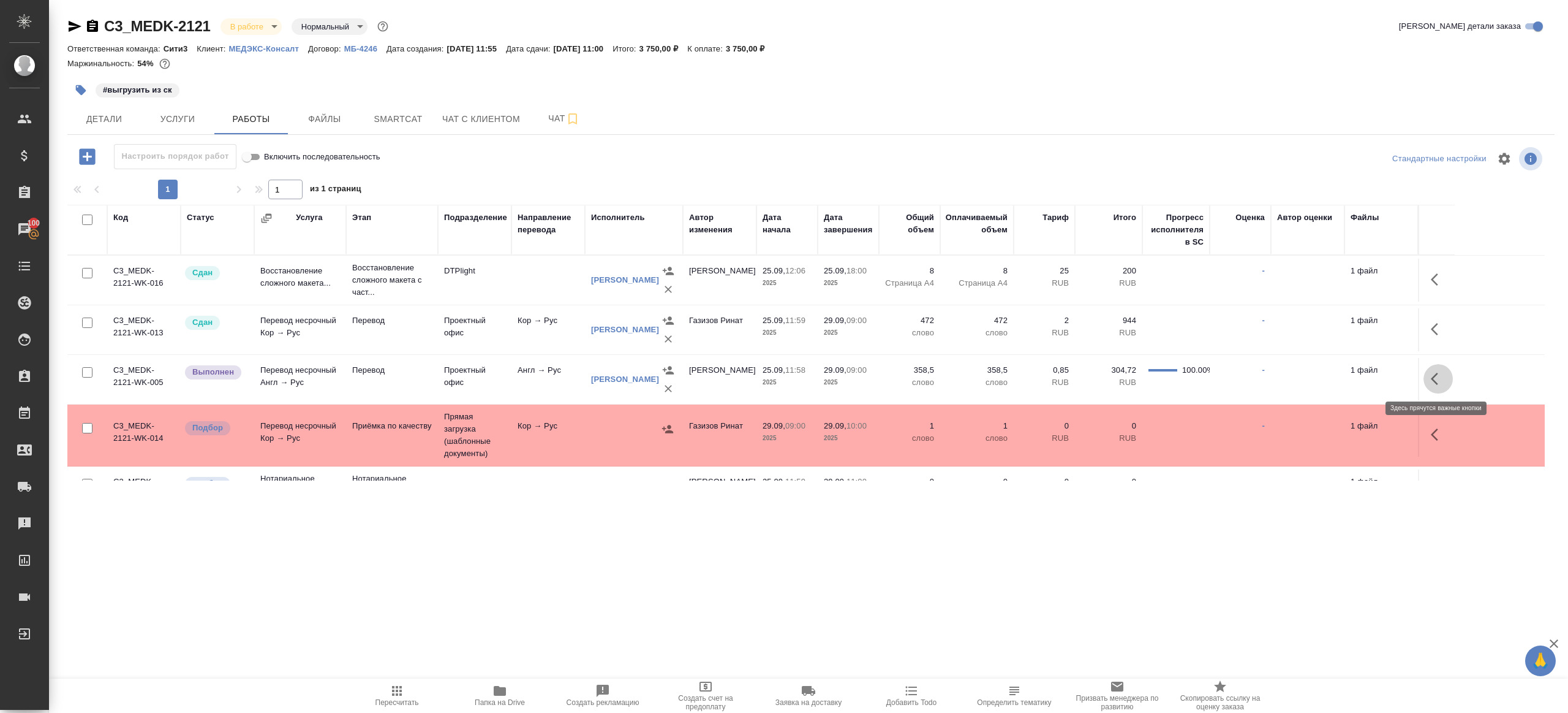
click at [1440, 374] on icon "button" at bounding box center [1438, 379] width 15 height 15
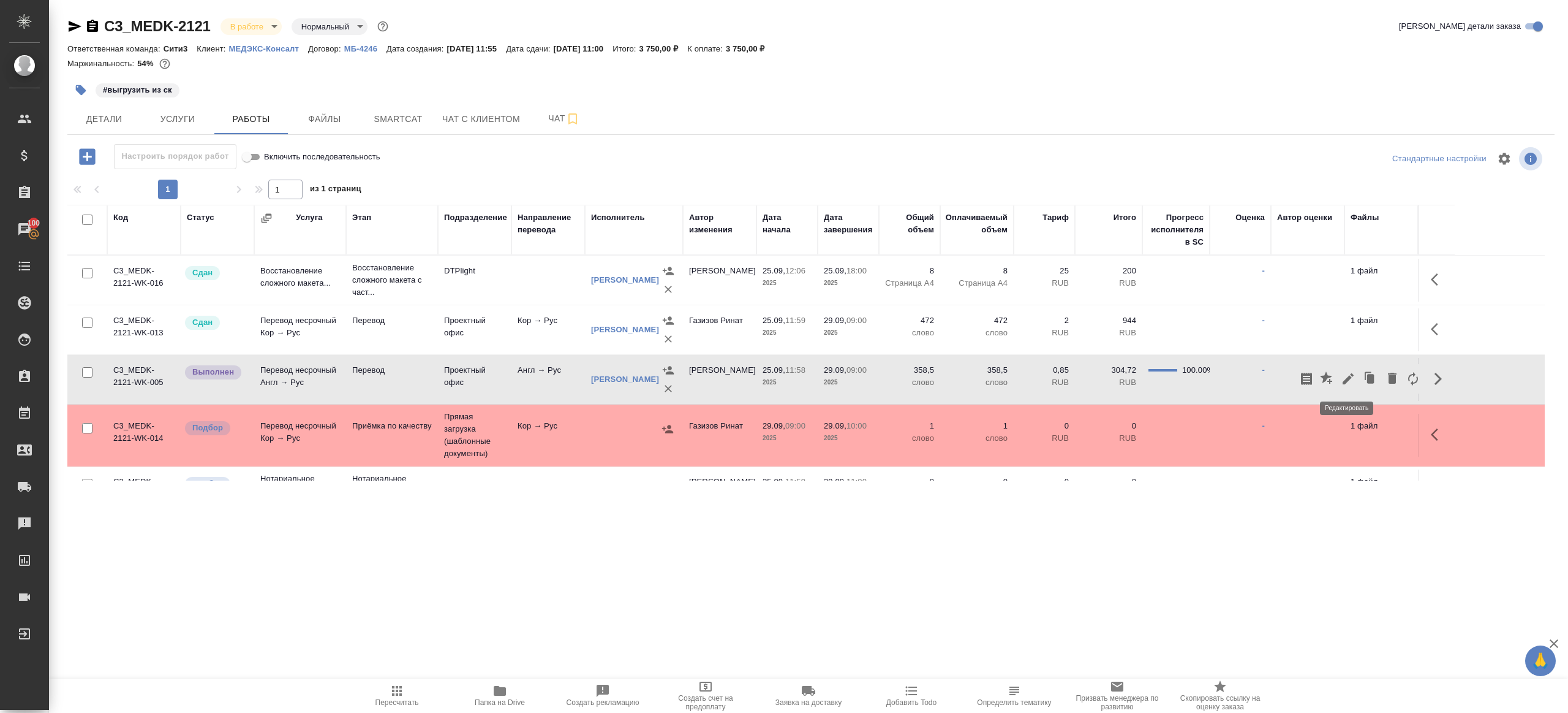
click at [1346, 372] on icon "button" at bounding box center [1348, 379] width 15 height 15
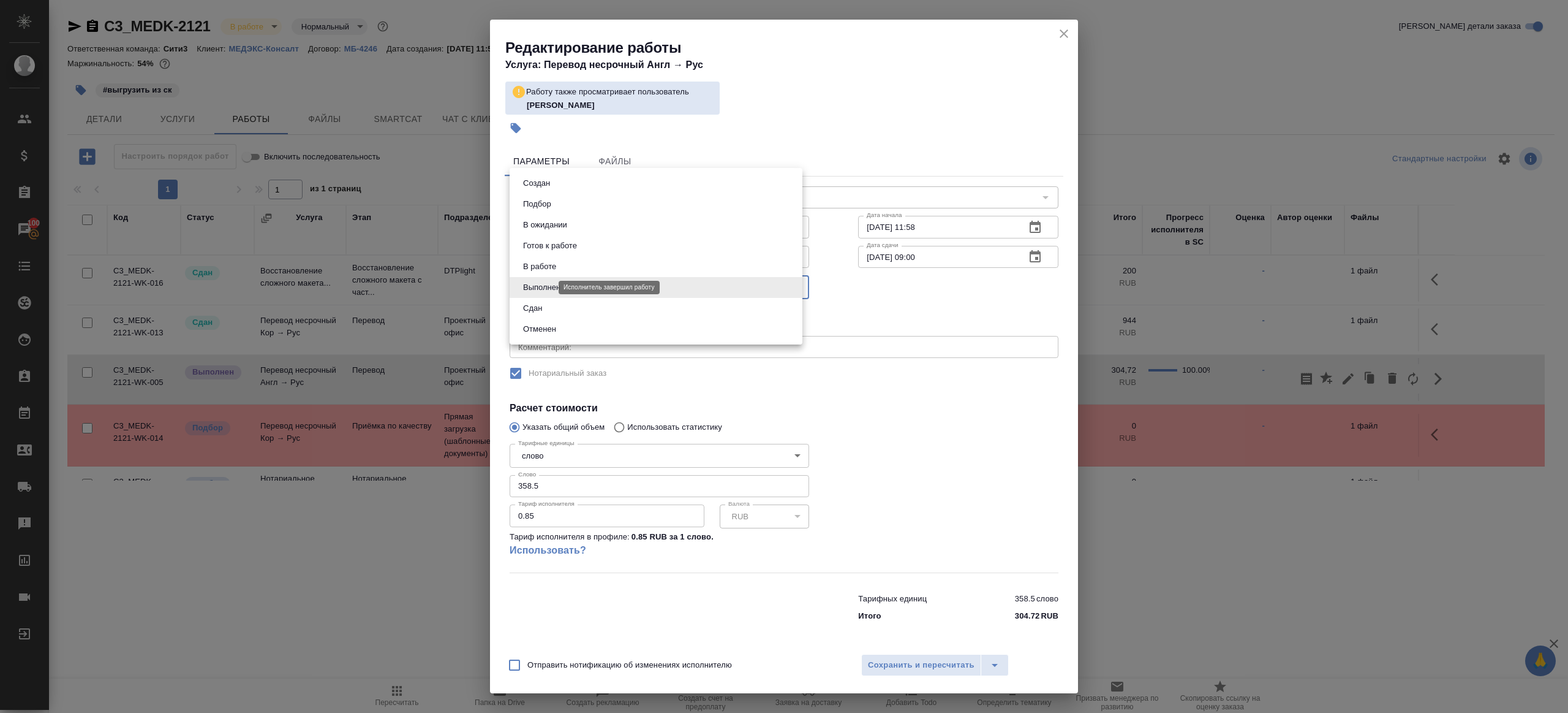
click at [535, 287] on body "🙏 .cls-1 fill:#fff; AWATERA Gazizov Rinat Клиенты Спецификации Заказы 100 Чаты …" at bounding box center [784, 356] width 1568 height 713
click at [541, 321] on li "Отменен" at bounding box center [656, 329] width 293 height 21
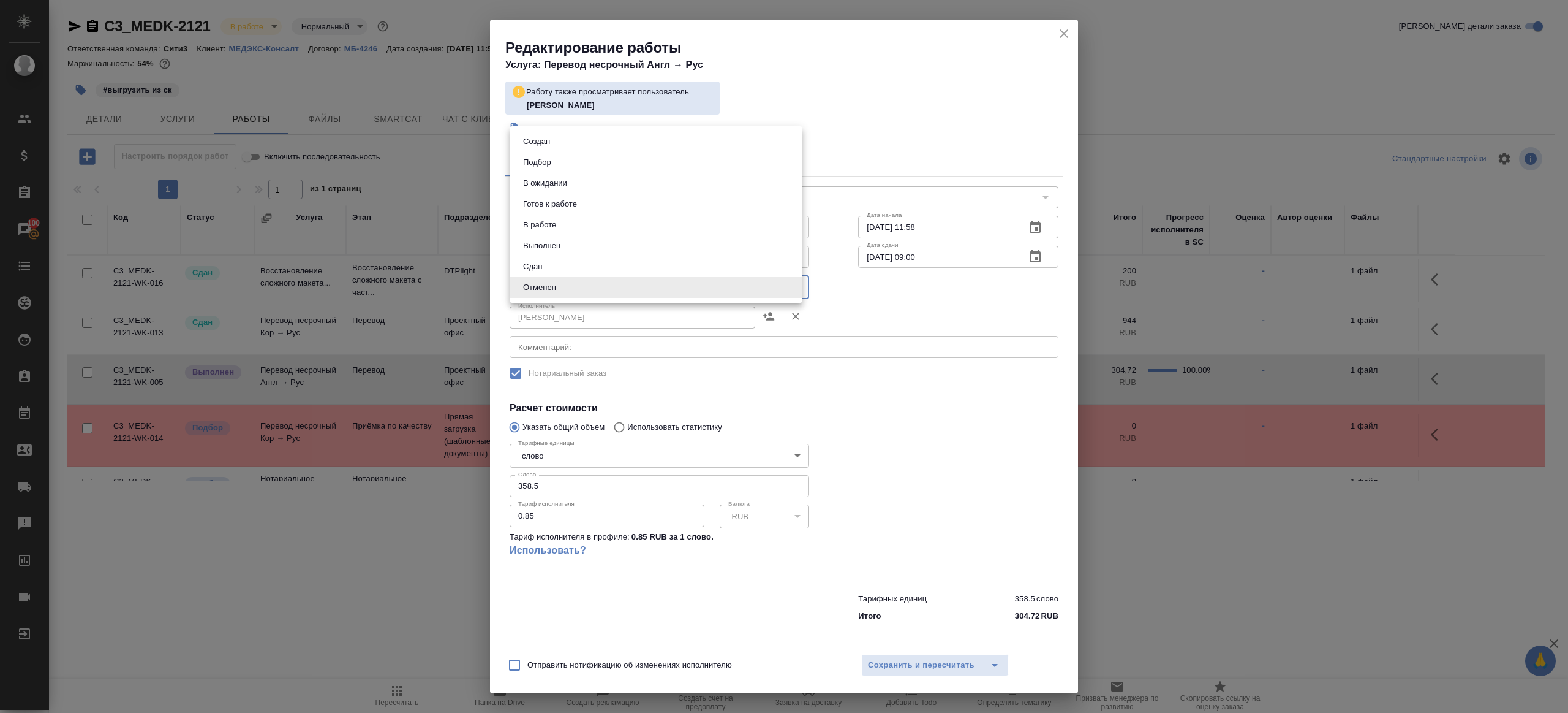
click at [548, 283] on body "🙏 .cls-1 fill:#fff; AWATERA Gazizov Rinat Клиенты Спецификации Заказы 100 Чаты …" at bounding box center [784, 356] width 1568 height 713
click at [557, 272] on li "Сдан" at bounding box center [656, 266] width 293 height 21
type input "closed"
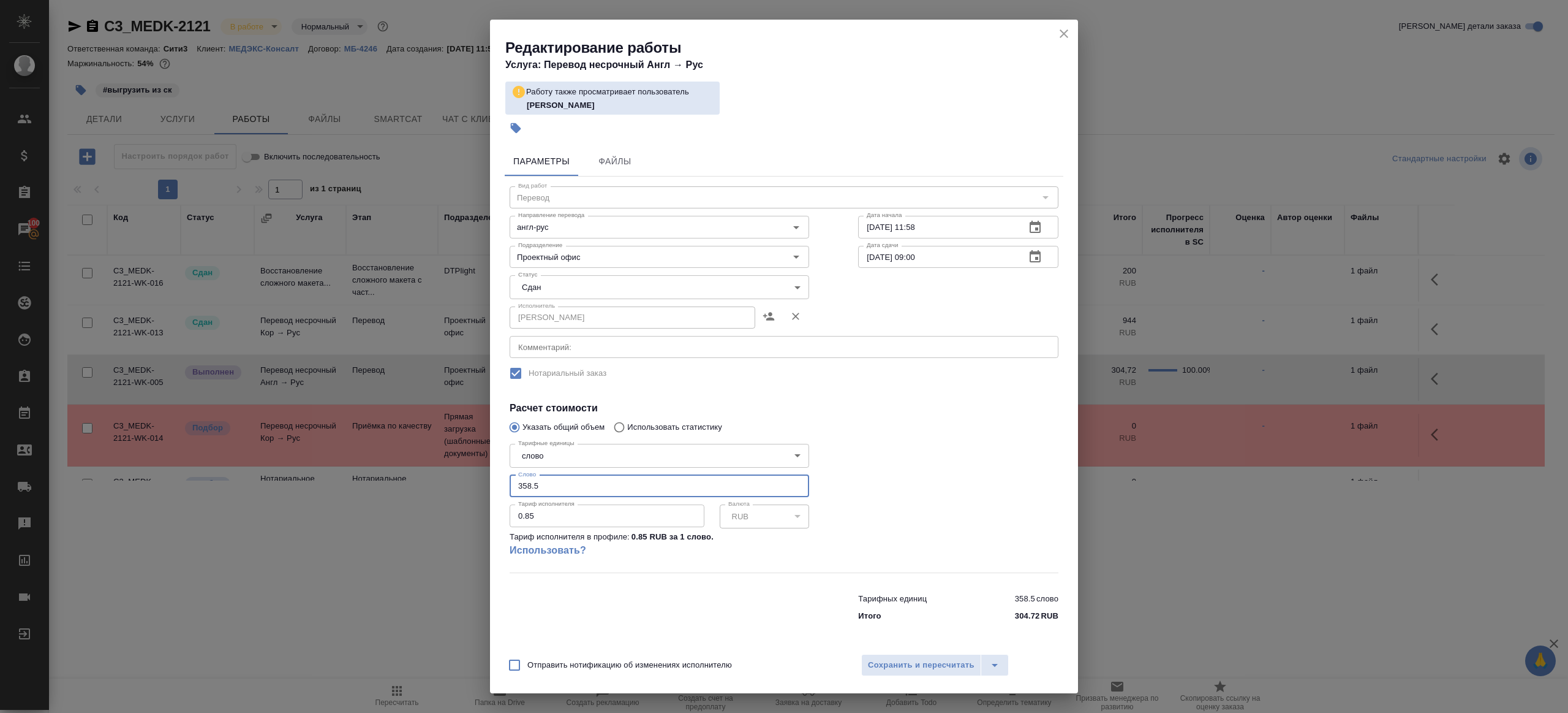
drag, startPoint x: 562, startPoint y: 490, endPoint x: 451, endPoint y: 474, distance: 112.1
click at [451, 474] on div "Редактирование работы Услуга: Перевод несрочный Англ → Рус Работу также просмат…" at bounding box center [784, 356] width 1568 height 713
paste input "33.4"
type input "333.4"
click at [1024, 503] on div at bounding box center [958, 505] width 250 height 182
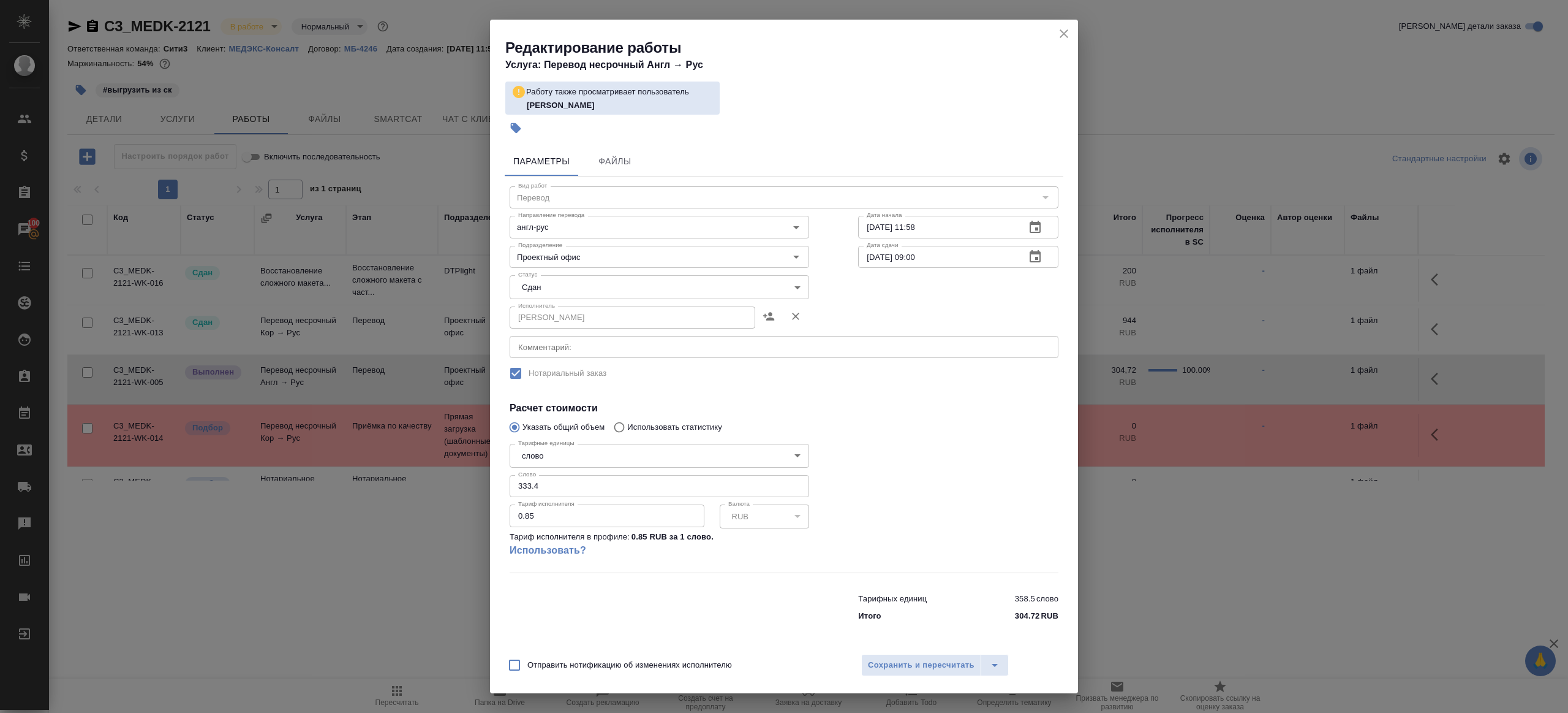
click at [952, 647] on div "Отправить нотификацию об изменениях исполнителю Сохранить и пересчитать" at bounding box center [784, 669] width 588 height 47
click at [947, 659] on span "Сохранить и пересчитать" at bounding box center [921, 666] width 106 height 15
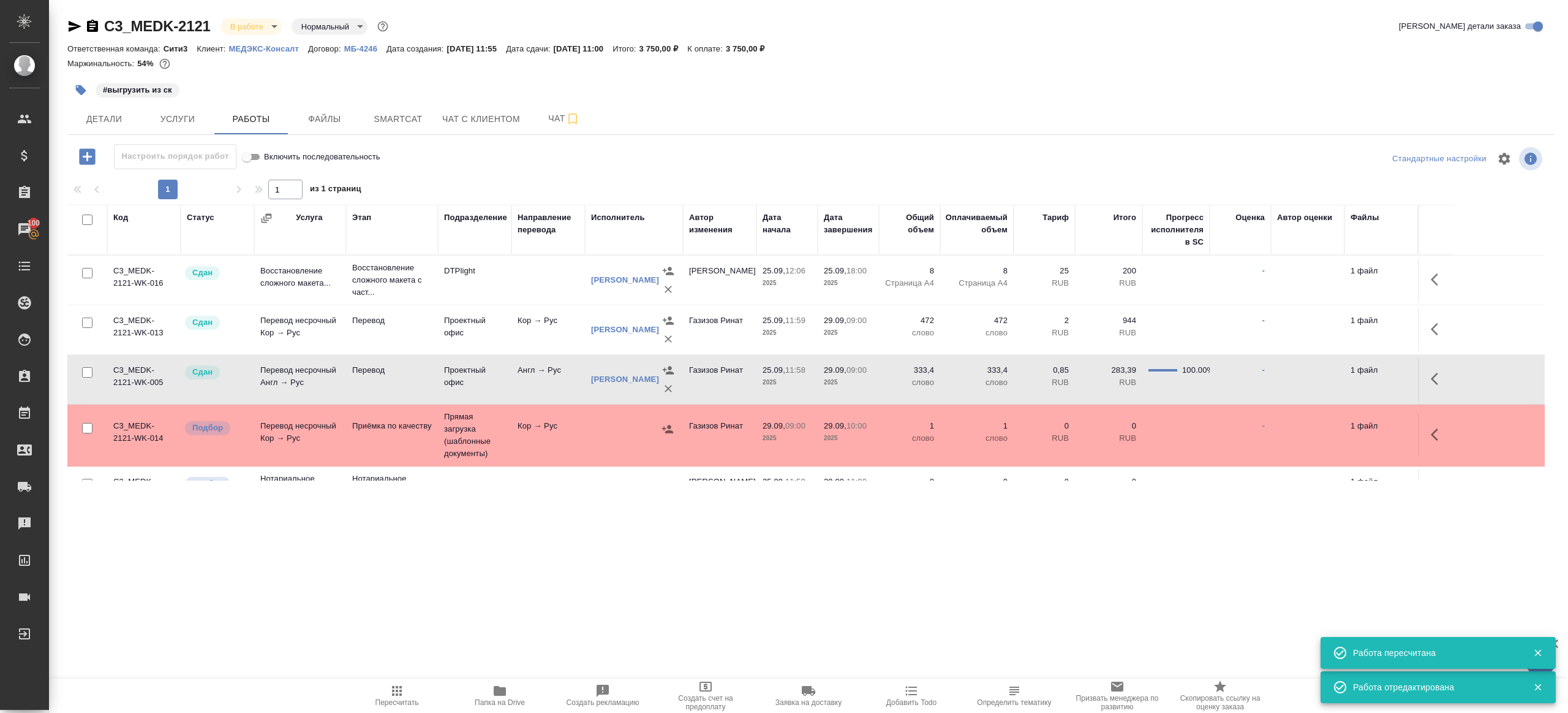
click at [394, 690] on icon "button" at bounding box center [397, 690] width 10 height 10
click at [502, 597] on div ".cls-1 fill:#fff; AWATERA Gazizov Rinat Клиенты Спецификации Заказы 100 Чаты To…" at bounding box center [784, 356] width 1568 height 713
click at [94, 90] on button "button" at bounding box center [81, 90] width 27 height 27
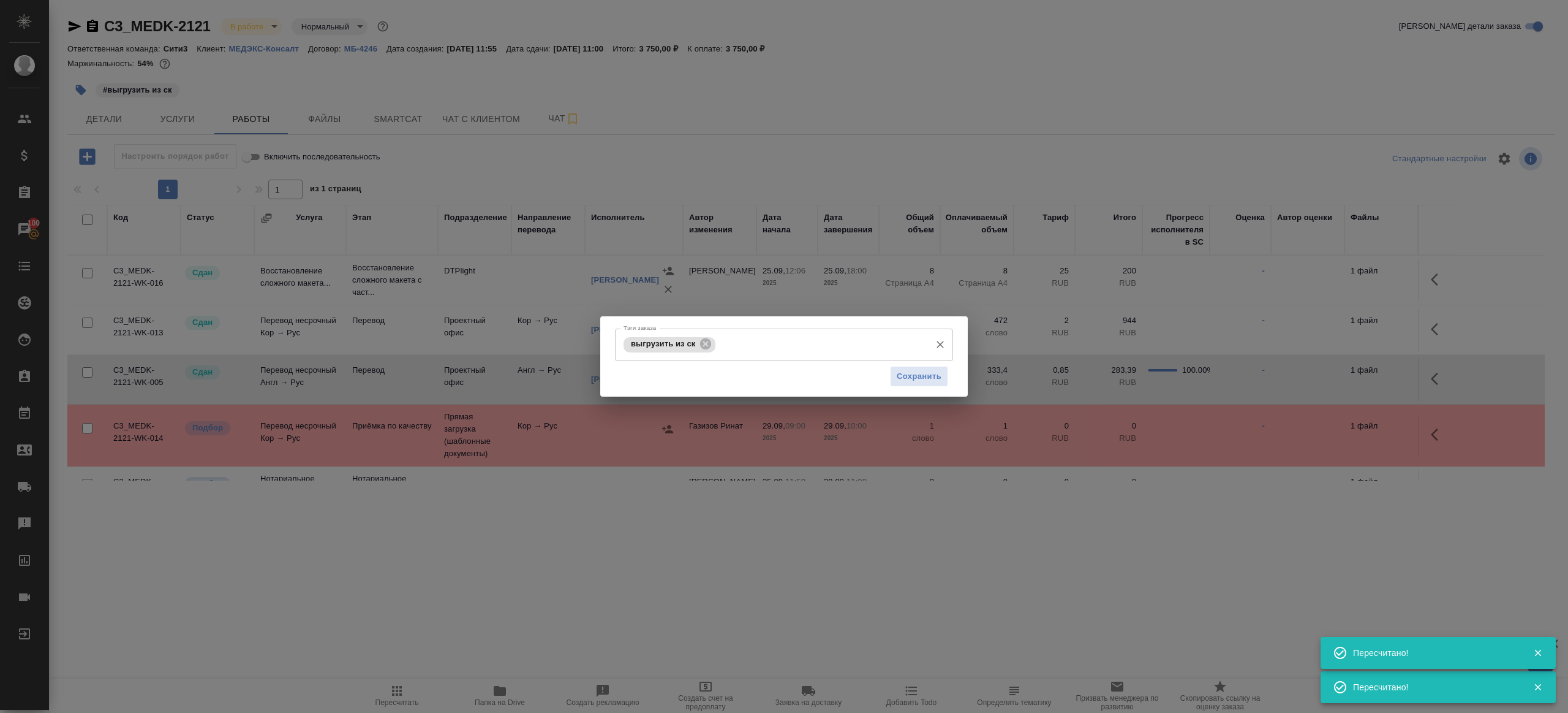
click at [702, 334] on div "выгрузить из ск Тэги заказа" at bounding box center [784, 345] width 338 height 33
click at [707, 353] on div "выгрузить из ск Тэги заказа" at bounding box center [784, 345] width 338 height 33
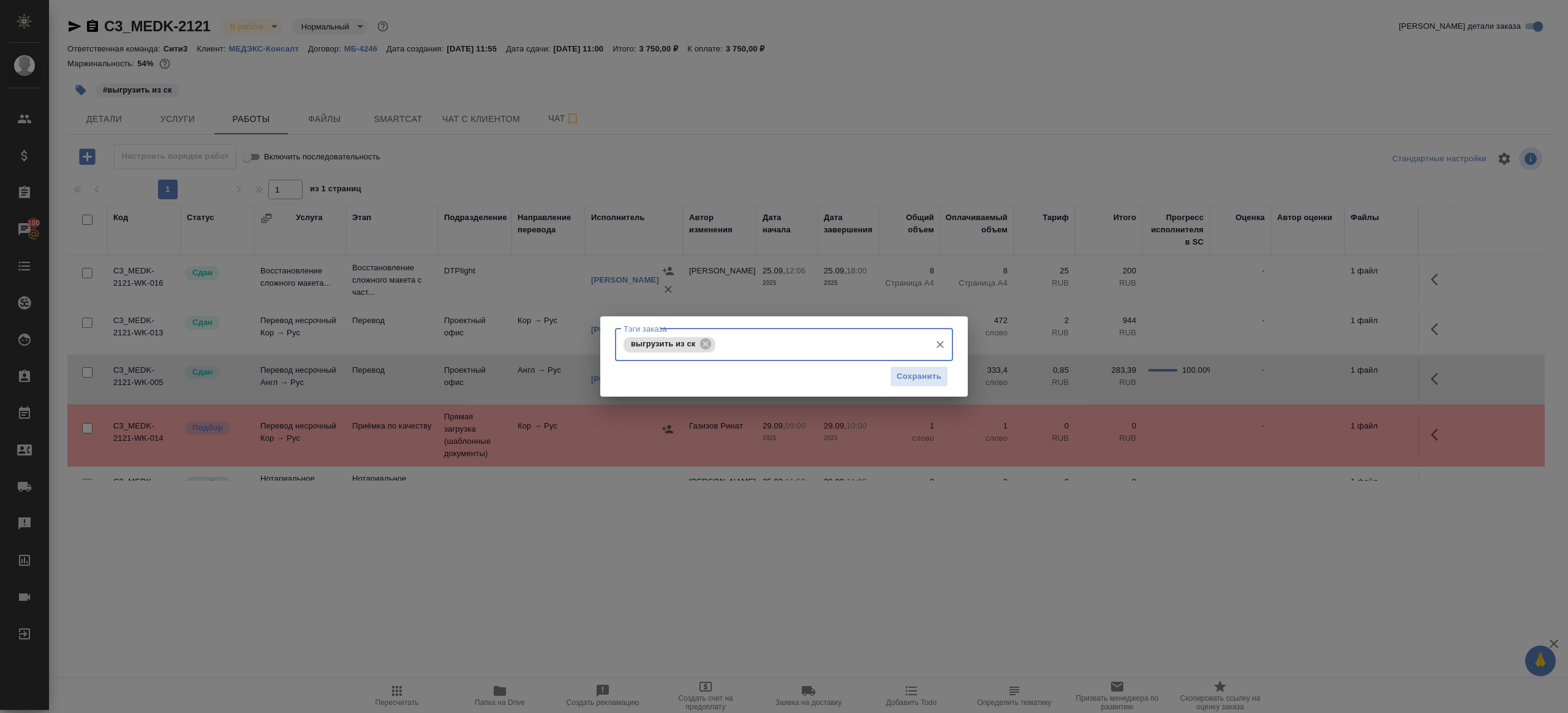
click at [719, 347] on input "Тэги заказа" at bounding box center [821, 344] width 206 height 21
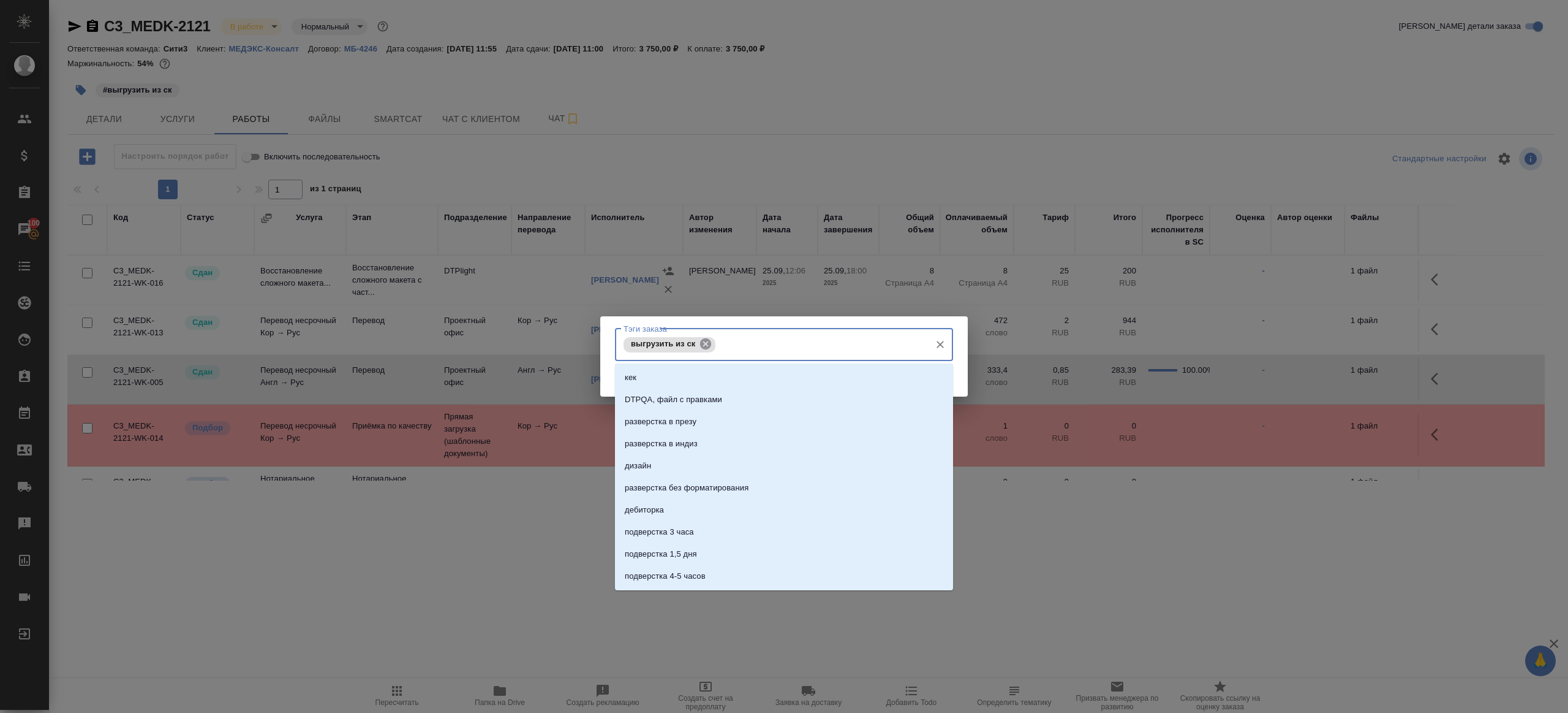
click at [713, 348] on icon at bounding box center [705, 343] width 14 height 14
click at [963, 366] on div "Тэги заказа Тэги заказа Сохранить" at bounding box center [784, 356] width 368 height 80
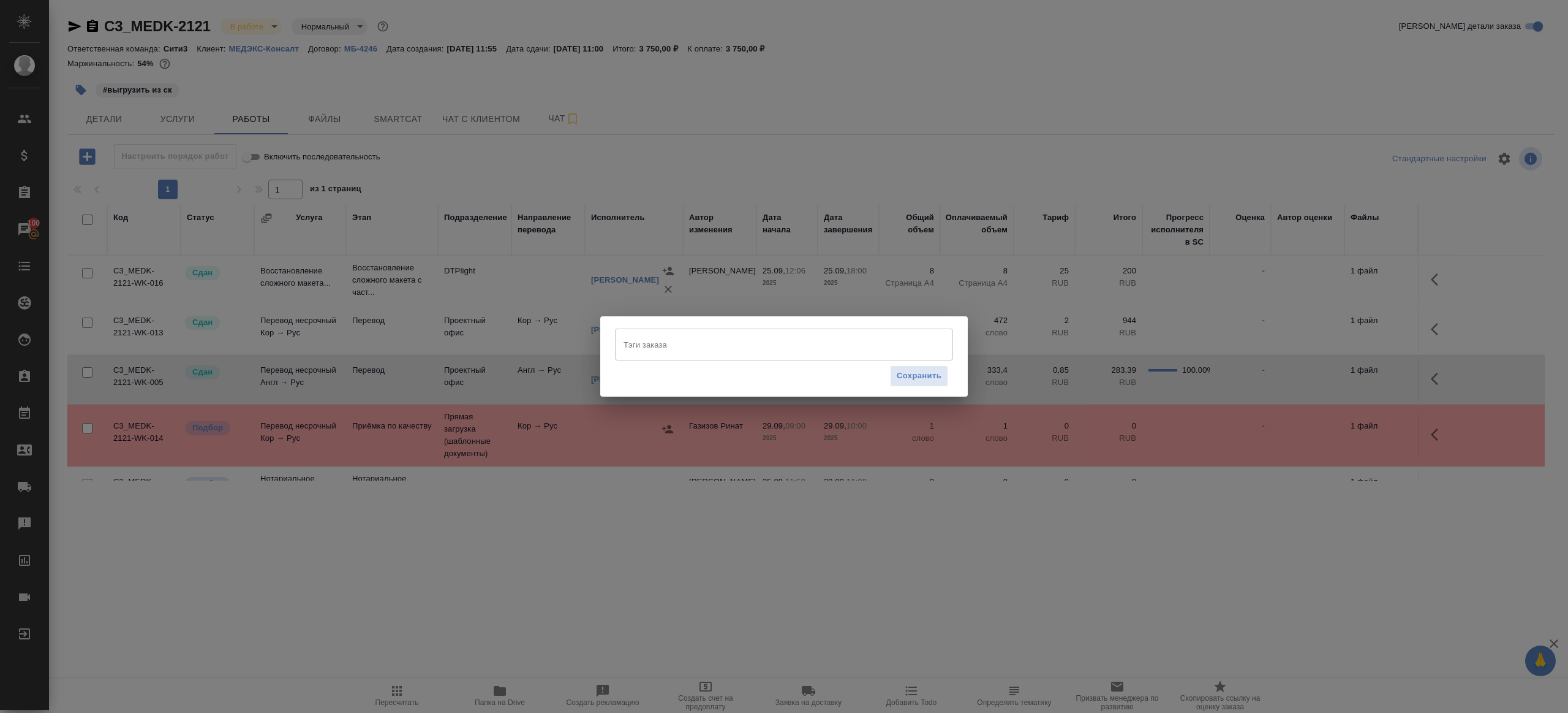
click at [922, 386] on div "Сохранить" at bounding box center [784, 376] width 338 height 31
click at [922, 376] on span "Сохранить" at bounding box center [919, 376] width 44 height 15
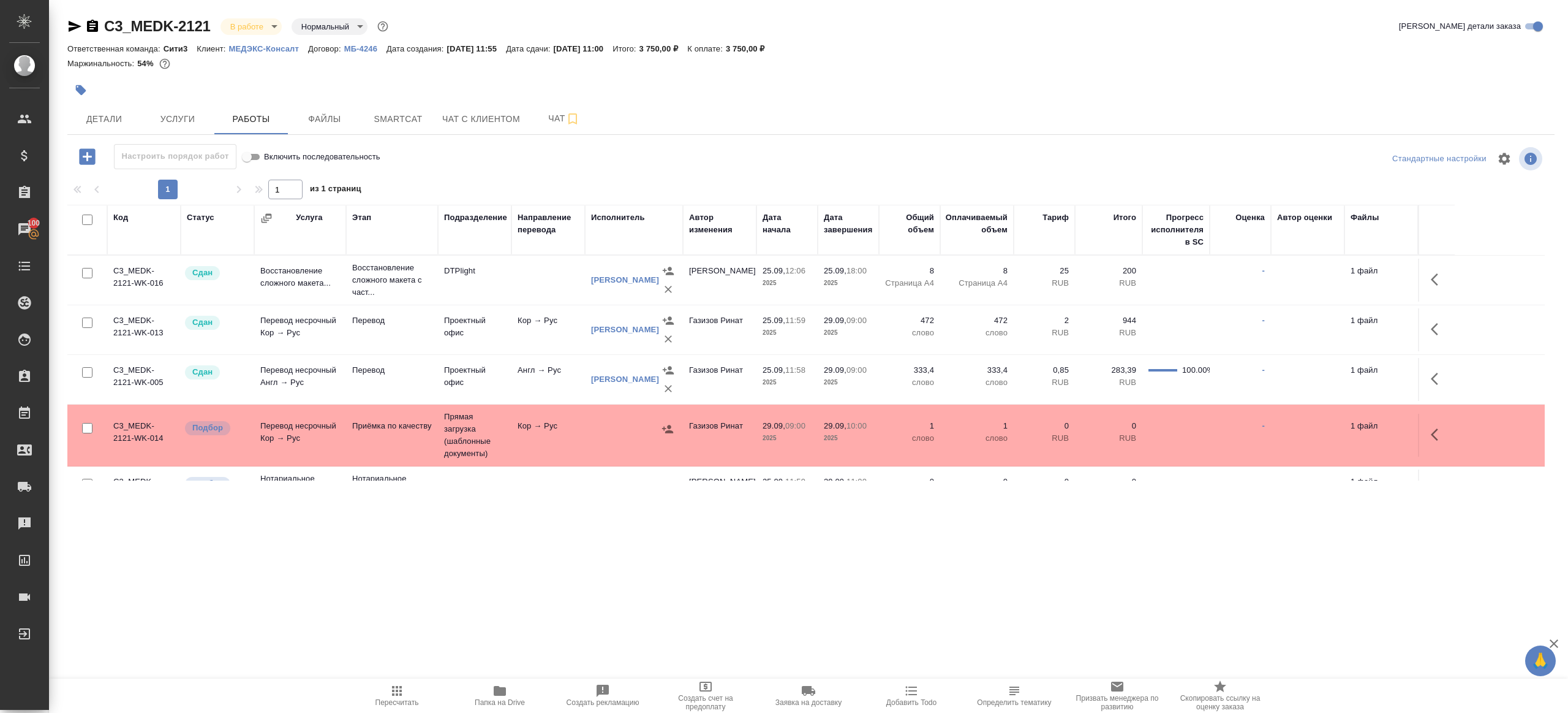
click at [407, 696] on span "Пересчитать" at bounding box center [397, 695] width 88 height 24
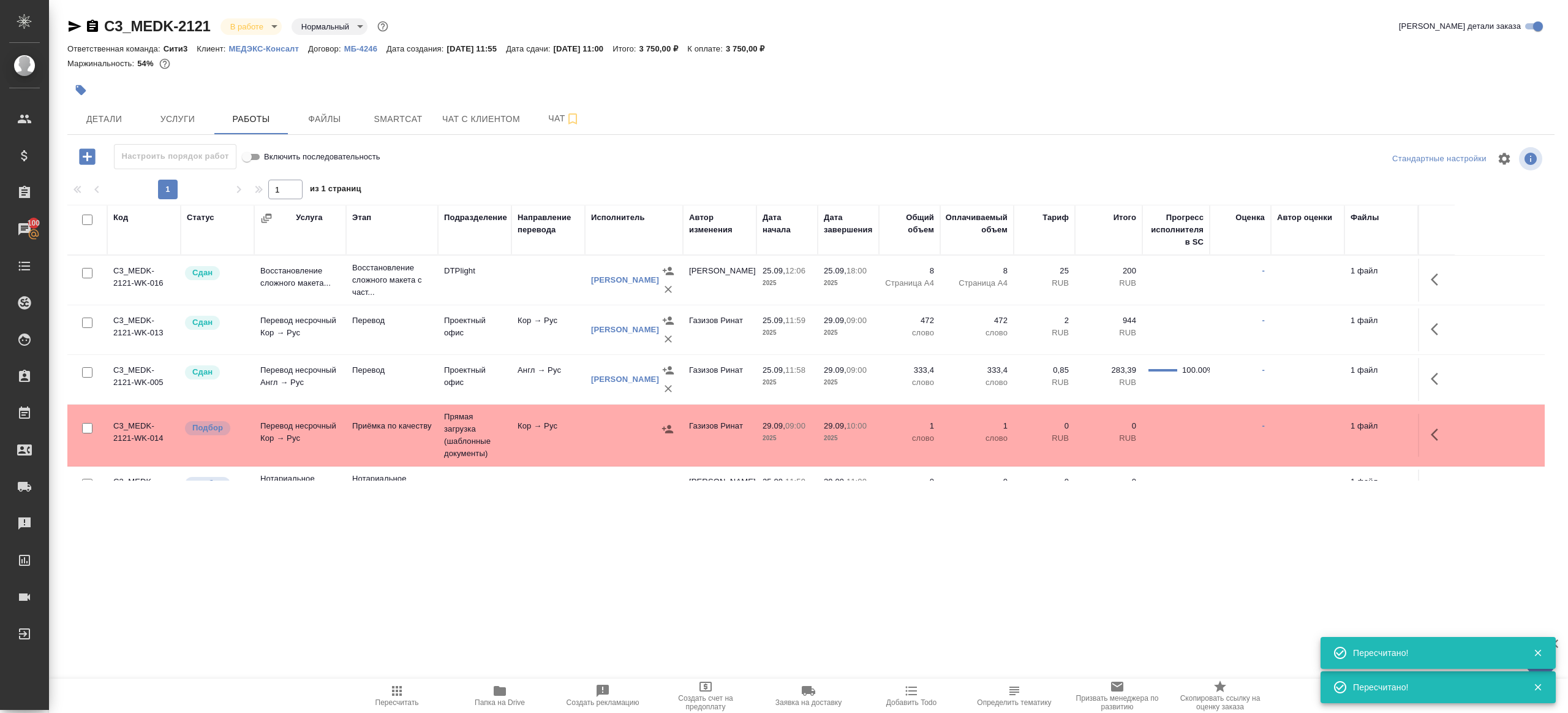
click at [409, 688] on span "Пересчитать" at bounding box center [397, 695] width 88 height 24
click at [408, 688] on span "Пересчитать" at bounding box center [397, 695] width 88 height 24
drag, startPoint x: 639, startPoint y: 629, endPoint x: 937, endPoint y: 528, distance: 314.7
click at [639, 629] on div ".cls-1 fill:#fff; AWATERA Gazizov Rinat Клиенты Спецификации Заказы 100 Чаты To…" at bounding box center [784, 356] width 1568 height 713
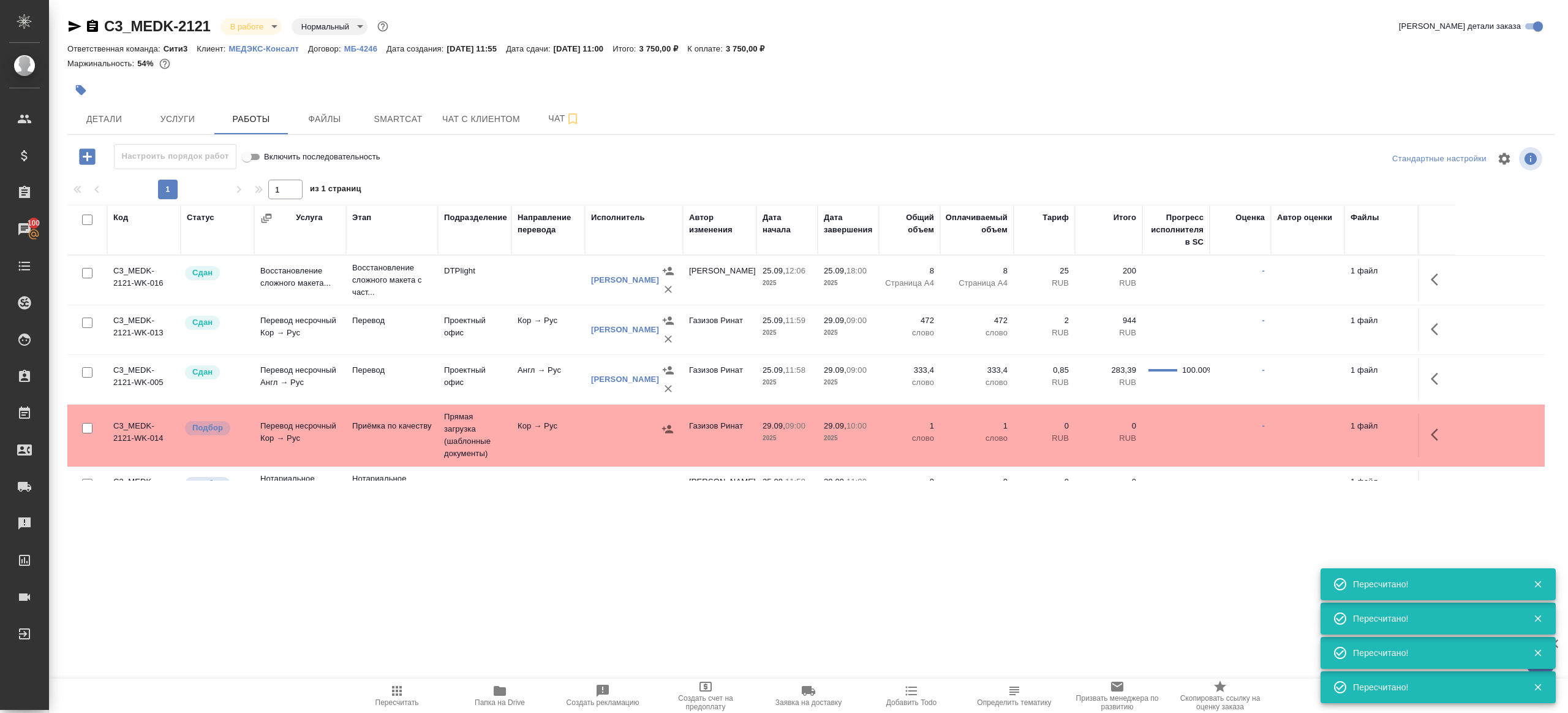
click at [1436, 435] on icon "button" at bounding box center [1438, 434] width 15 height 15
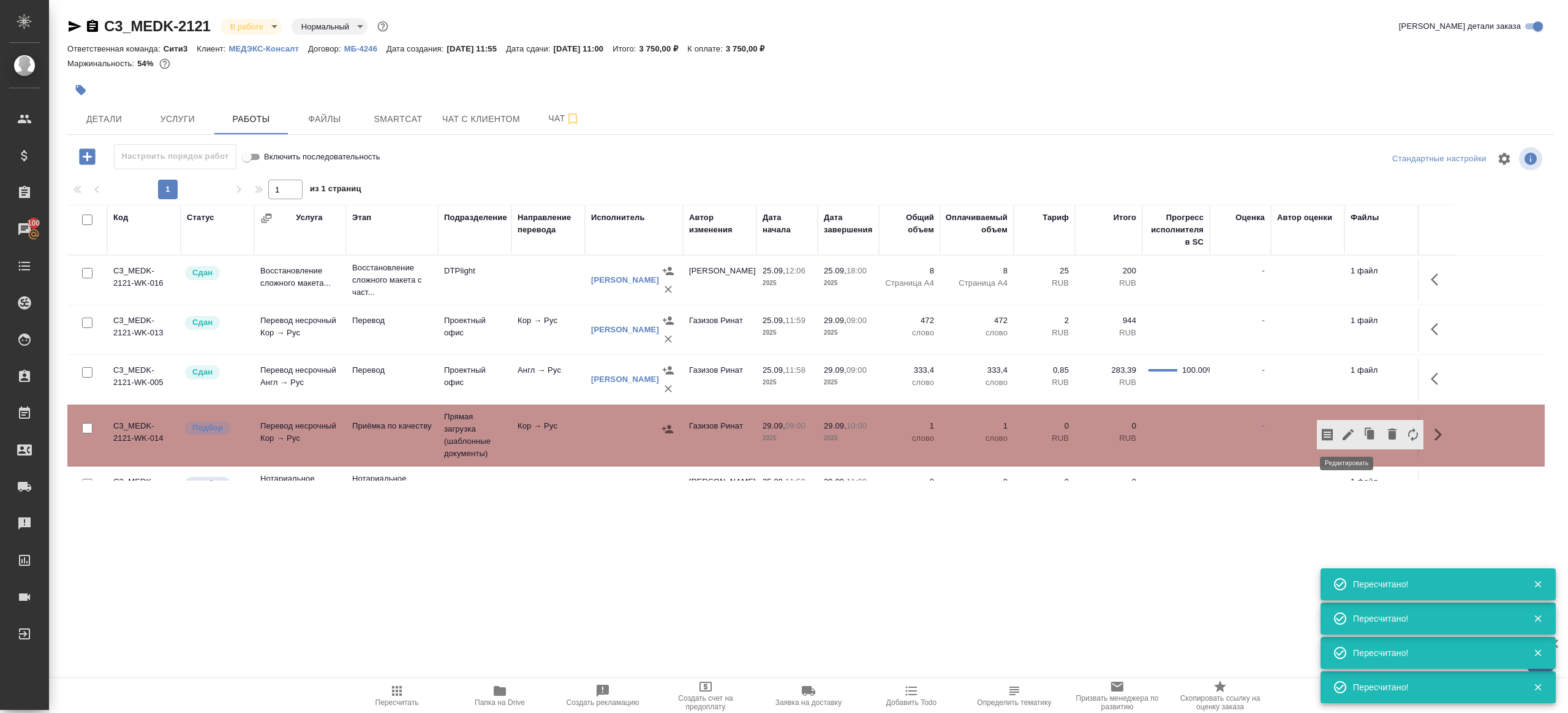
click at [1353, 428] on icon "button" at bounding box center [1348, 434] width 15 height 15
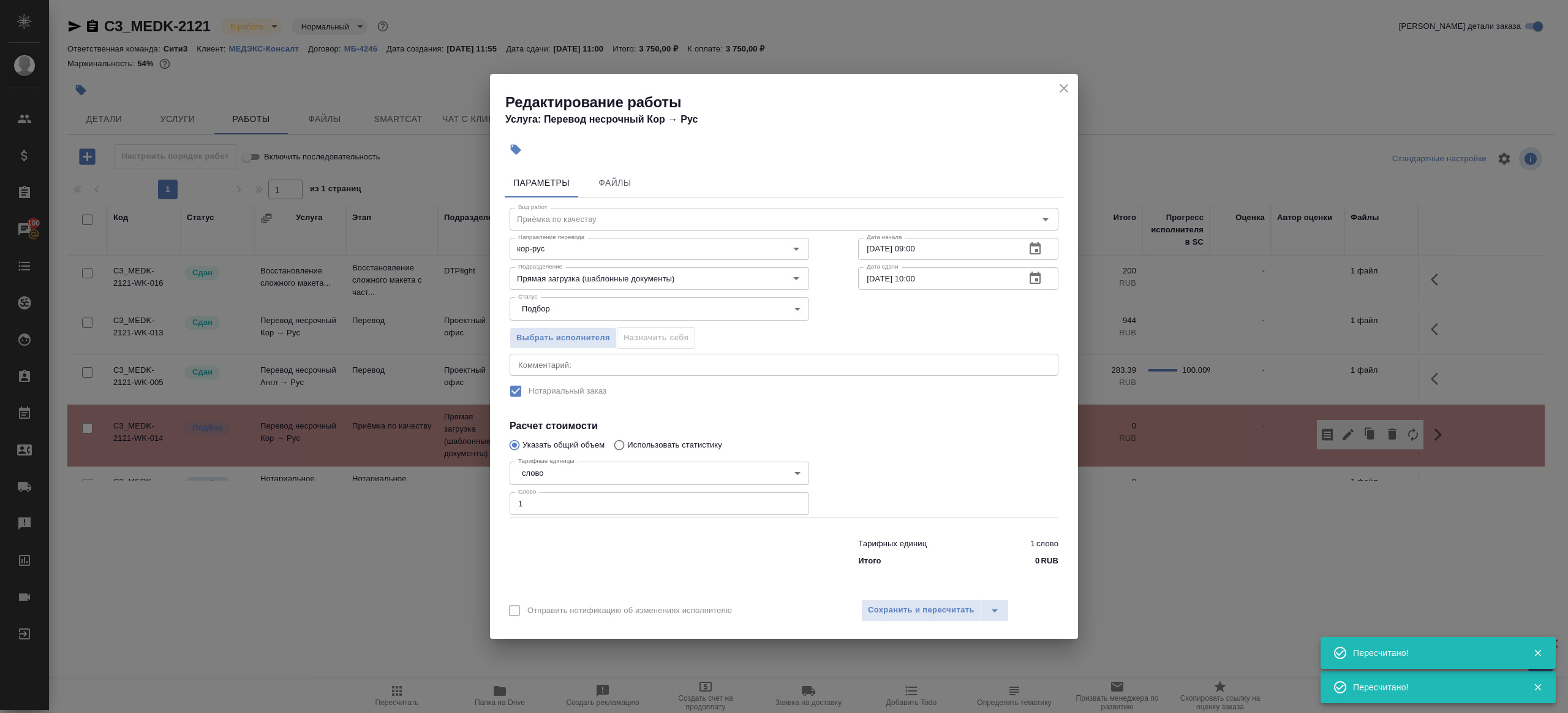
click at [920, 276] on input "29.09.2025 10:00" at bounding box center [936, 278] width 157 height 22
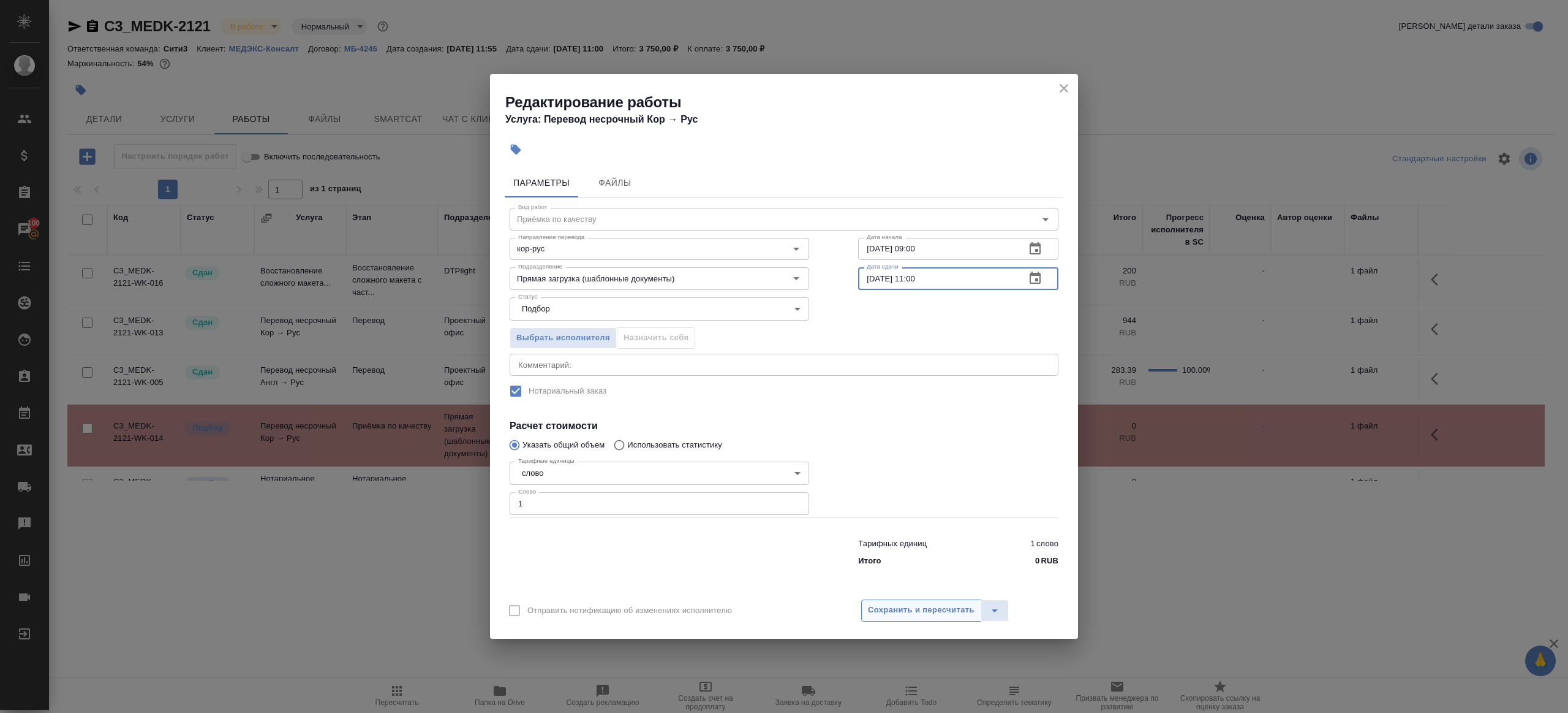
type input "29.09.2025 11:00"
click at [928, 607] on span "Сохранить и пересчитать" at bounding box center [921, 610] width 106 height 15
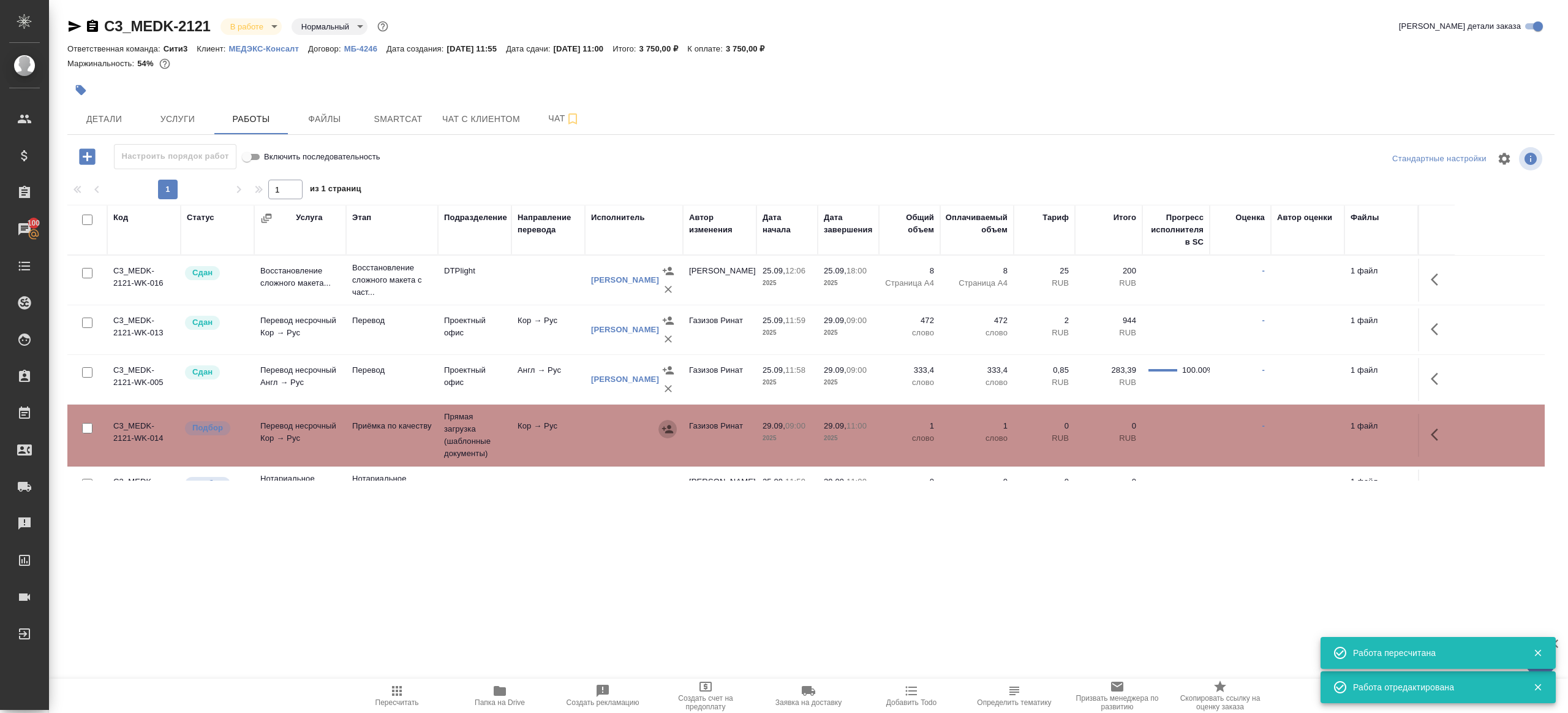
click at [665, 431] on icon "button" at bounding box center [667, 429] width 12 height 12
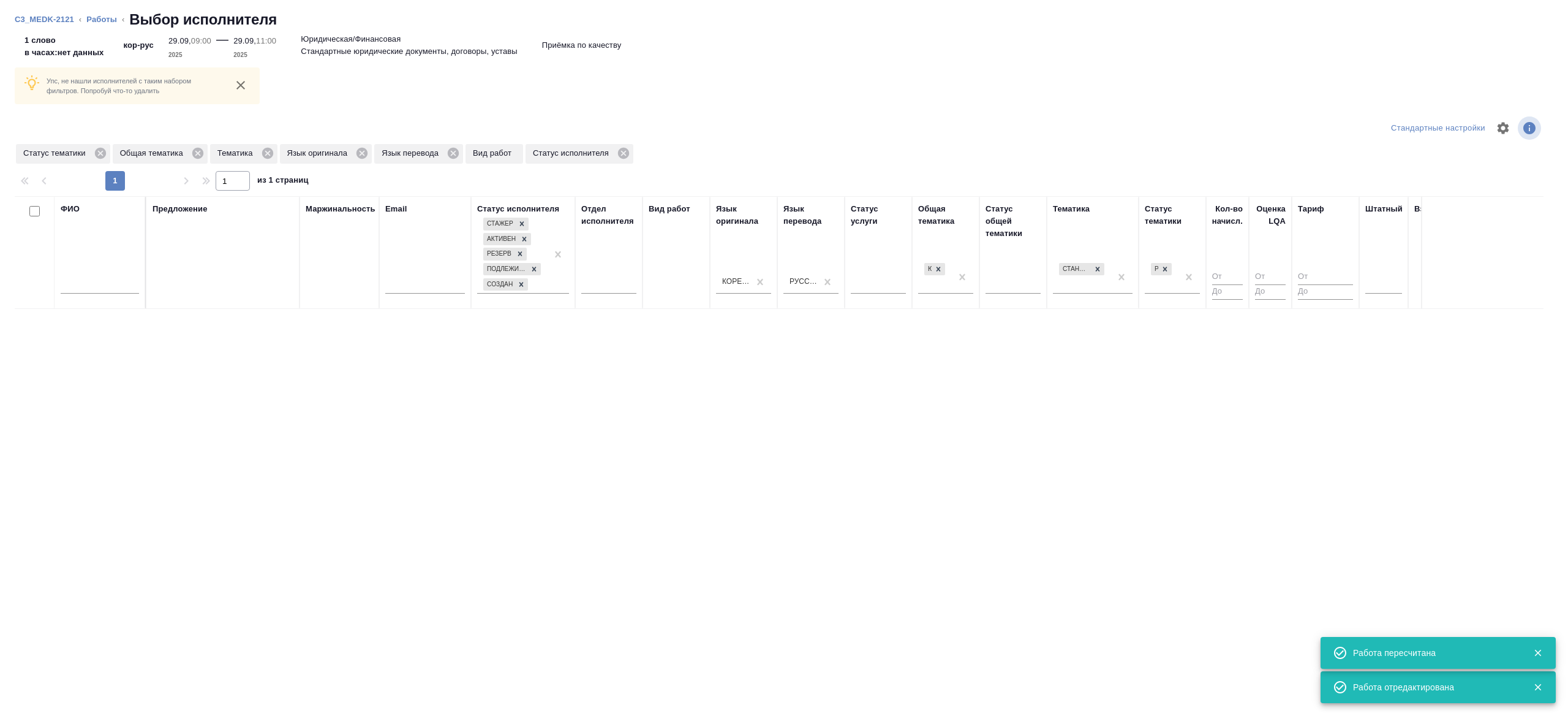
click at [110, 264] on div "ФИО" at bounding box center [100, 252] width 78 height 99
click at [104, 293] on div at bounding box center [100, 287] width 78 height 30
click at [104, 292] on input "text" at bounding box center [100, 285] width 78 height 15
type input "Валерия"
click at [293, 292] on th "Предложение" at bounding box center [222, 253] width 153 height 113
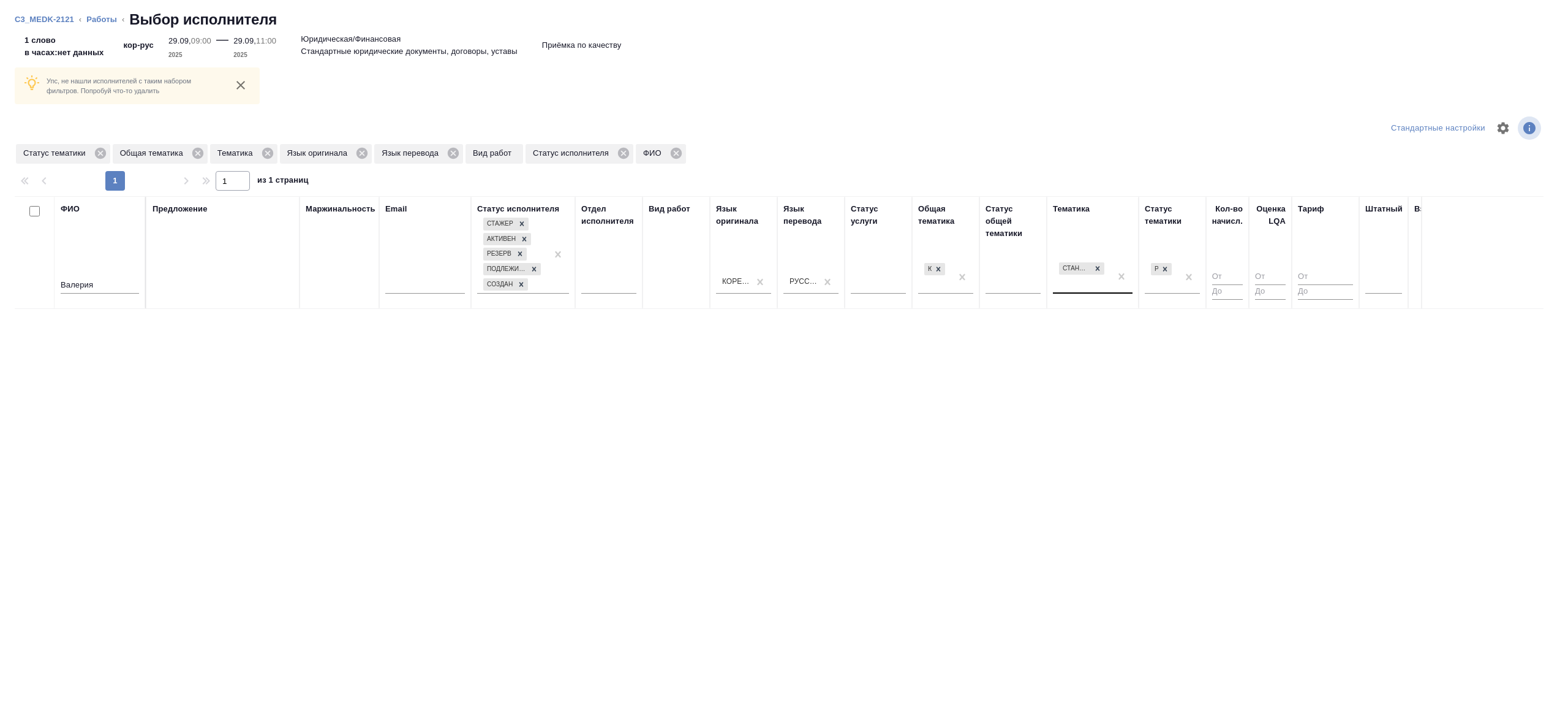
click at [1107, 277] on div "Стандартные юридические документы, договоры, уставы" at bounding box center [1081, 276] width 57 height 33
click at [747, 282] on div "Корейский" at bounding box center [736, 281] width 28 height 10
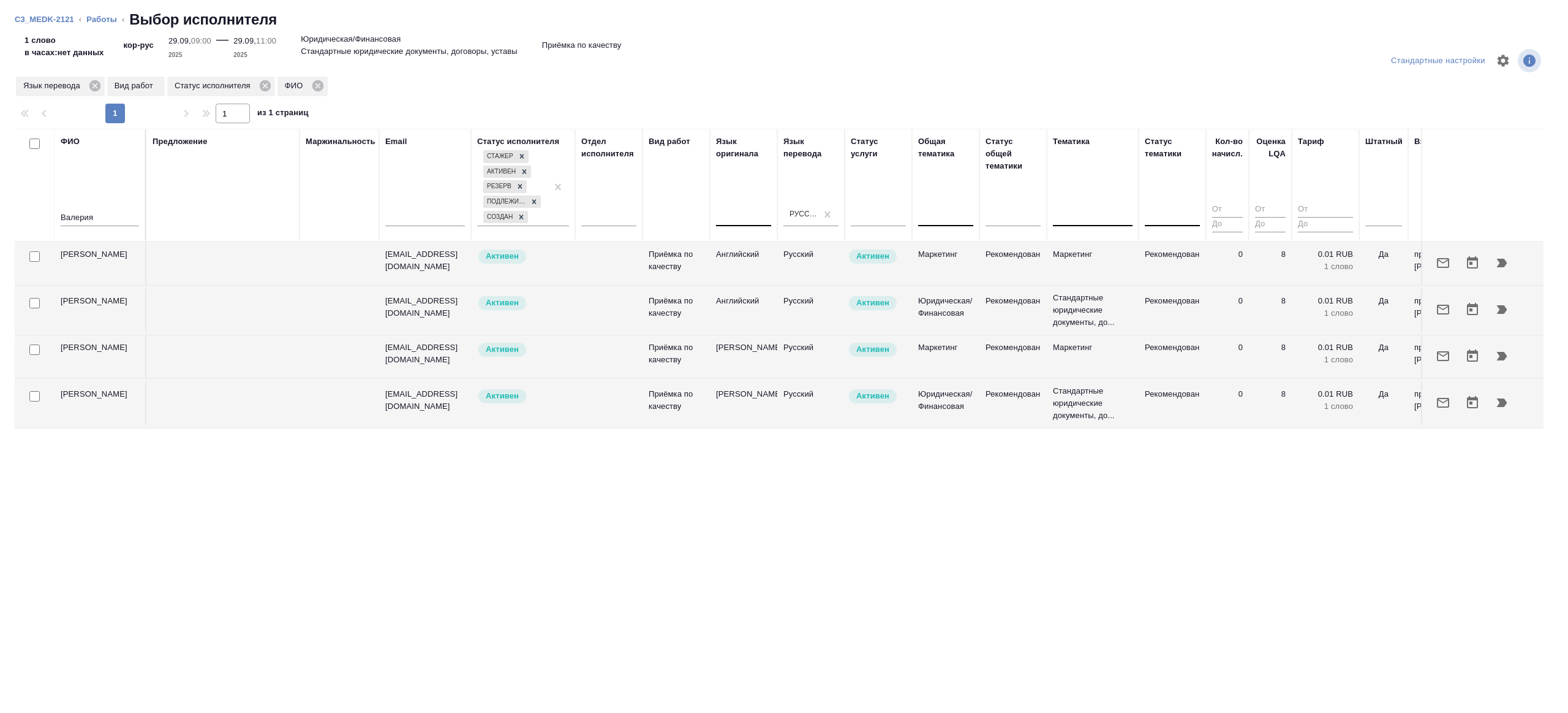
click at [742, 236] on th "Язык оригинала" at bounding box center [744, 185] width 67 height 113
click at [785, 250] on td "Русский" at bounding box center [811, 263] width 67 height 43
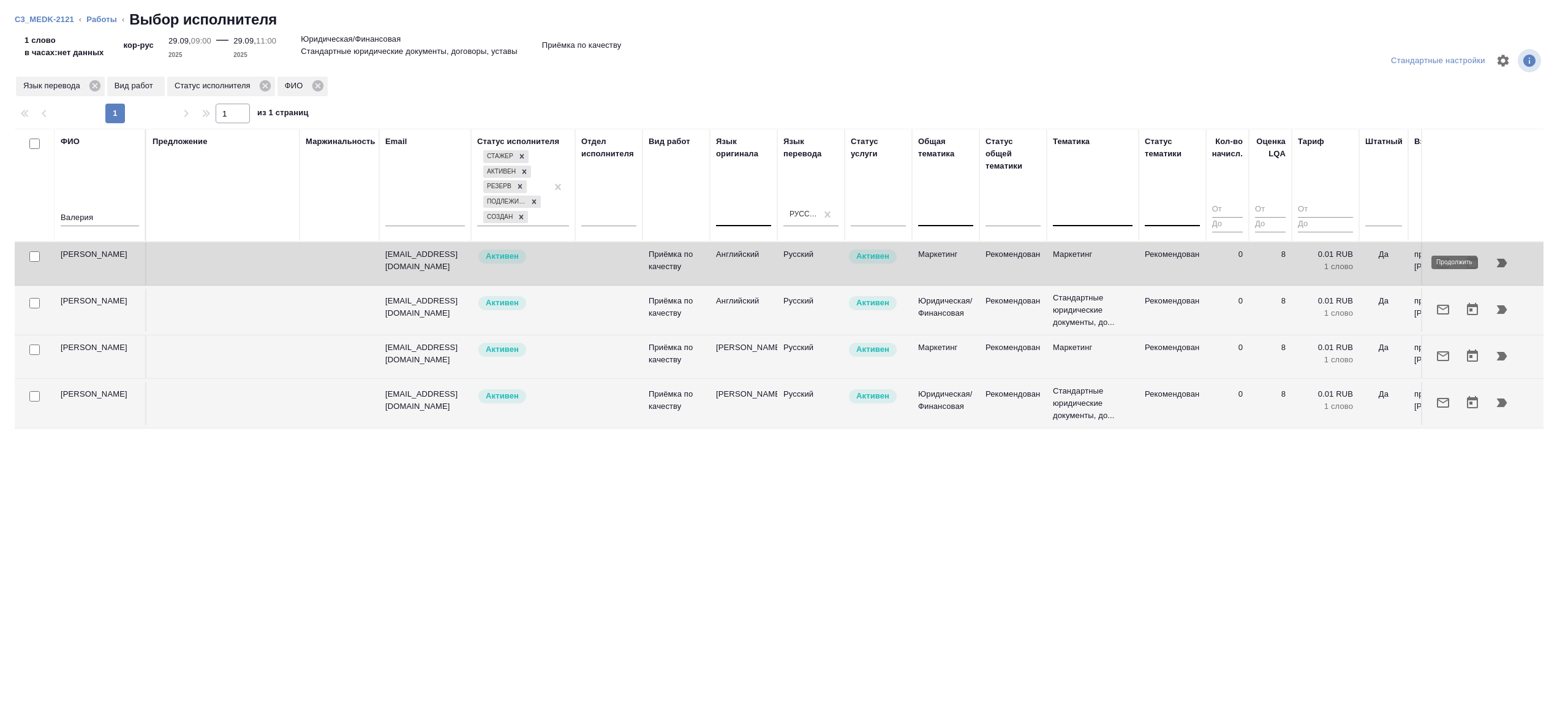
click at [1496, 268] on icon "button" at bounding box center [1502, 262] width 15 height 15
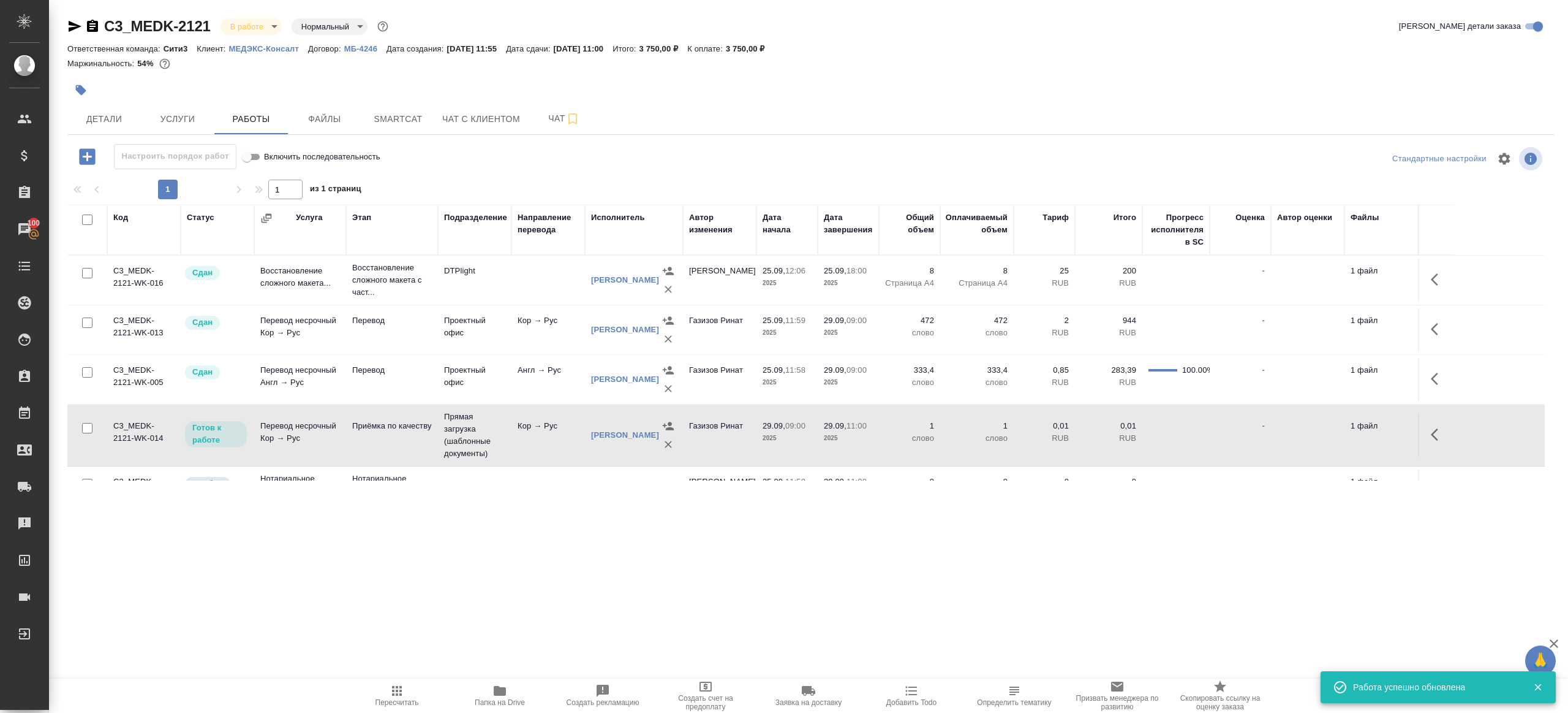
click at [493, 438] on td "Прямая загрузка (шаблонные документы)" at bounding box center [474, 434] width 74 height 61
click at [488, 440] on td "Прямая загрузка (шаблонные документы)" at bounding box center [474, 434] width 74 height 61
click at [408, 679] on button "Пересчитать" at bounding box center [397, 696] width 103 height 35
drag, startPoint x: 408, startPoint y: 679, endPoint x: 409, endPoint y: 672, distance: 7.1
click at [408, 679] on button "Пересчитать" at bounding box center [397, 696] width 103 height 35
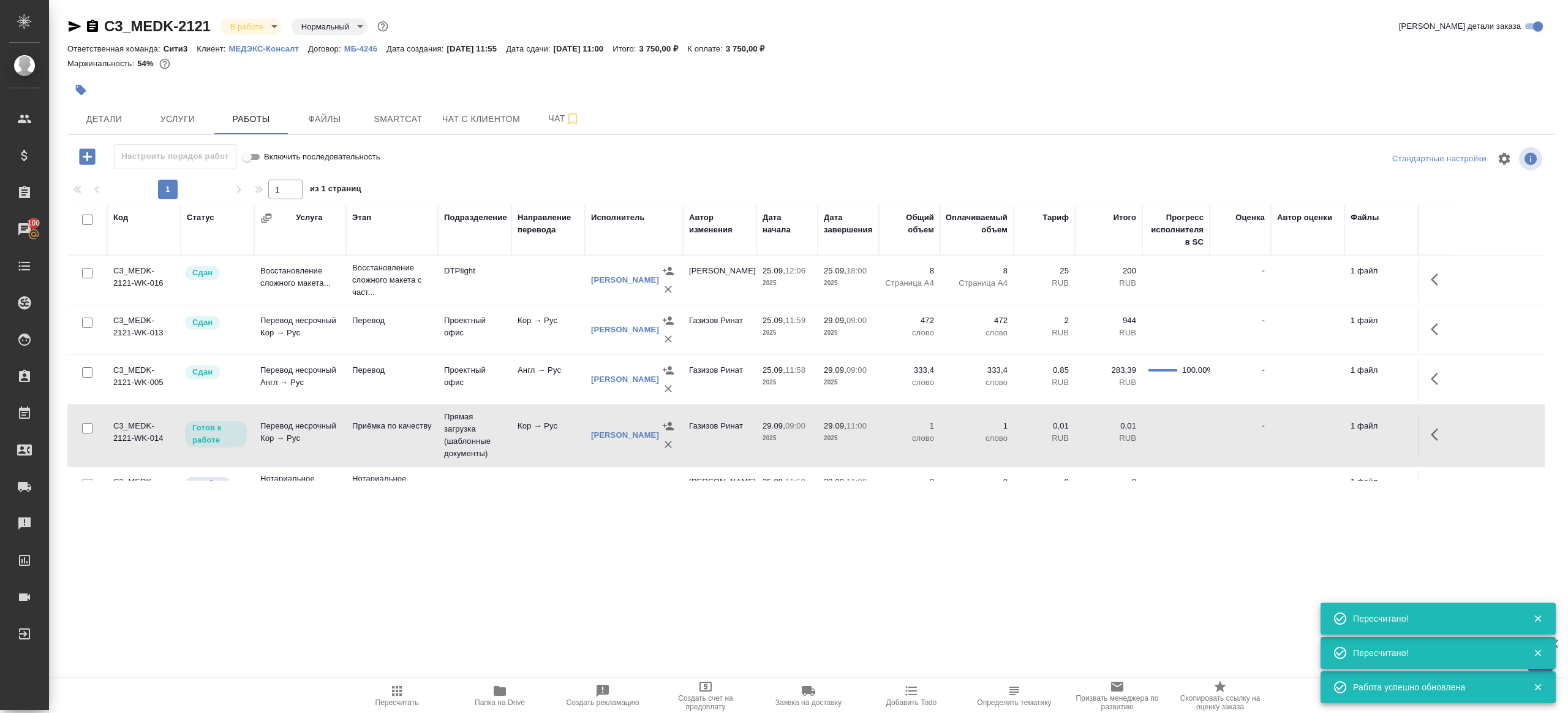
click at [496, 441] on td "Прямая загрузка (шаблонные документы)" at bounding box center [474, 434] width 74 height 61
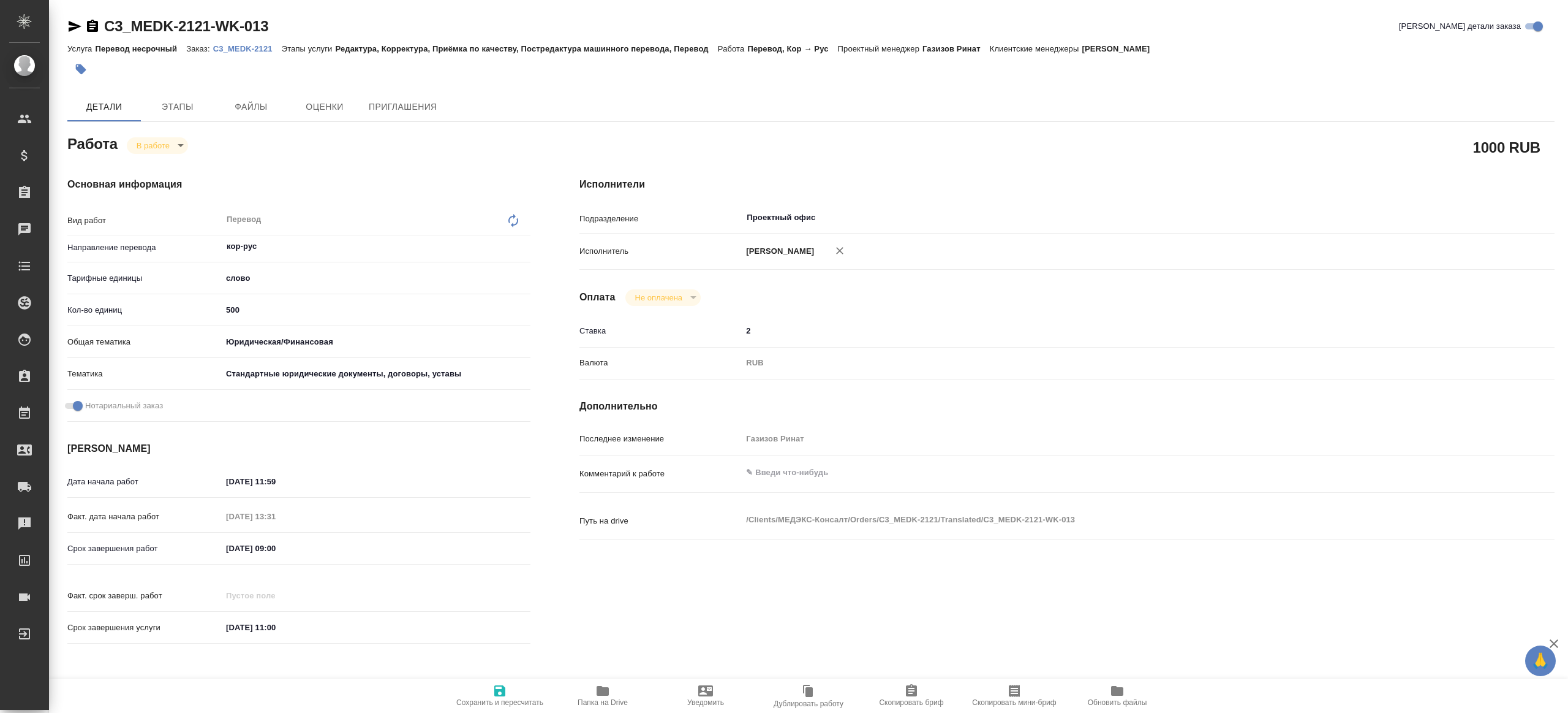
type textarea "x"
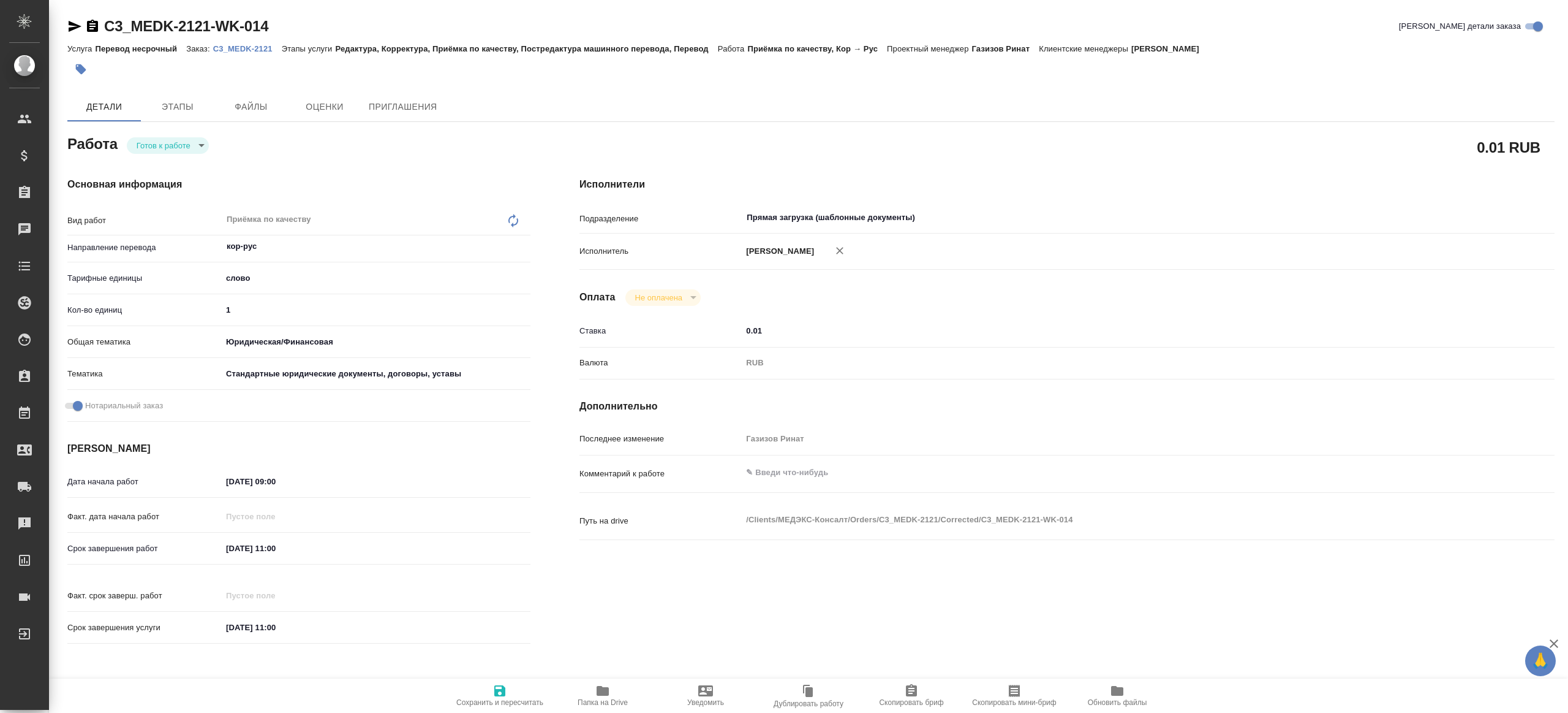
type textarea "x"
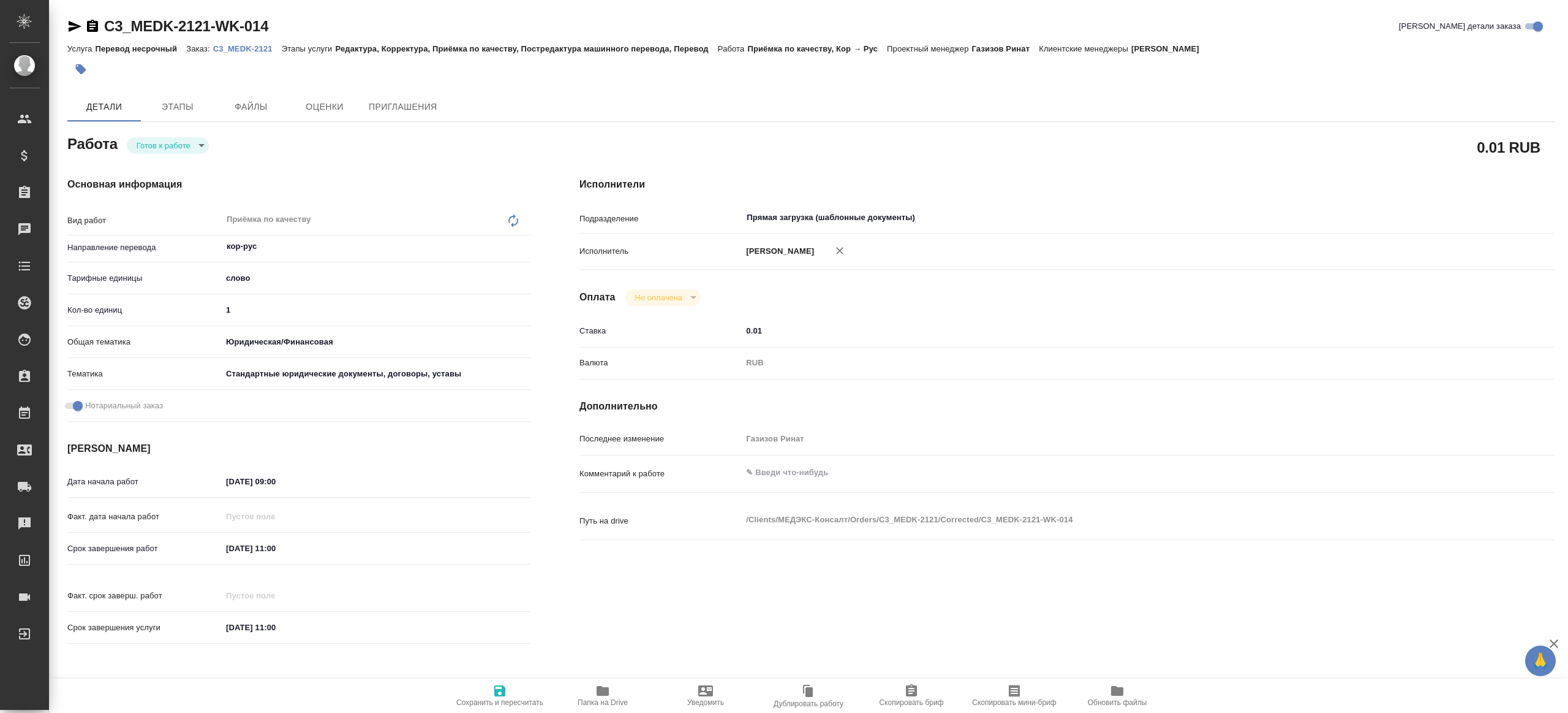
type textarea "x"
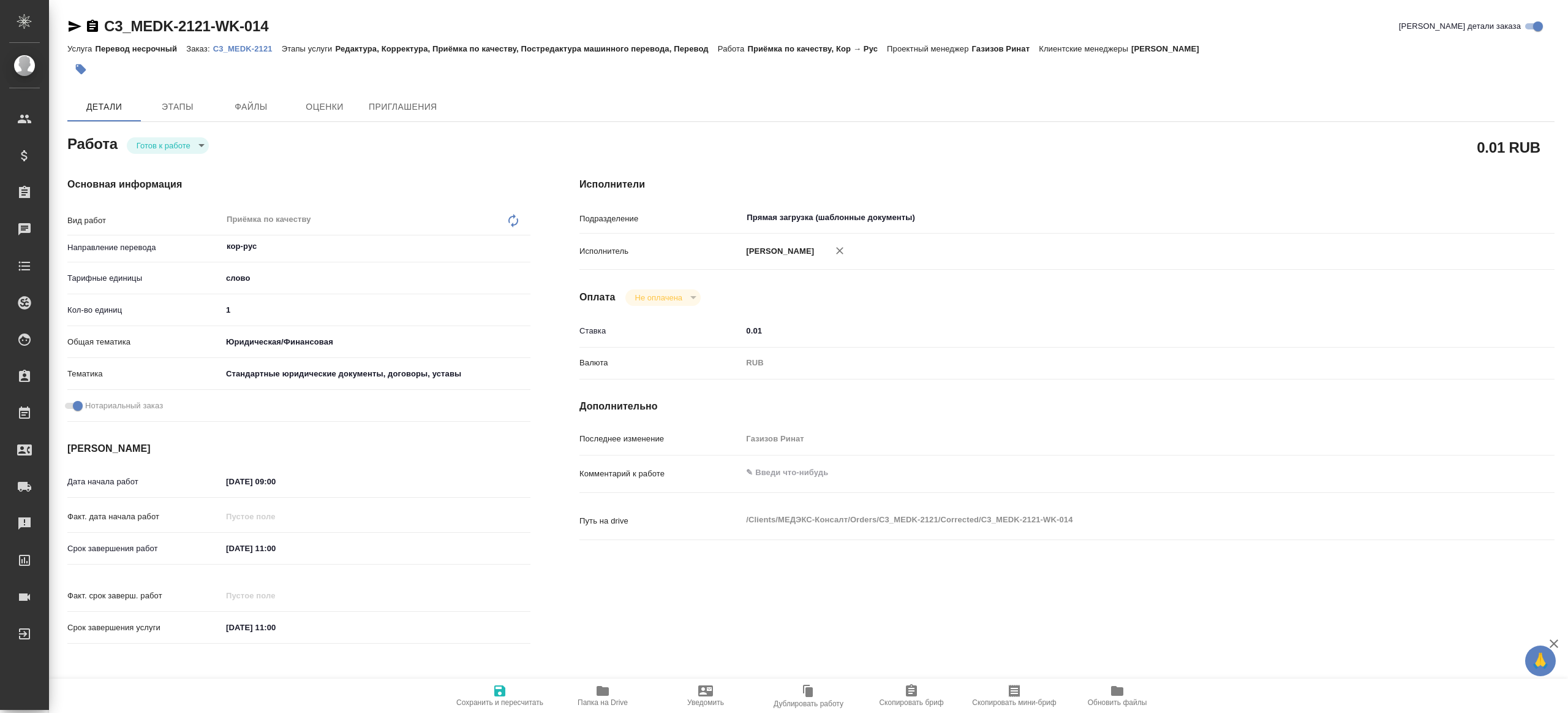
type textarea "x"
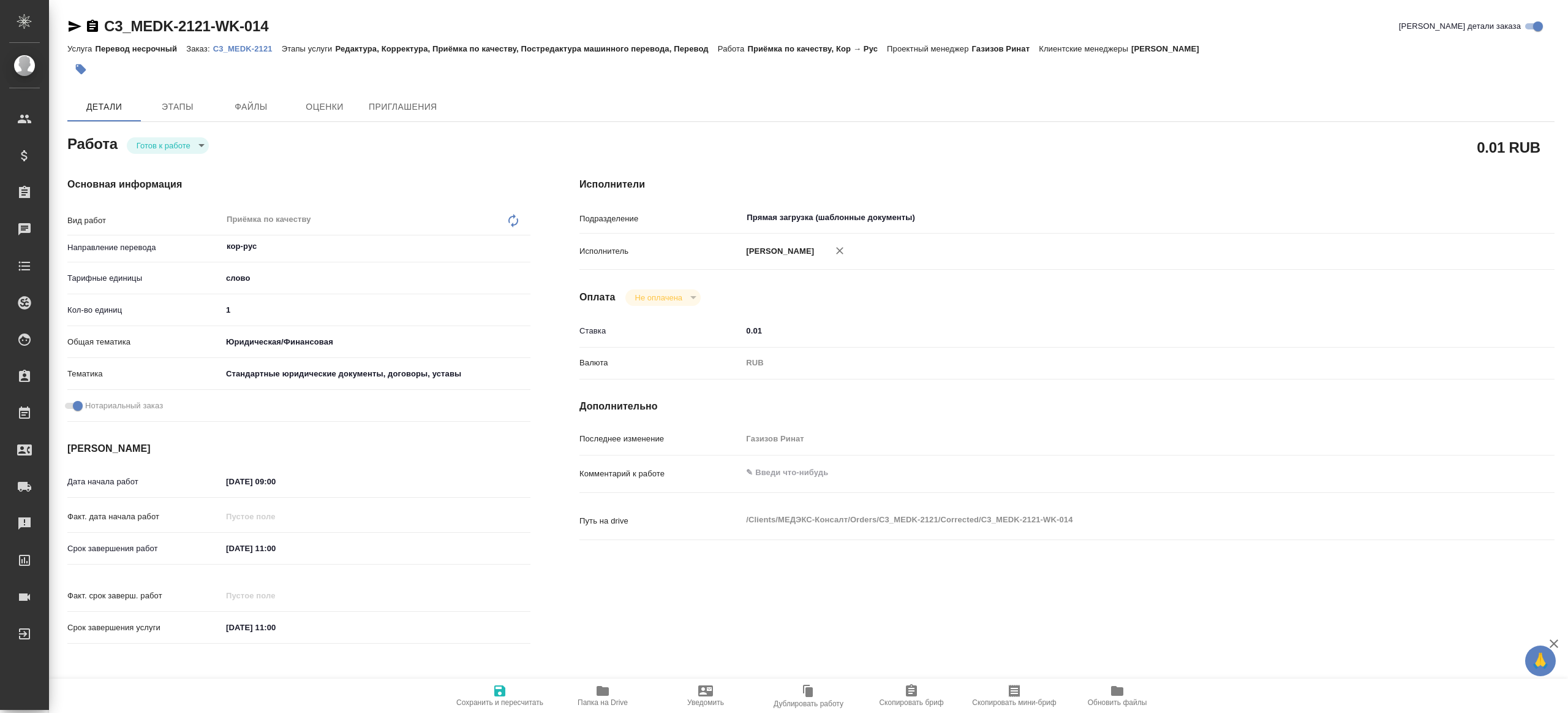
type textarea "x"
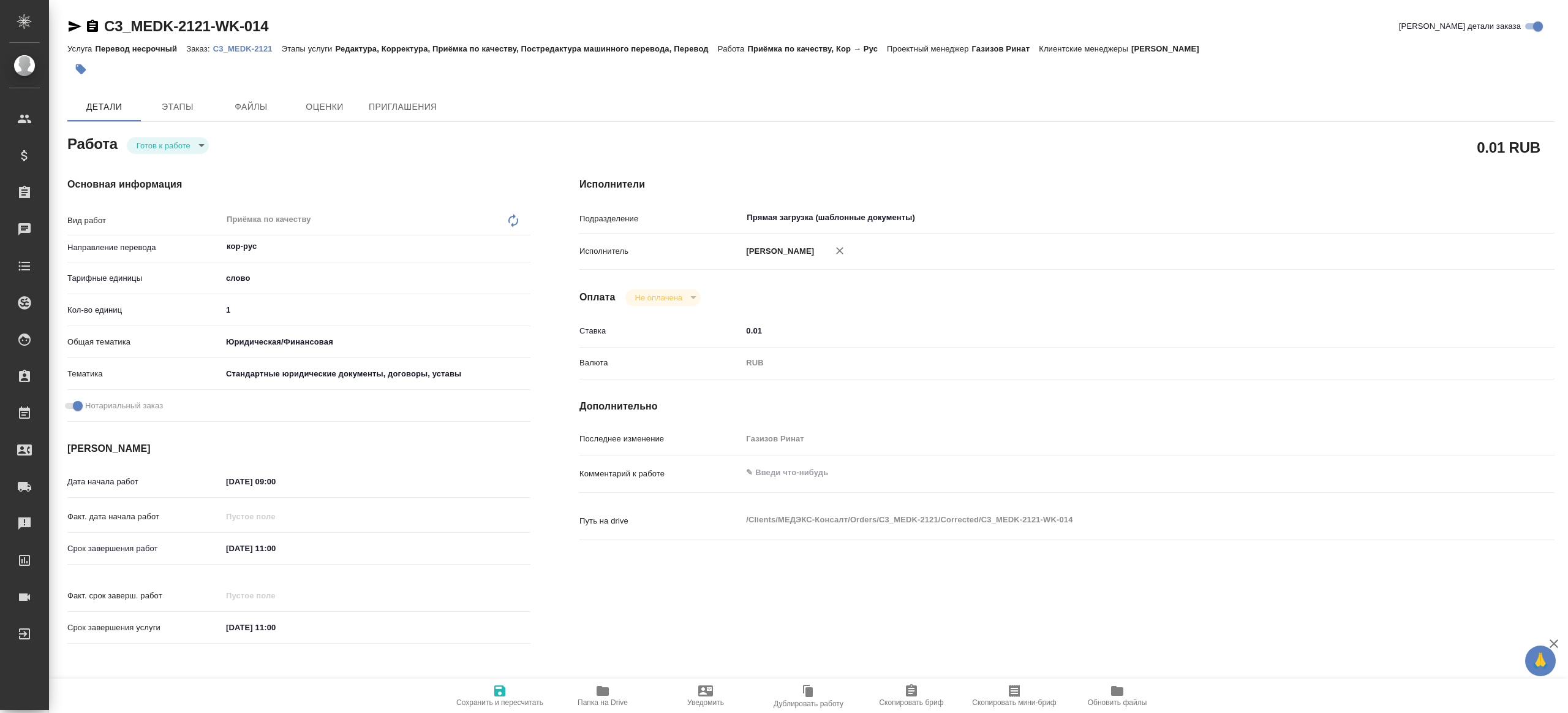
type textarea "x"
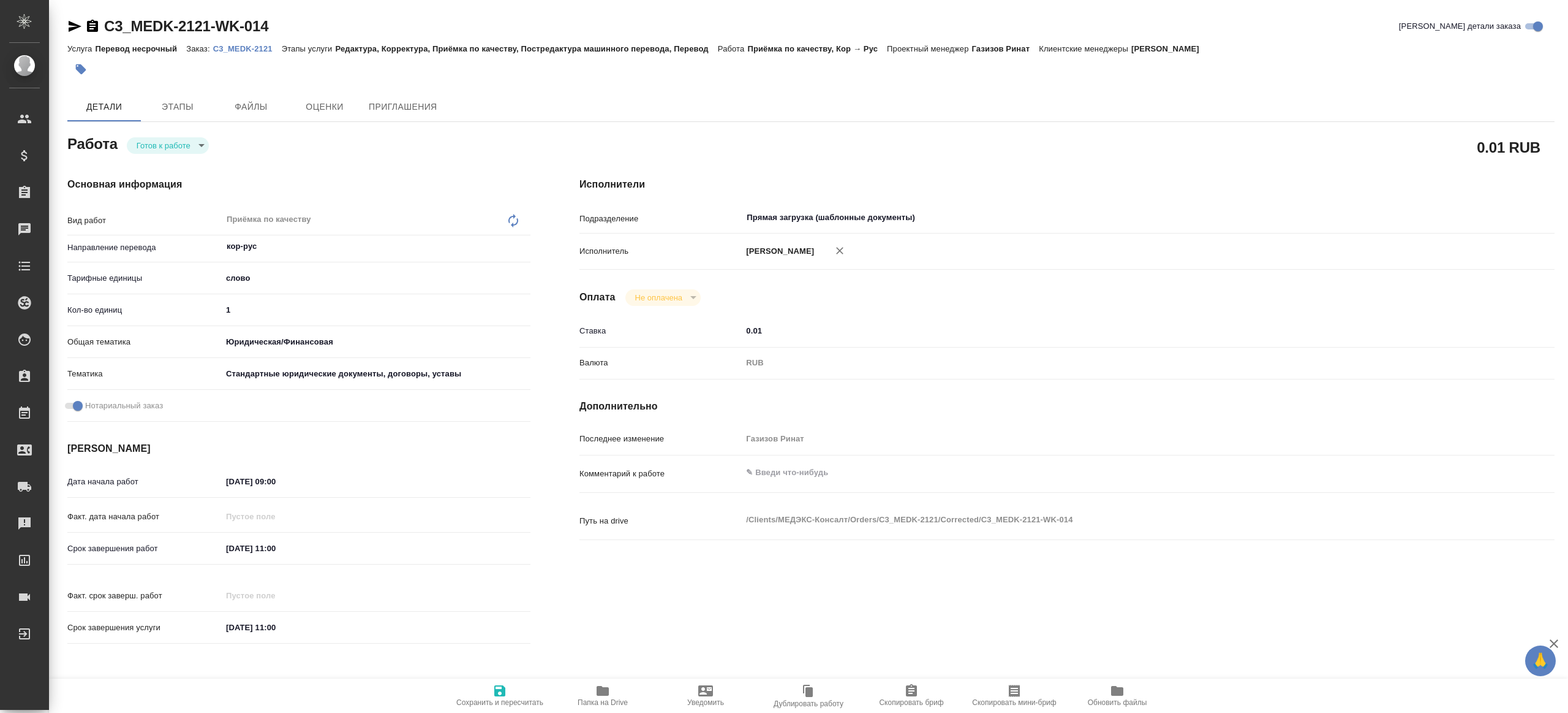
type textarea "x"
